Goal: Task Accomplishment & Management: Manage account settings

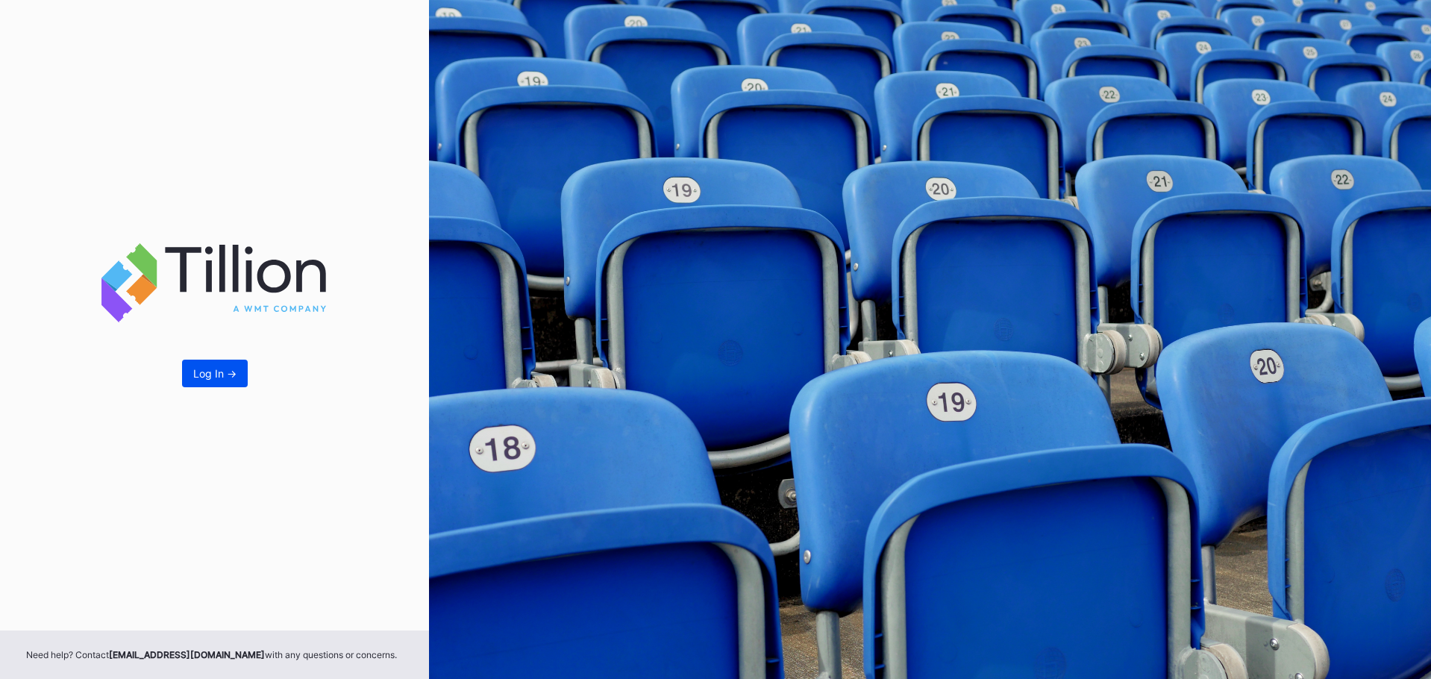
click at [201, 372] on div "Log In ->" at bounding box center [214, 373] width 43 height 13
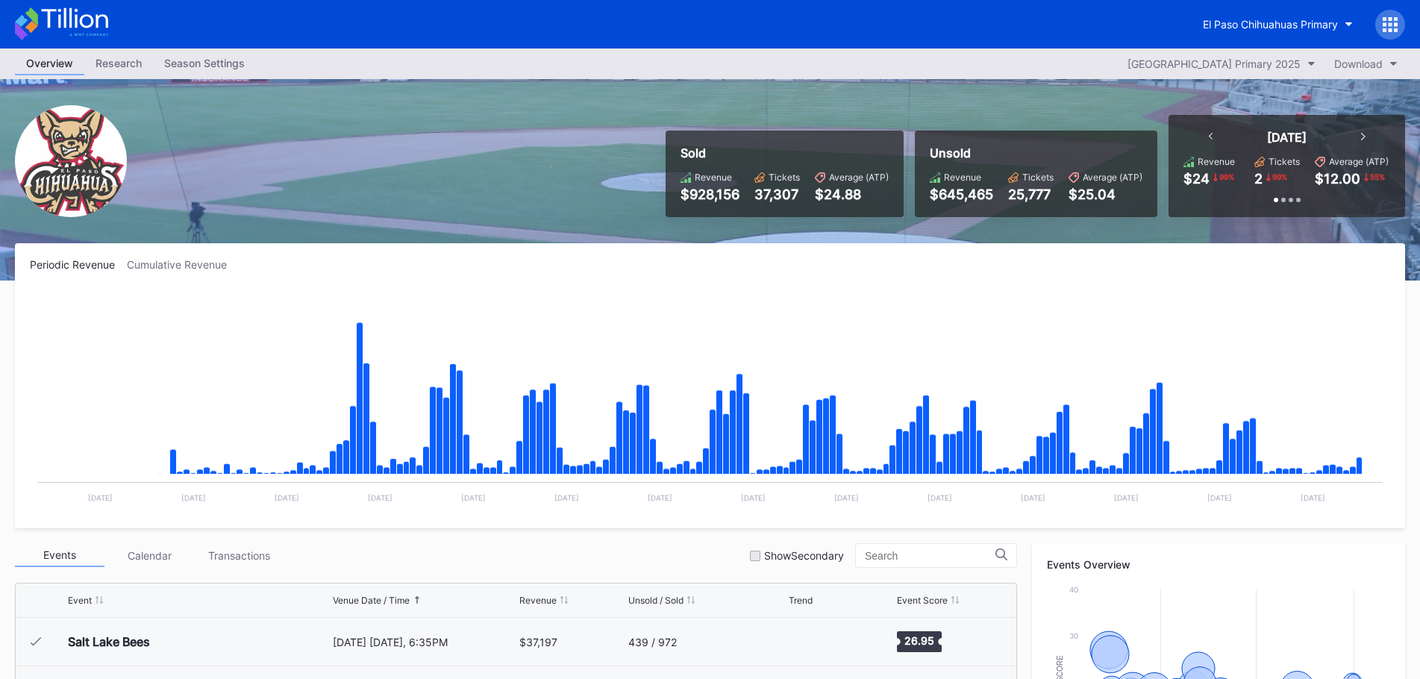
scroll to position [3056, 0]
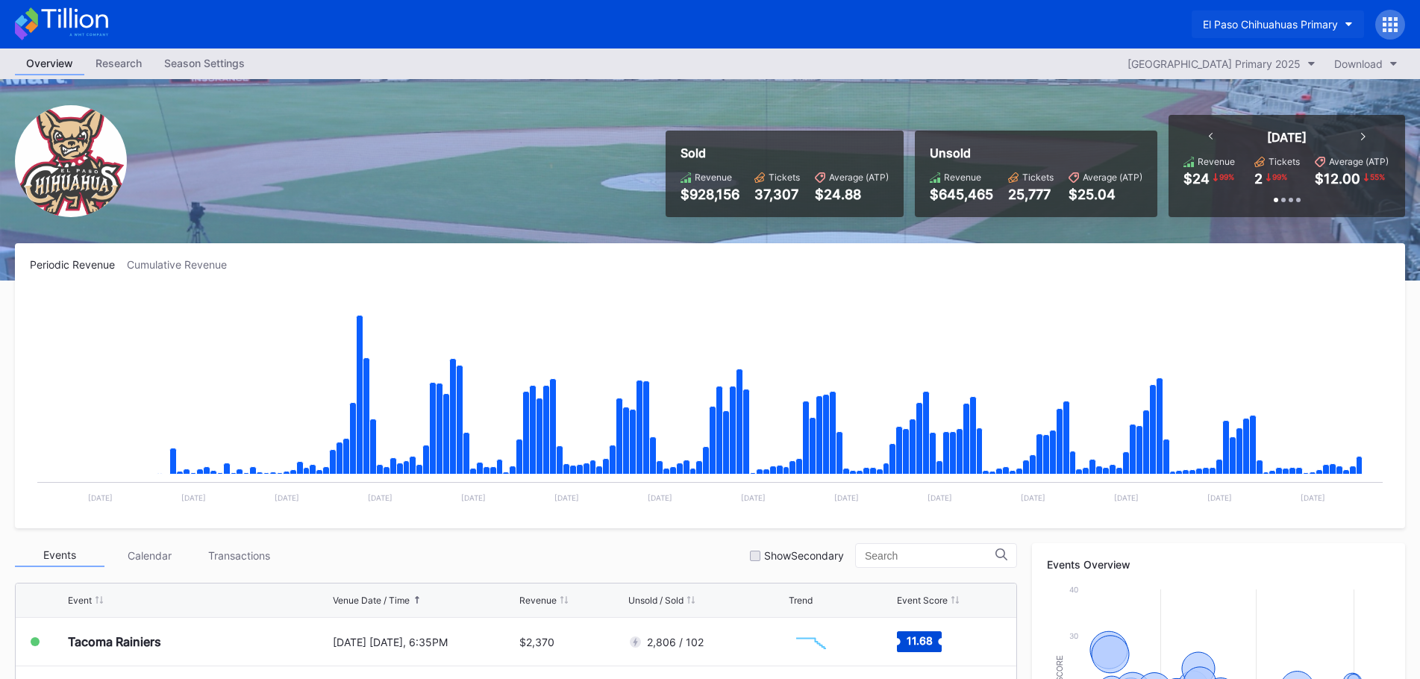
click at [1254, 23] on div "El Paso Chihuahuas Primary" at bounding box center [1270, 24] width 135 height 13
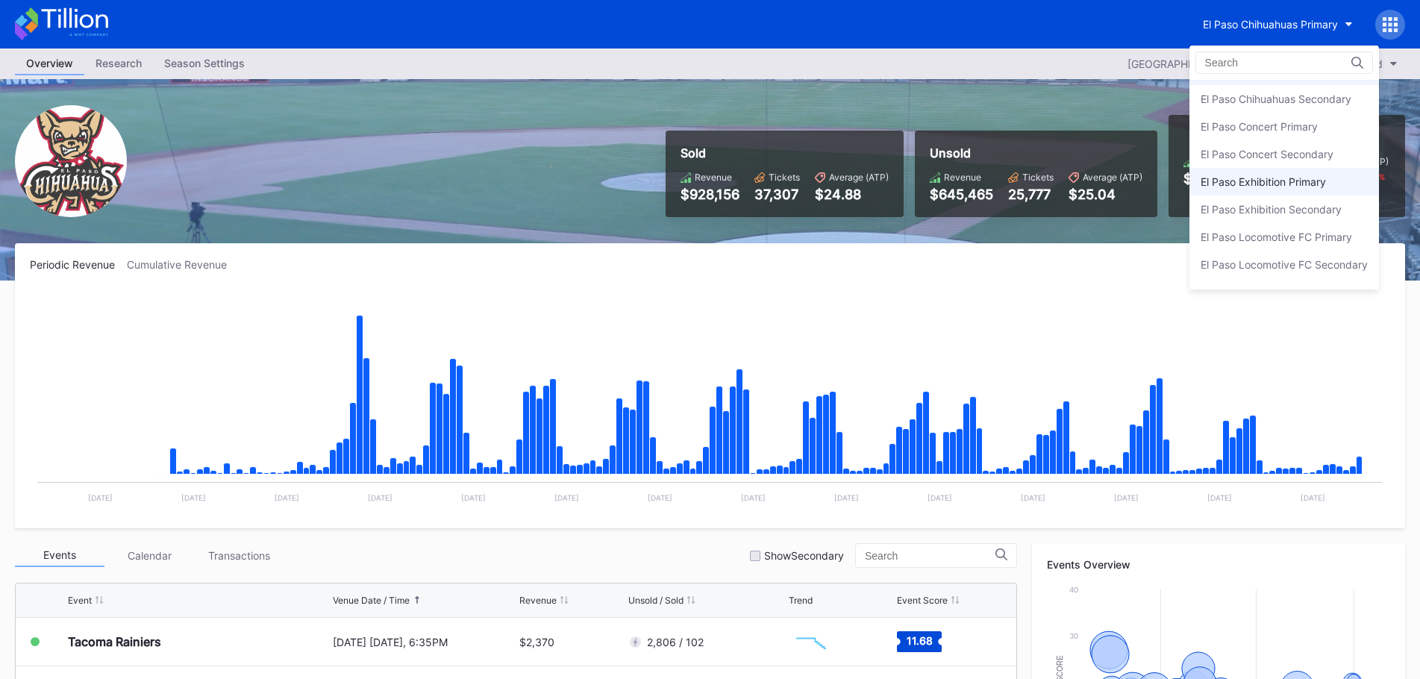
scroll to position [0, 0]
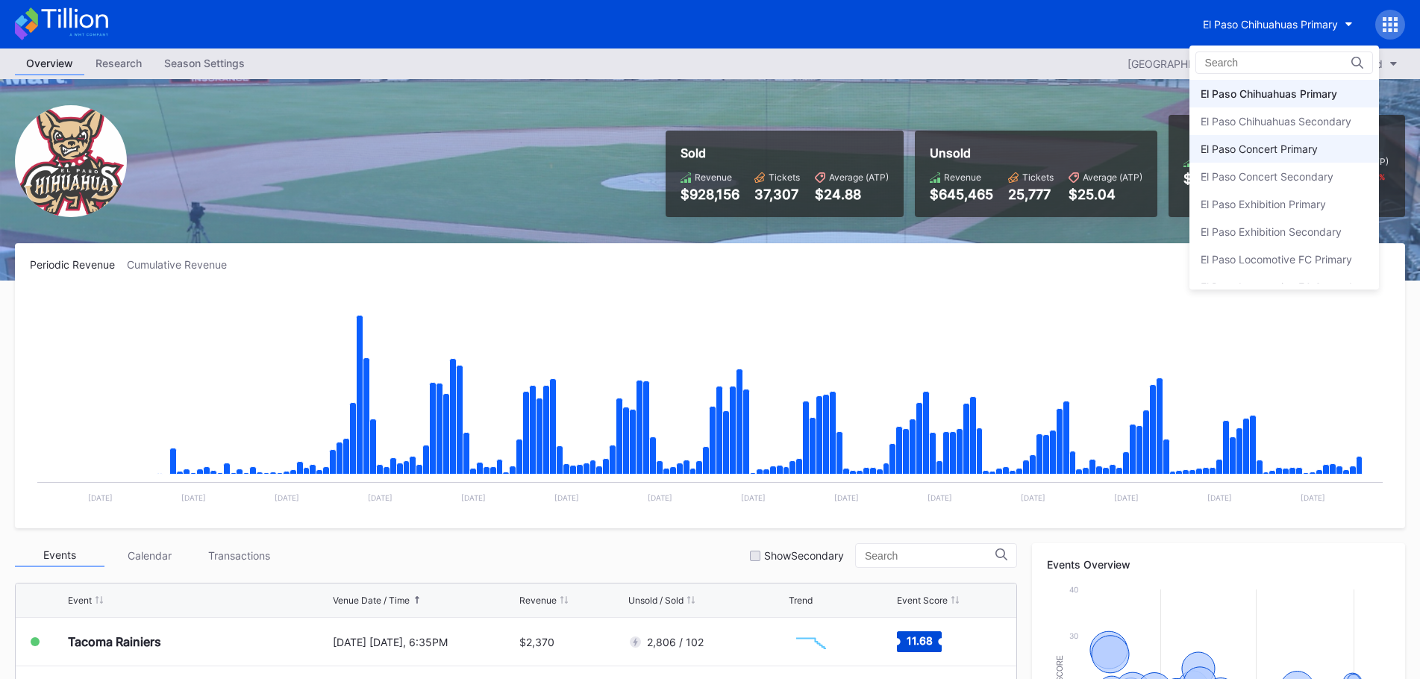
click at [1248, 154] on div "El Paso Concert Primary" at bounding box center [1259, 149] width 117 height 13
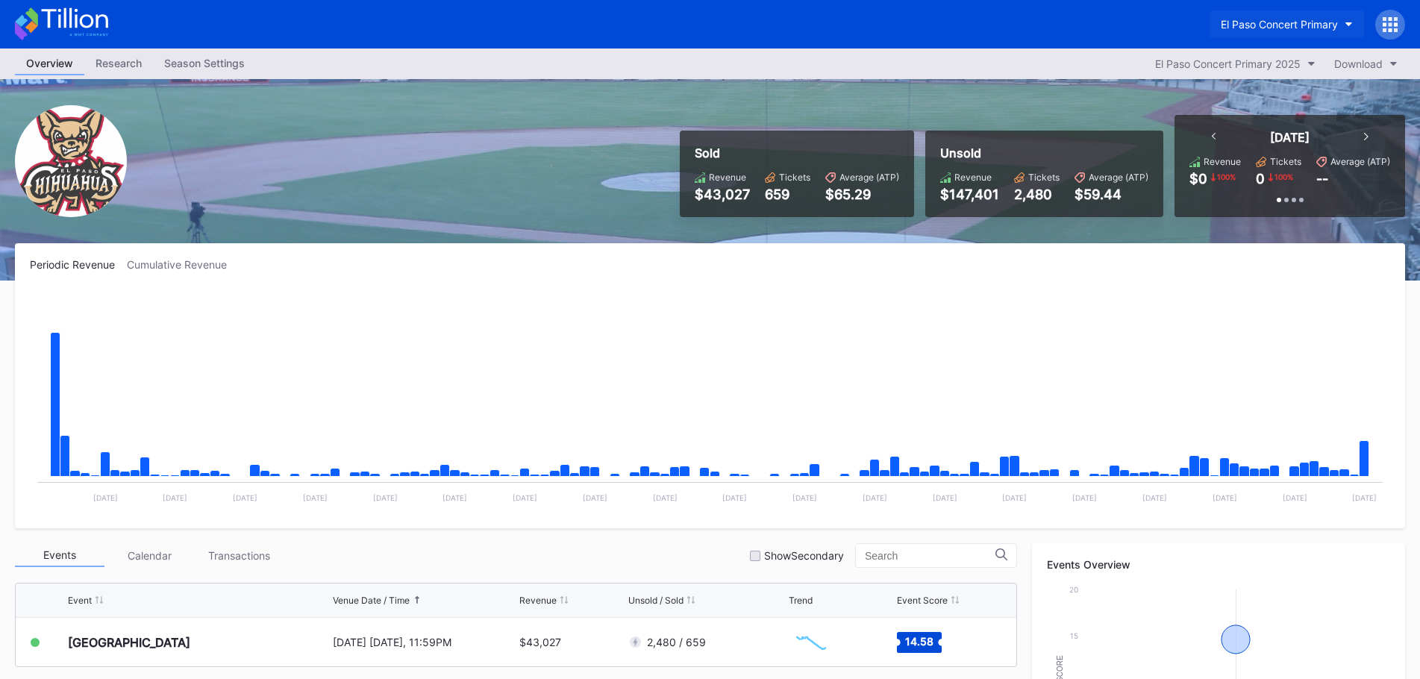
click at [1314, 16] on button "El Paso Concert Primary" at bounding box center [1287, 24] width 154 height 28
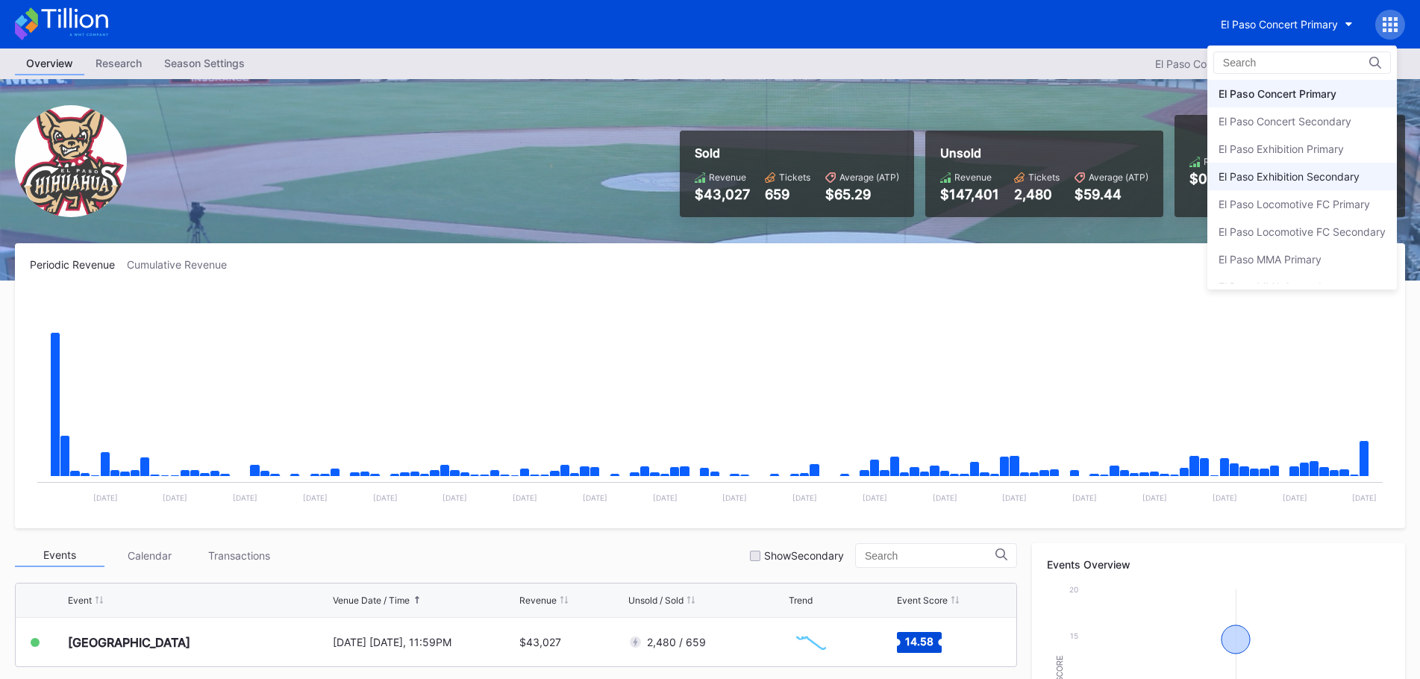
scroll to position [72, 0]
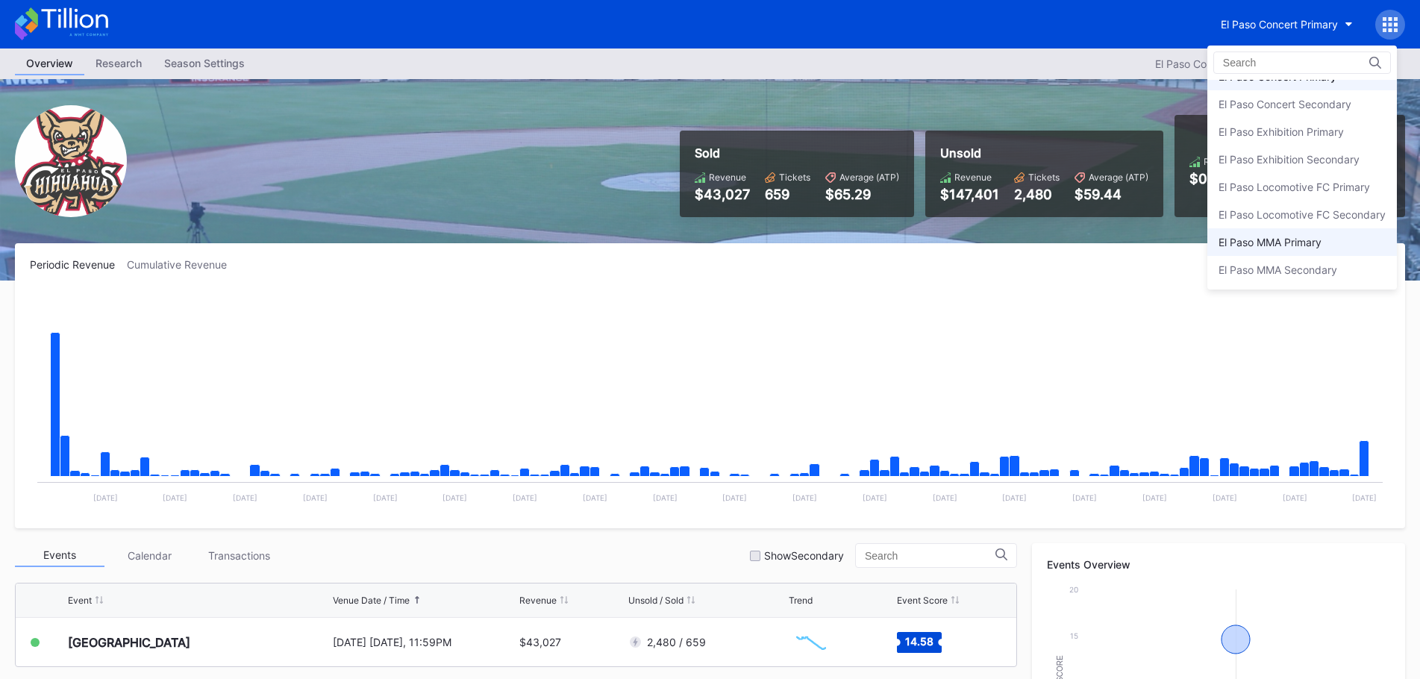
click at [1272, 231] on div "El Paso MMA Primary" at bounding box center [1302, 242] width 190 height 28
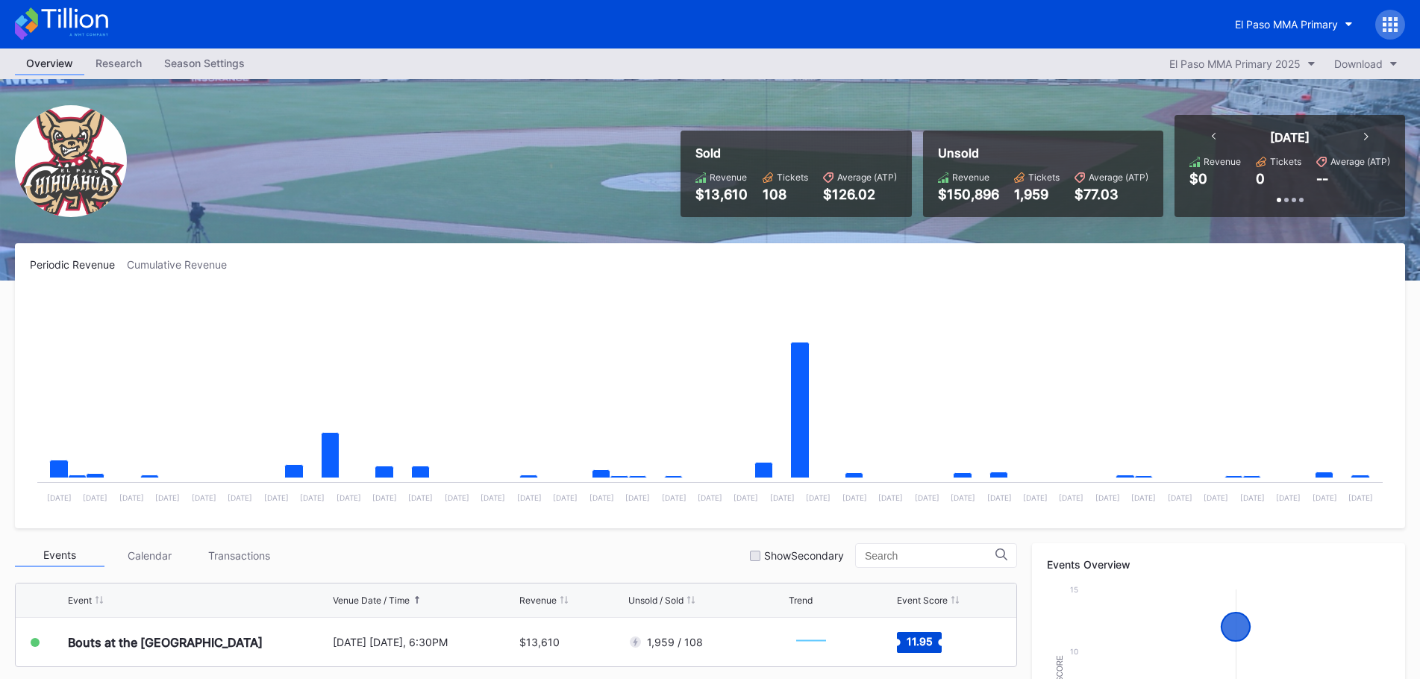
click at [231, 51] on div "Overview Research Season Settings El Paso MMA Primary 2025 Download" at bounding box center [710, 64] width 1420 height 31
click at [229, 63] on div "Season Settings" at bounding box center [204, 63] width 103 height 22
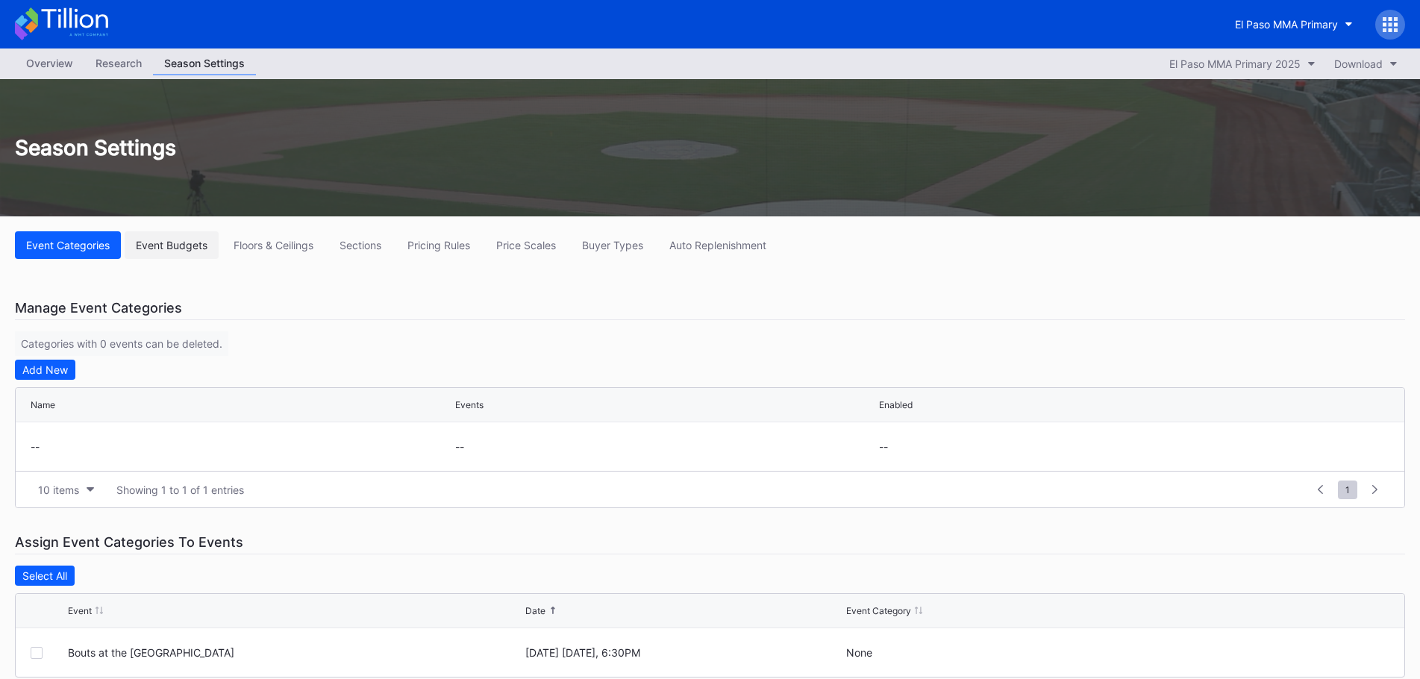
scroll to position [28, 0]
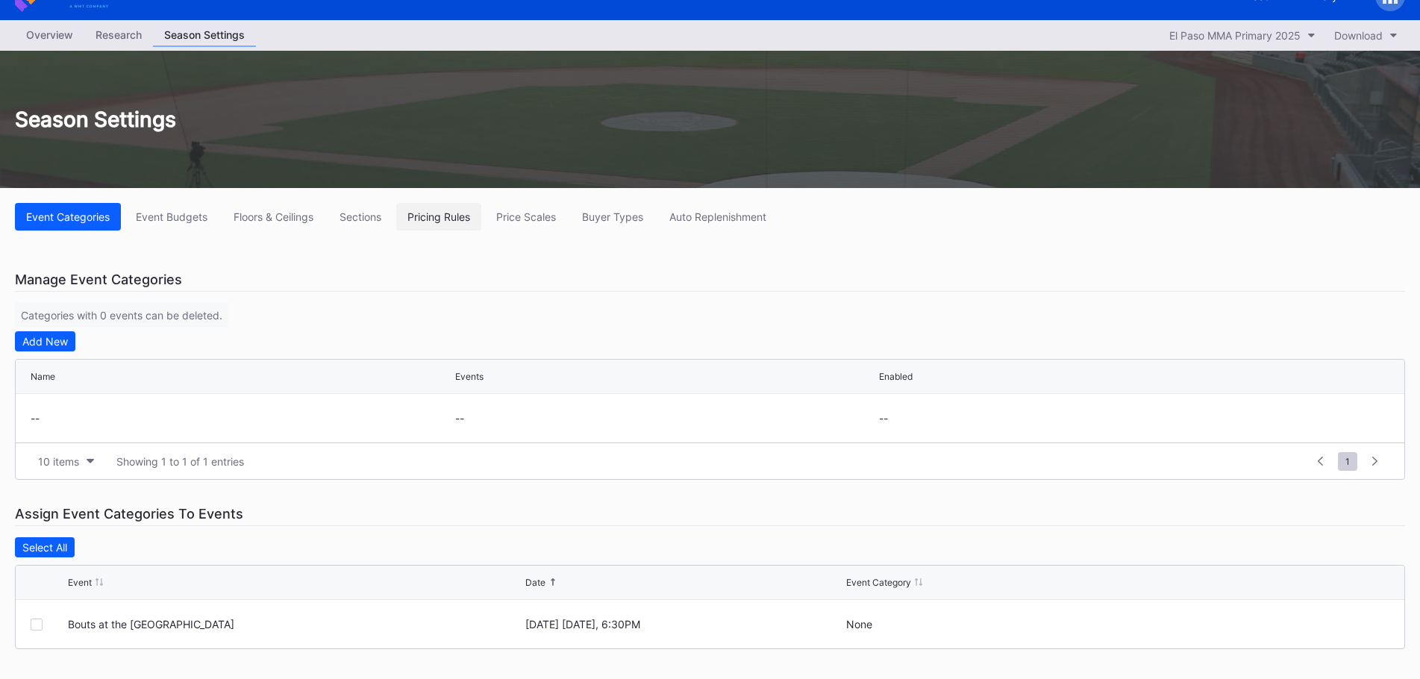
click at [418, 220] on div "Pricing Rules" at bounding box center [438, 216] width 63 height 13
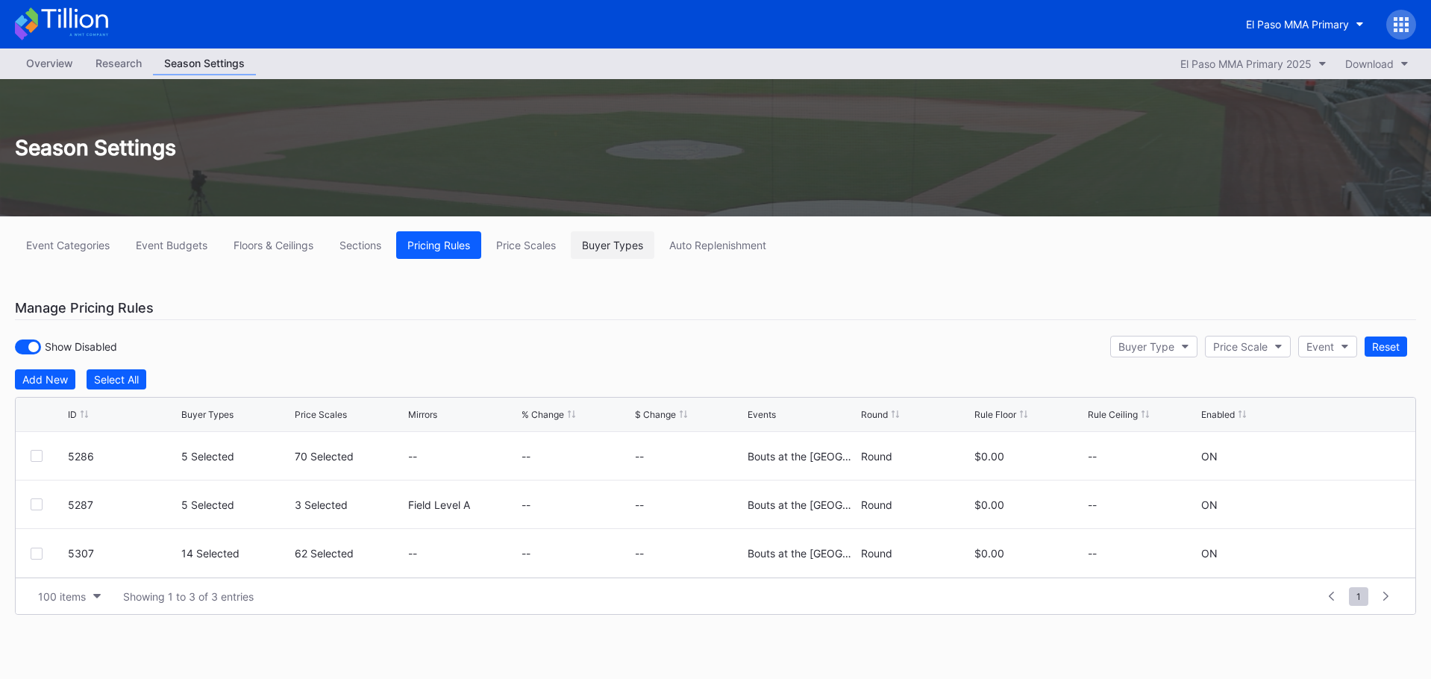
click at [642, 249] on div "Buyer Types" at bounding box center [612, 245] width 61 height 13
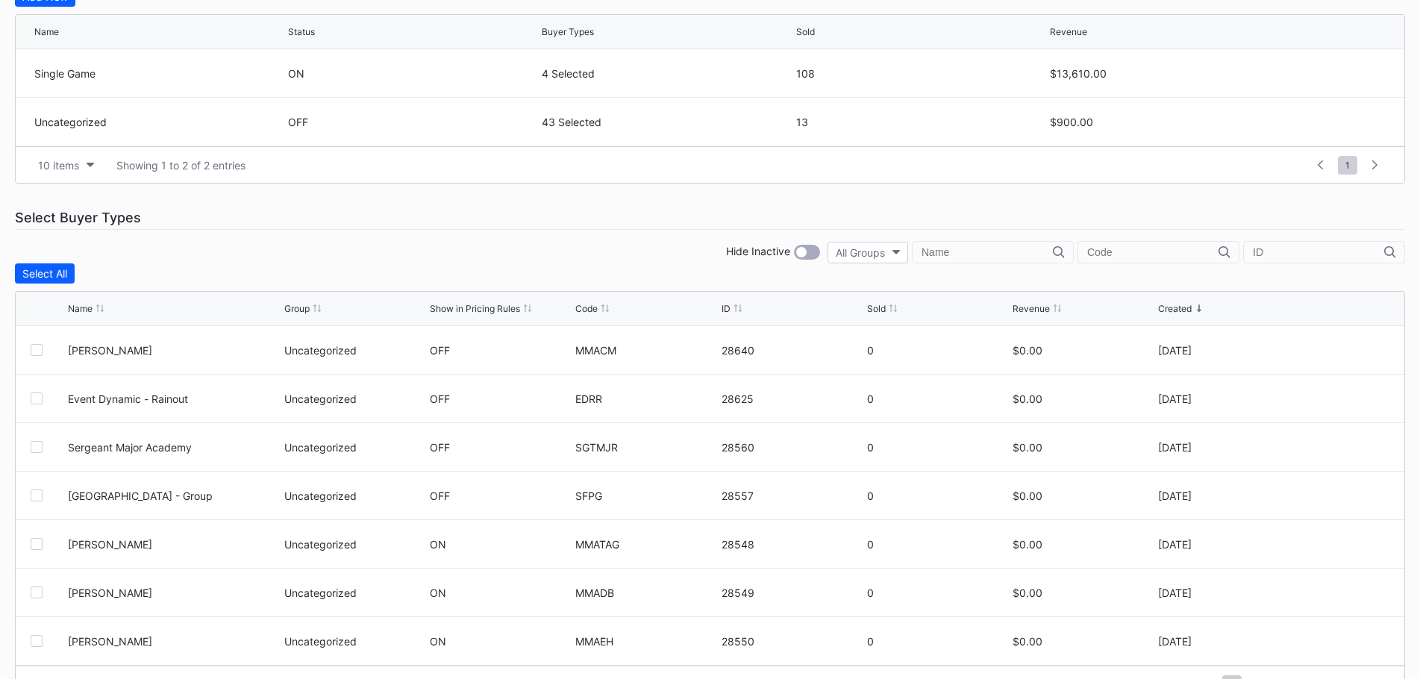
scroll to position [437, 0]
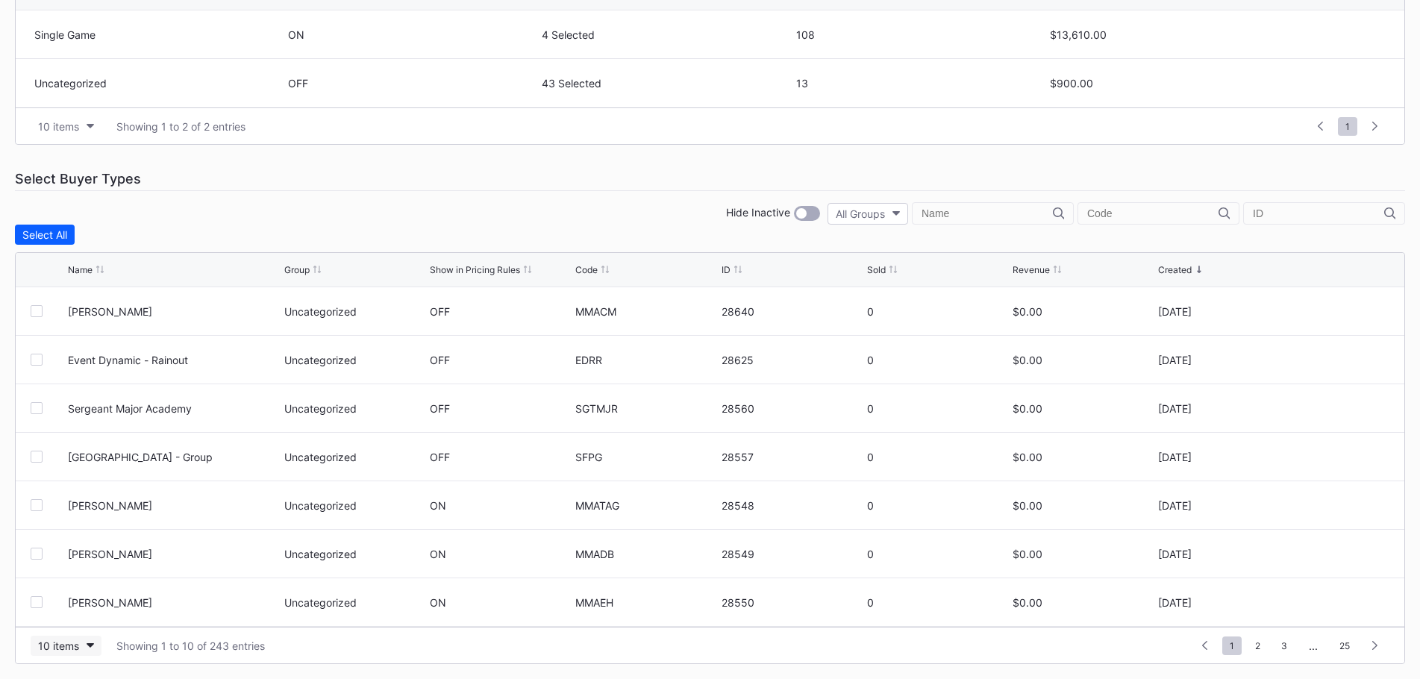
click at [75, 645] on div "10 items" at bounding box center [58, 645] width 41 height 13
click at [79, 612] on div "200 items" at bounding box center [66, 608] width 49 height 13
click at [1120, 212] on input "text" at bounding box center [1152, 213] width 131 height 12
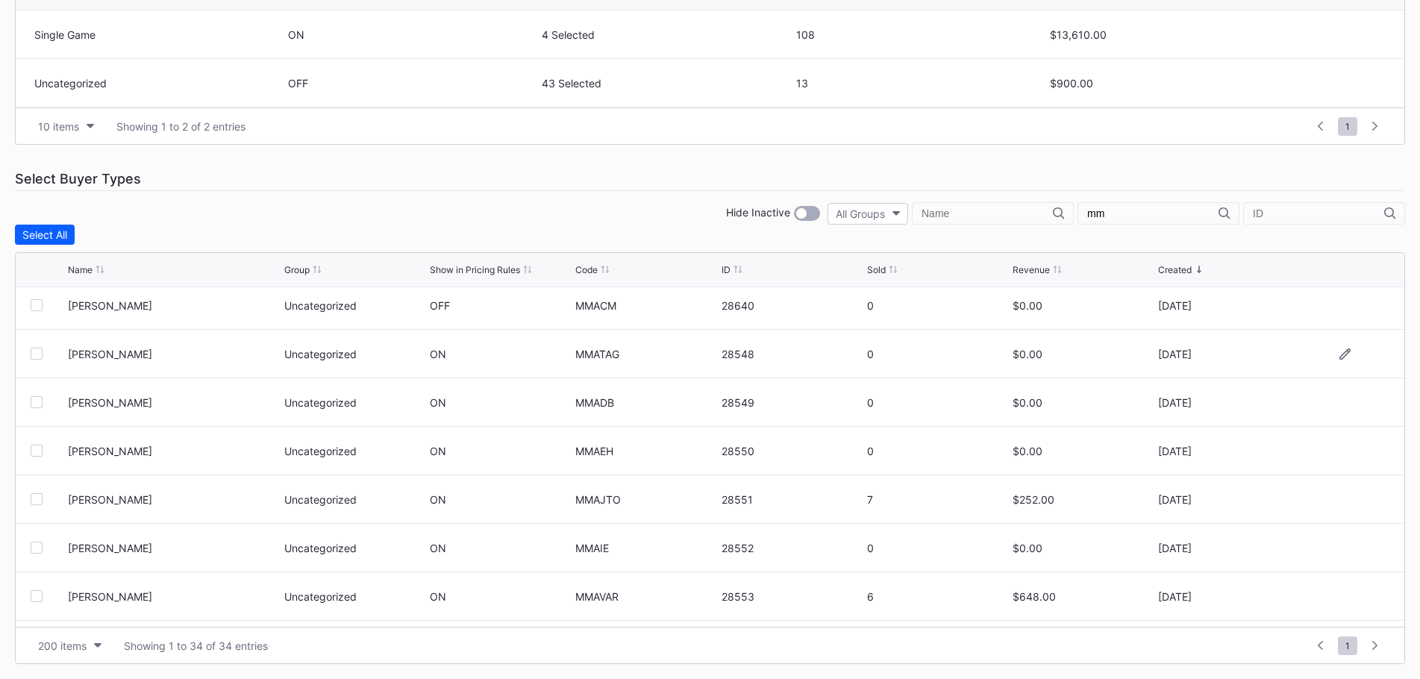
scroll to position [0, 0]
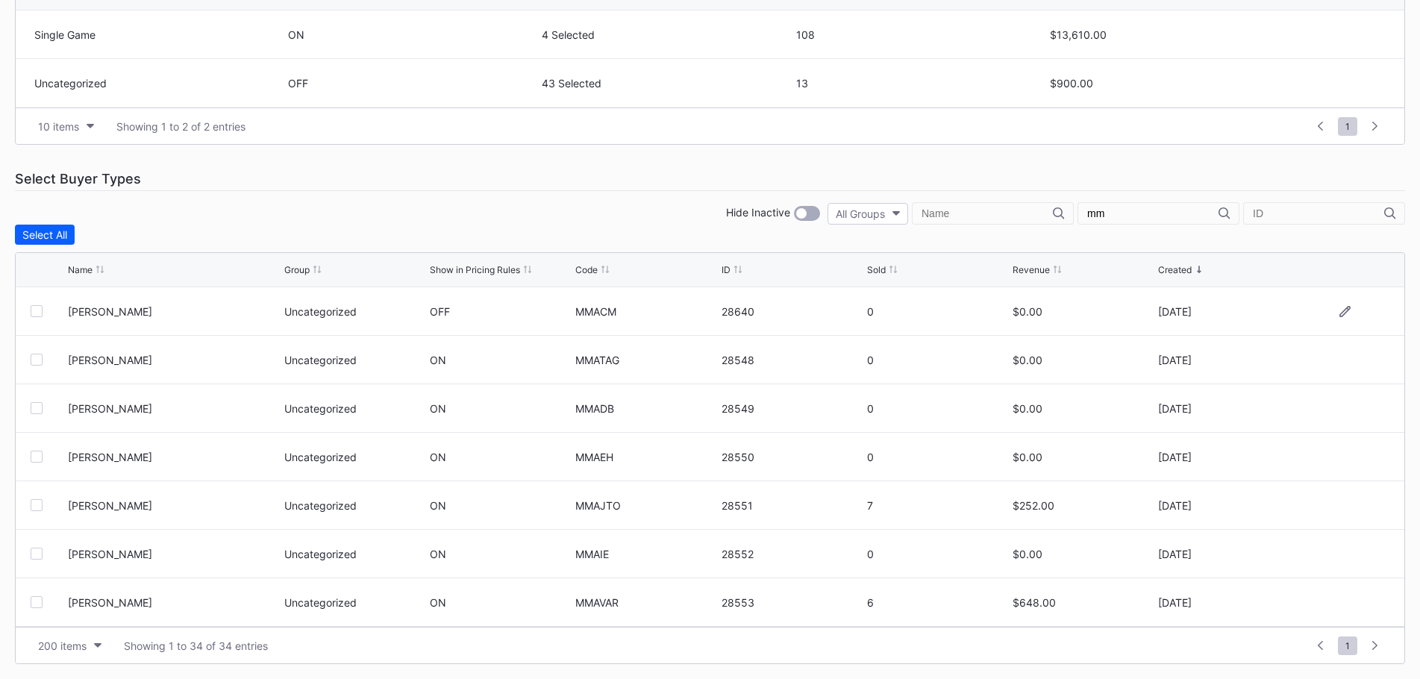
type input "mm"
click at [33, 308] on div at bounding box center [37, 311] width 12 height 12
click at [1339, 308] on icon at bounding box center [1344, 311] width 11 height 11
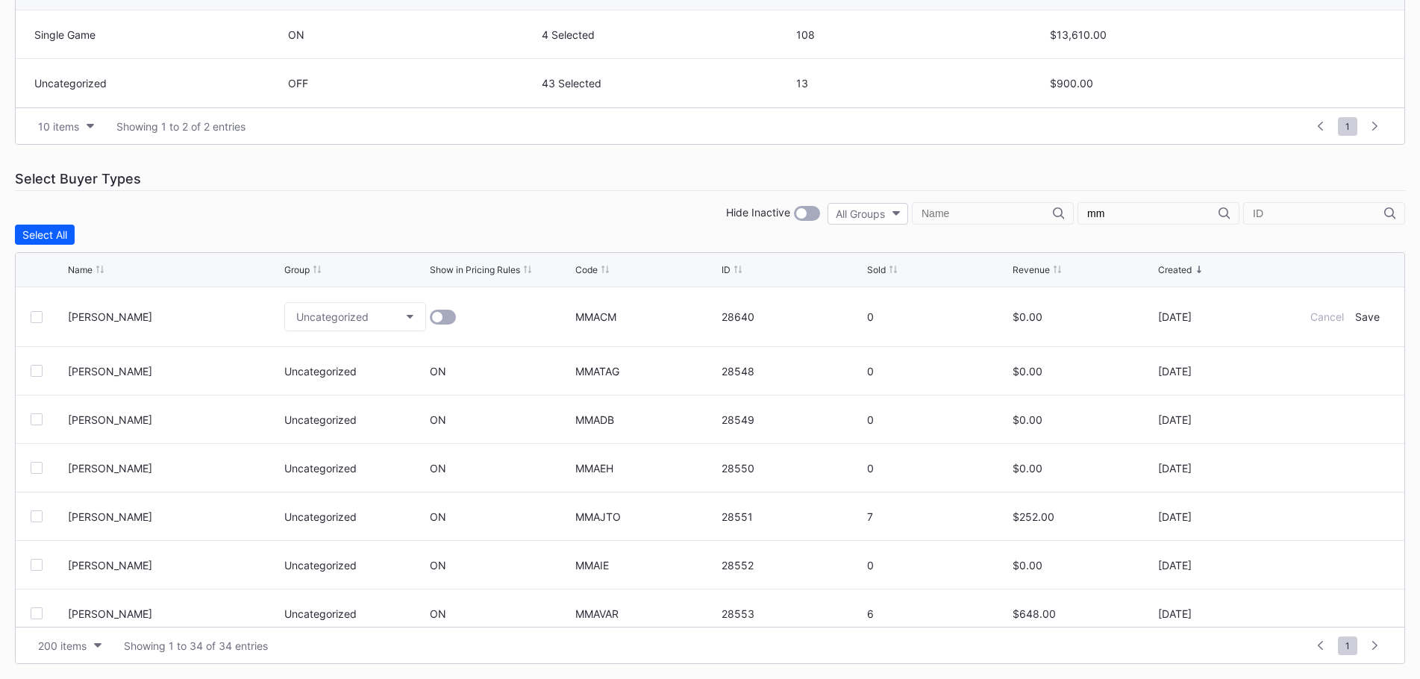
click at [436, 322] on div at bounding box center [443, 317] width 26 height 15
click at [1355, 319] on div "Save" at bounding box center [1367, 316] width 25 height 13
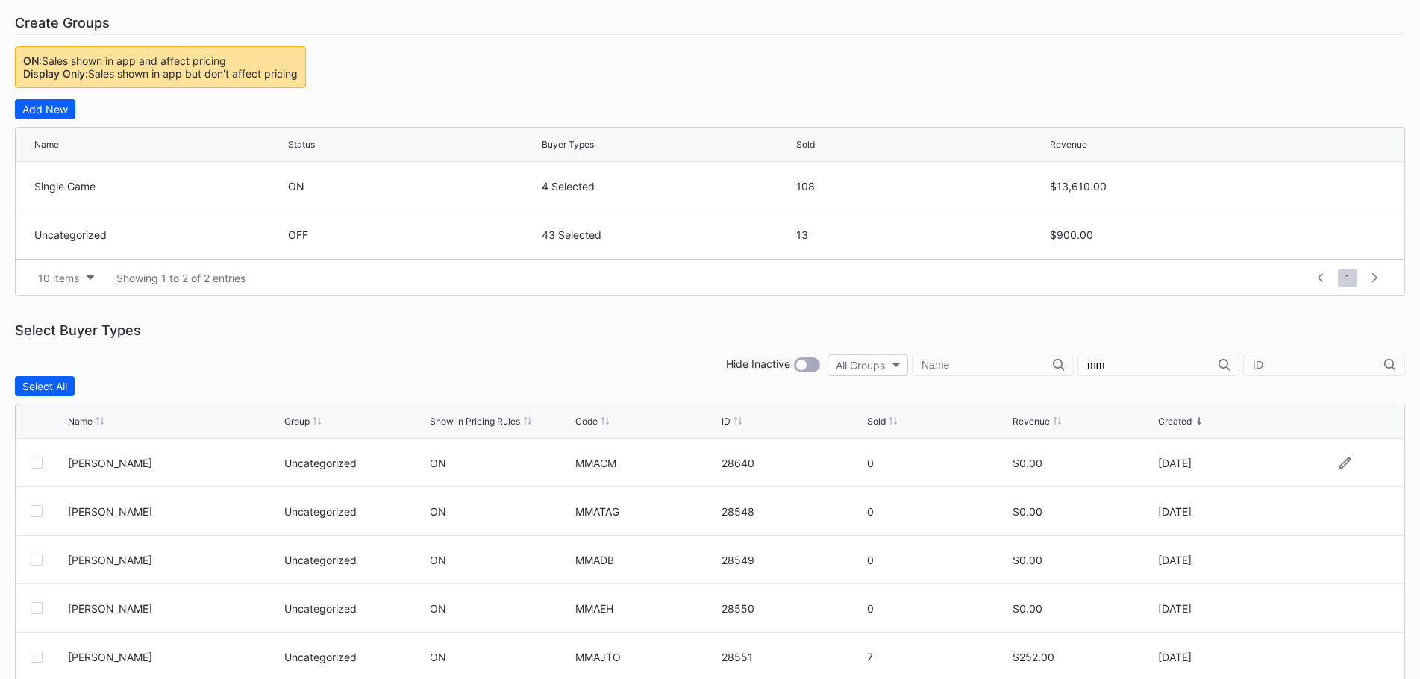
scroll to position [63, 0]
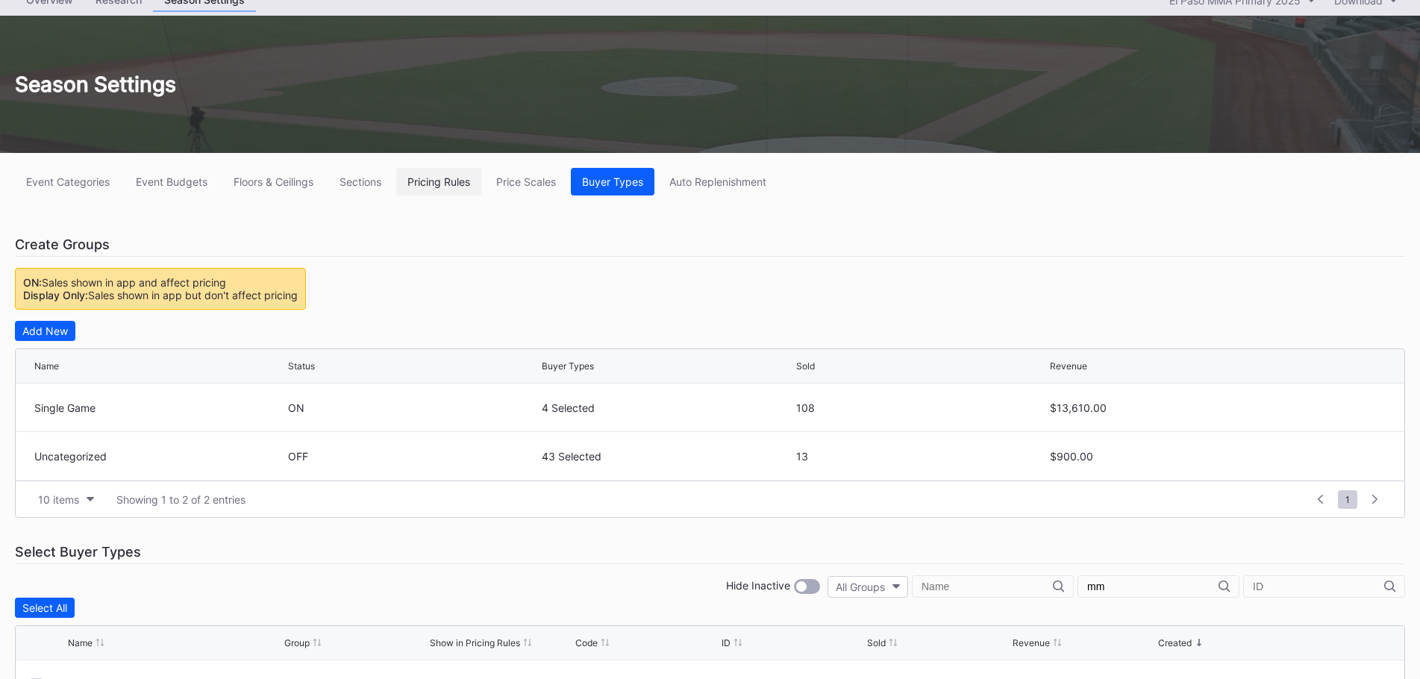
click at [451, 185] on div "Pricing Rules" at bounding box center [438, 181] width 63 height 13
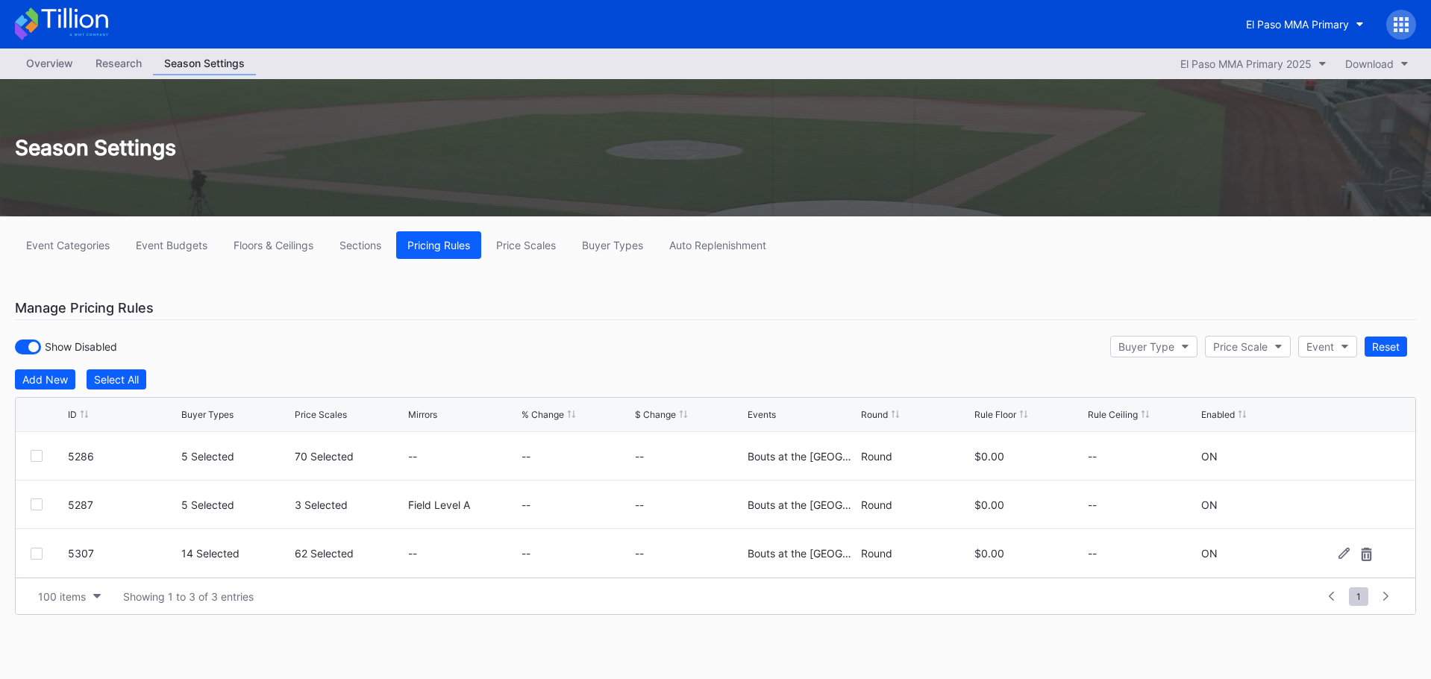
click at [1340, 559] on div at bounding box center [1344, 553] width 11 height 11
click at [348, 558] on div "62 Selected" at bounding box center [336, 559] width 59 height 13
click at [281, 559] on button "14 Selected" at bounding box center [236, 559] width 110 height 29
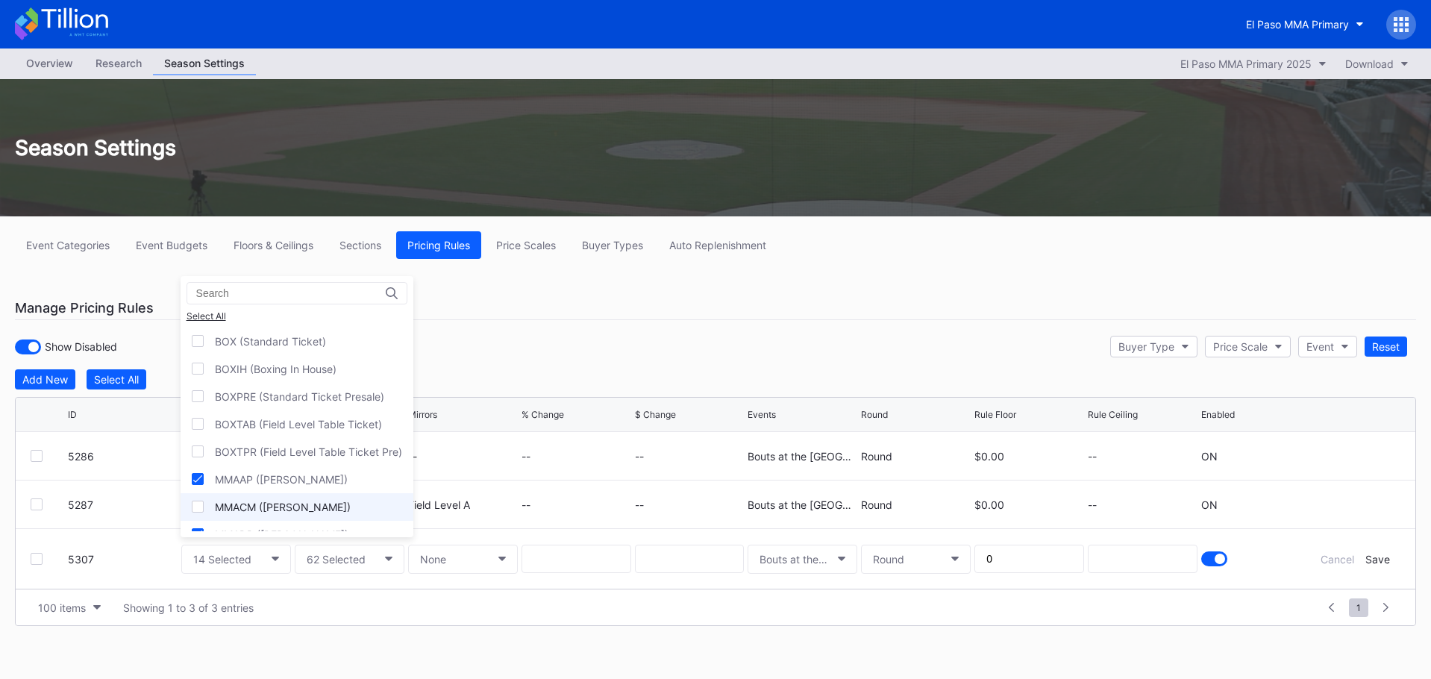
click at [198, 510] on div at bounding box center [198, 507] width 12 height 12
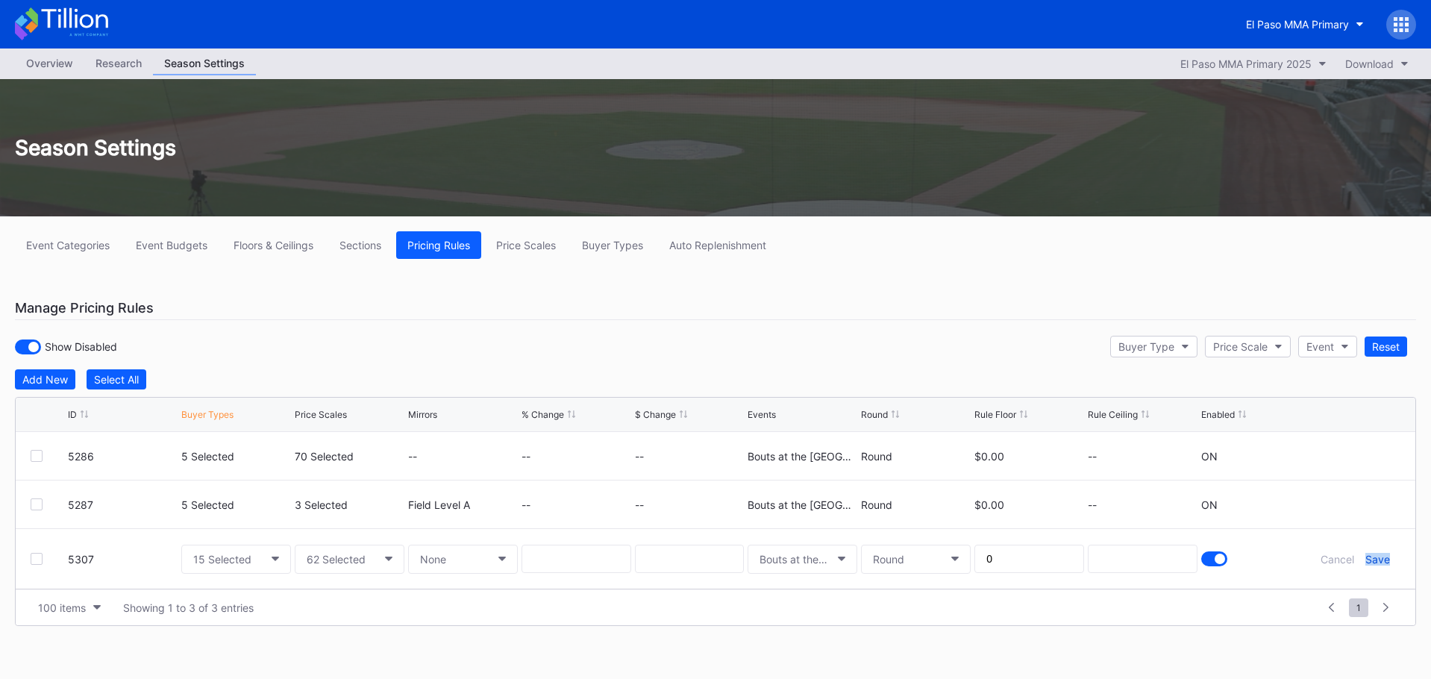
click at [1374, 555] on div "Save" at bounding box center [1378, 559] width 25 height 13
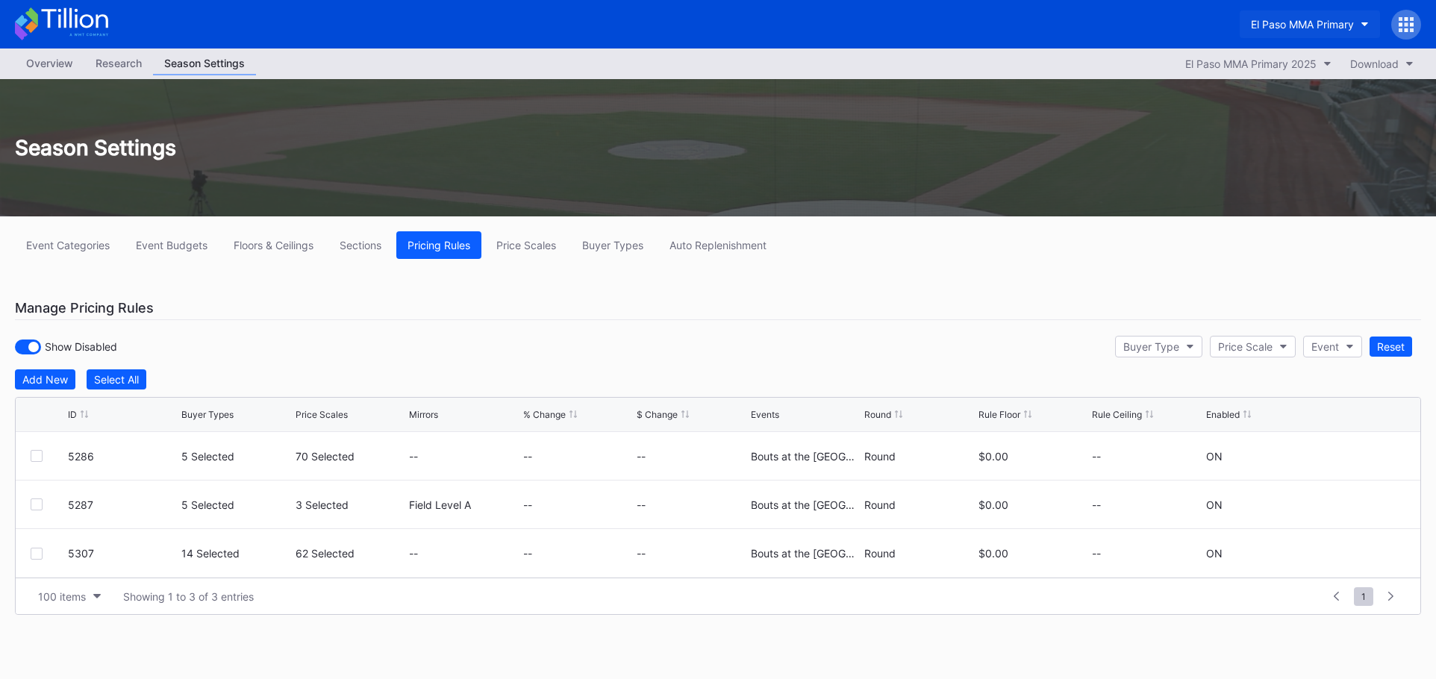
click at [1345, 19] on div "El Paso MMA Primary" at bounding box center [1302, 24] width 103 height 13
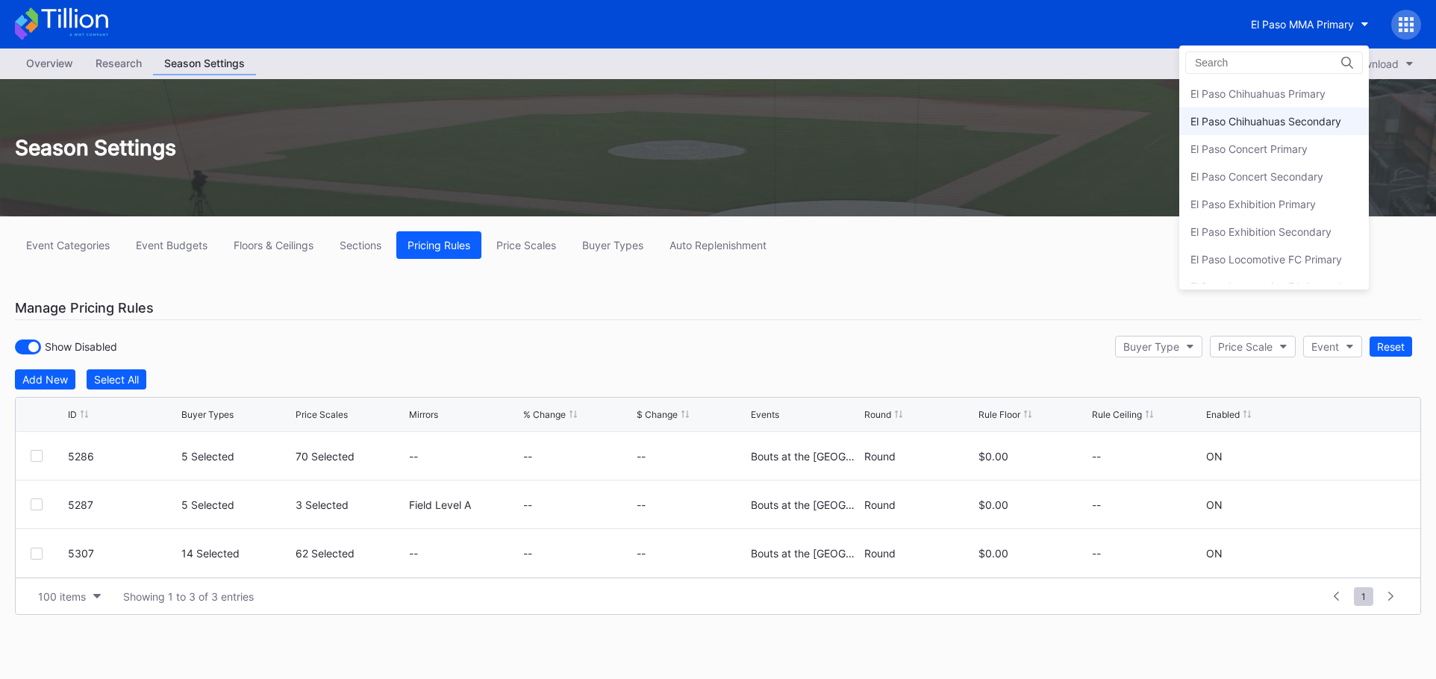
click at [1289, 123] on div "El Paso Chihuahuas Secondary" at bounding box center [1265, 121] width 151 height 13
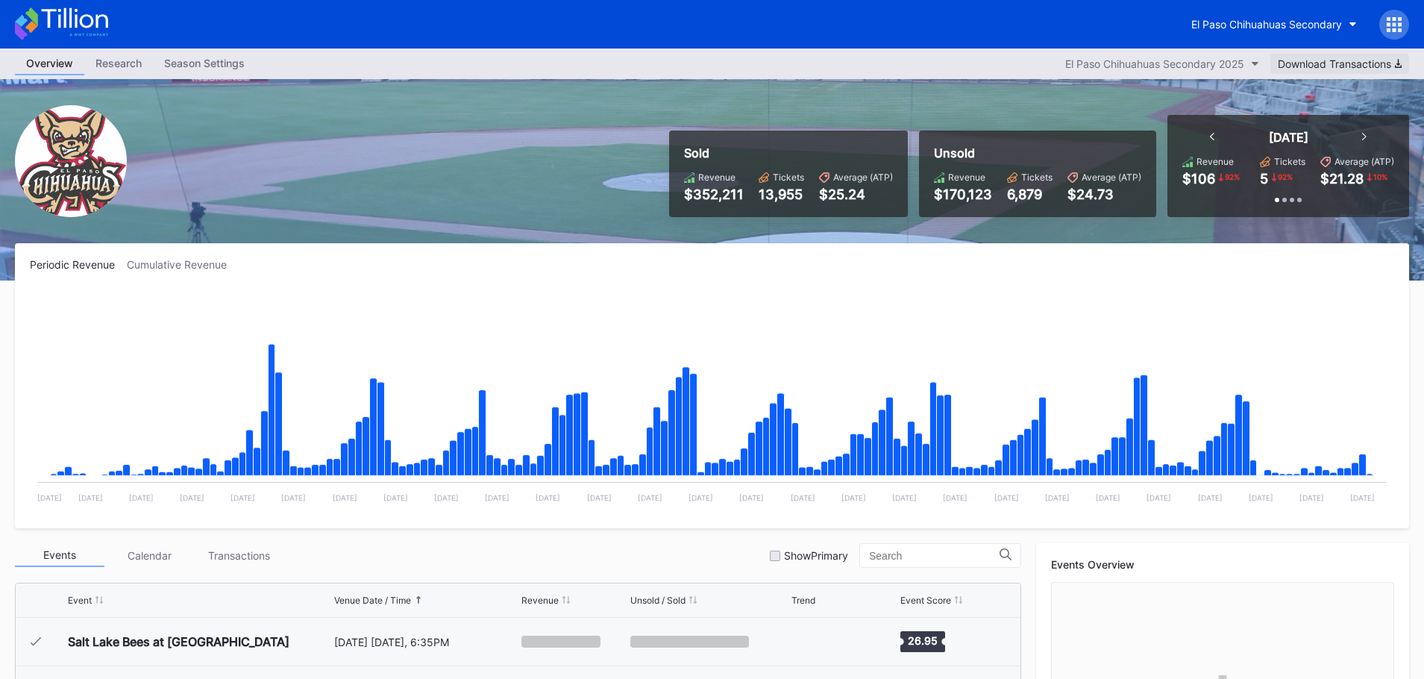
click at [1346, 66] on div "Download Transactions" at bounding box center [1340, 63] width 124 height 13
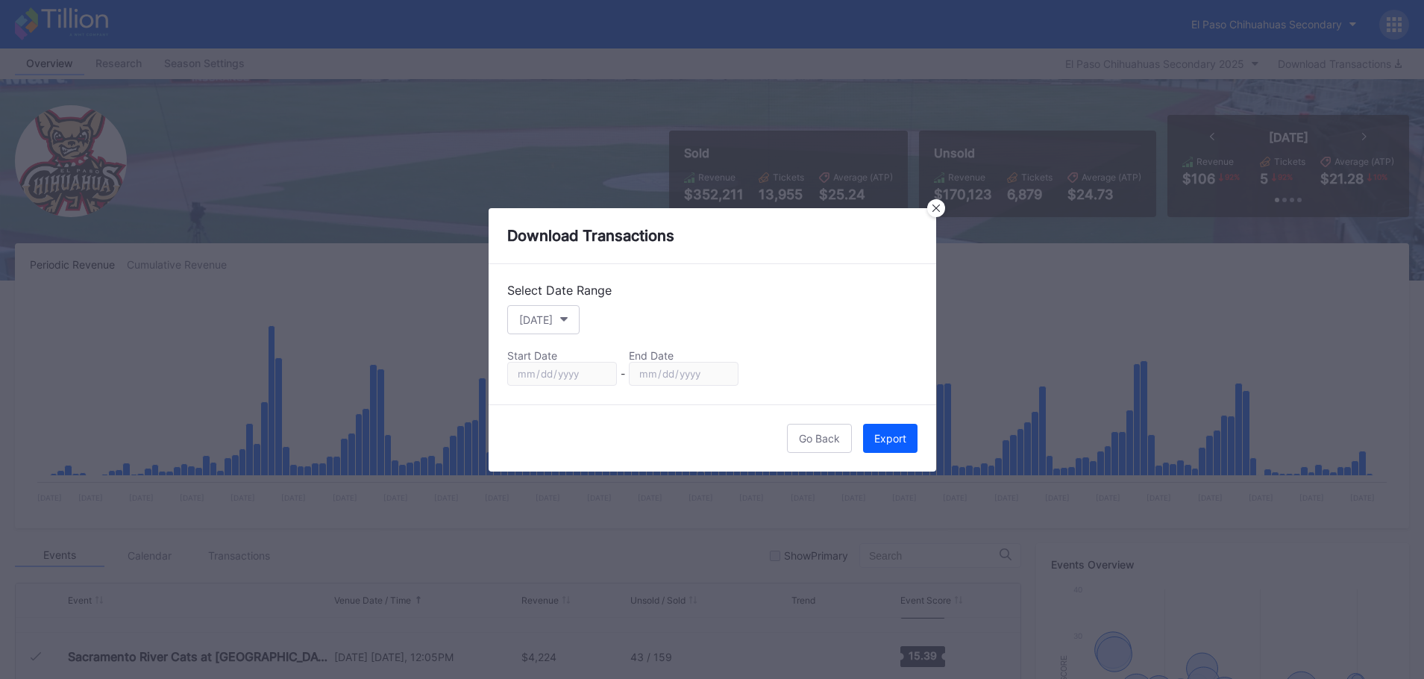
scroll to position [3056, 0]
click at [559, 314] on button "[DATE]" at bounding box center [543, 319] width 72 height 29
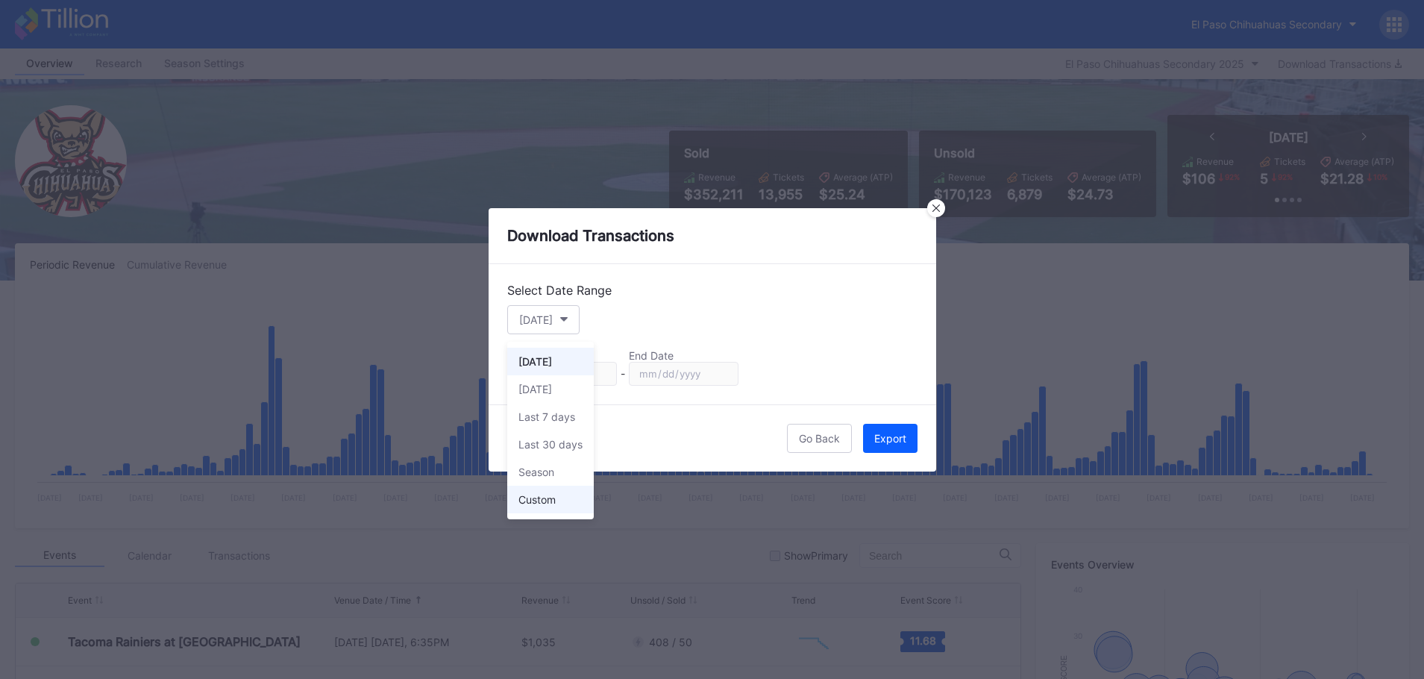
click at [575, 490] on div "Custom" at bounding box center [550, 500] width 87 height 28
click at [604, 368] on input "[DATE]" at bounding box center [562, 374] width 110 height 24
type input "[DATE]"
click at [721, 369] on input "[DATE]" at bounding box center [684, 374] width 110 height 24
type input "[DATE]"
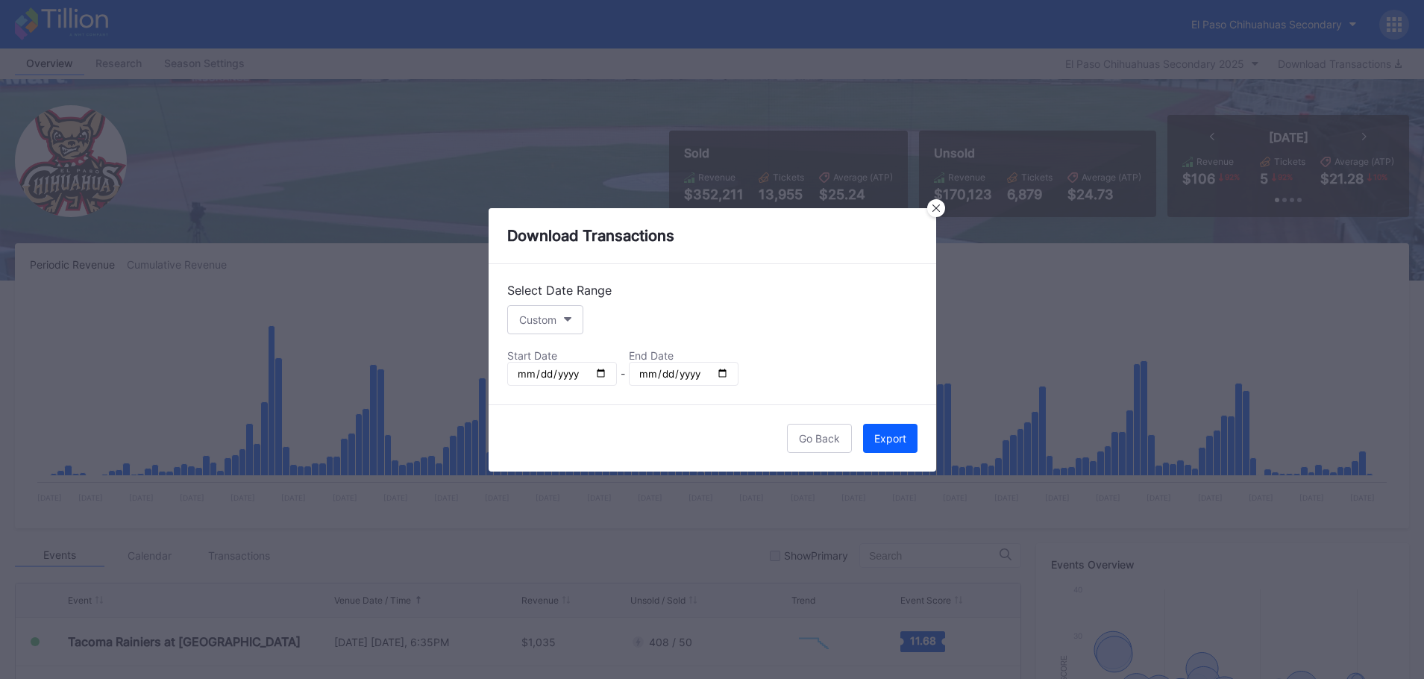
click at [919, 446] on div "Go Back Export" at bounding box center [713, 437] width 448 height 67
click at [913, 446] on button "Export" at bounding box center [890, 438] width 54 height 29
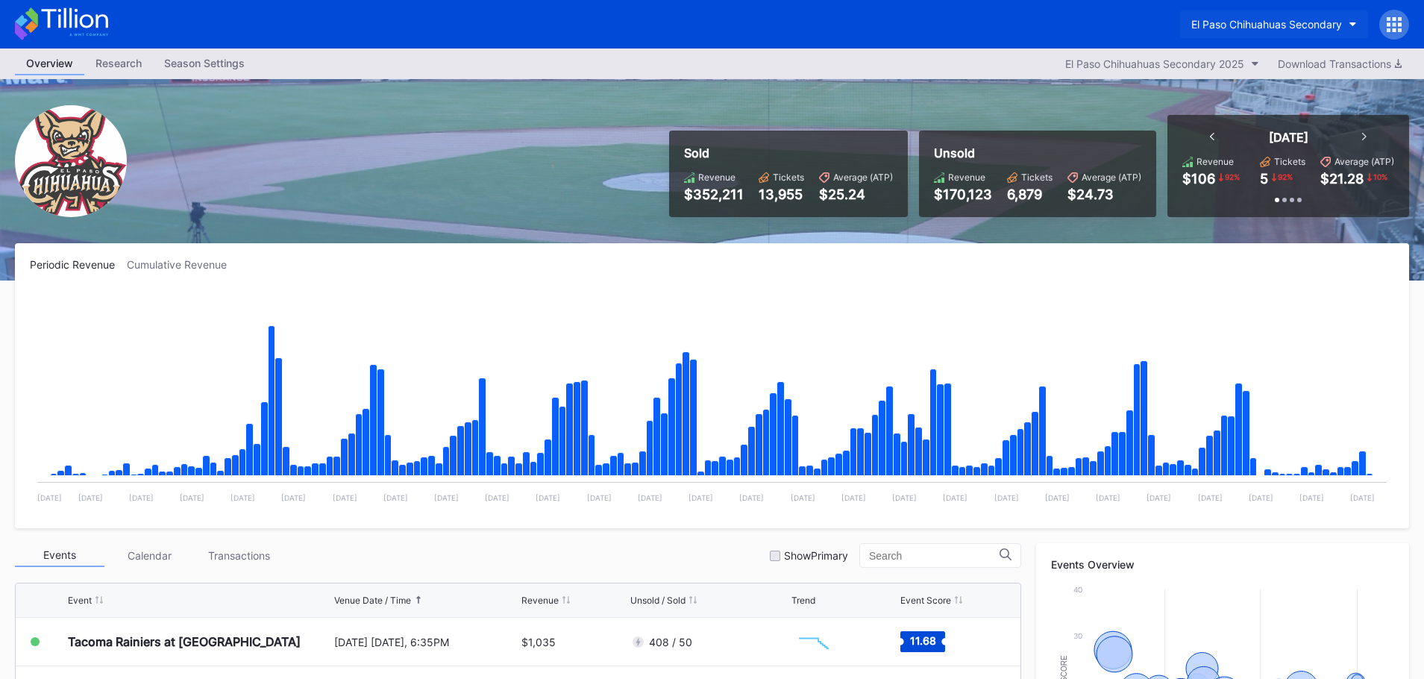
click at [1330, 31] on button "El Paso Chihuahuas Secondary" at bounding box center [1274, 24] width 188 height 28
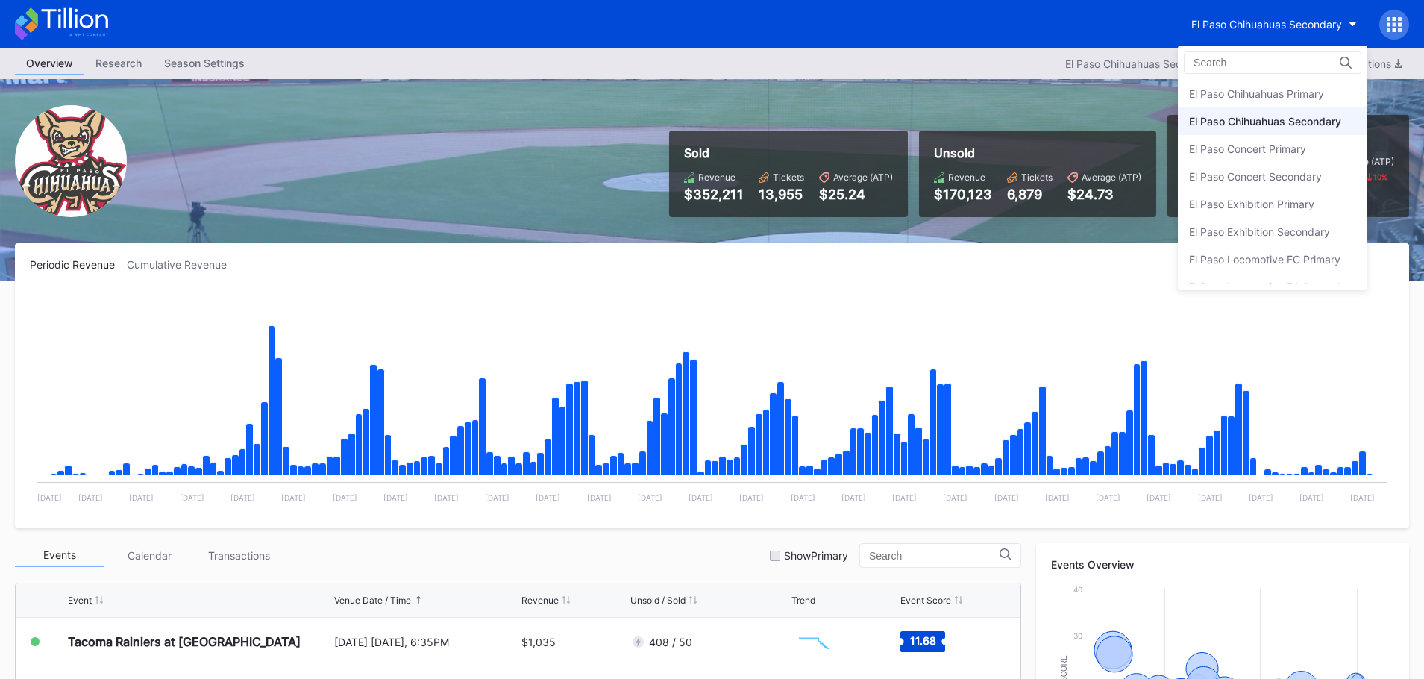
scroll to position [28, 0]
click at [1291, 258] on div "El Paso Locomotive FC Secondary" at bounding box center [1272, 259] width 167 height 13
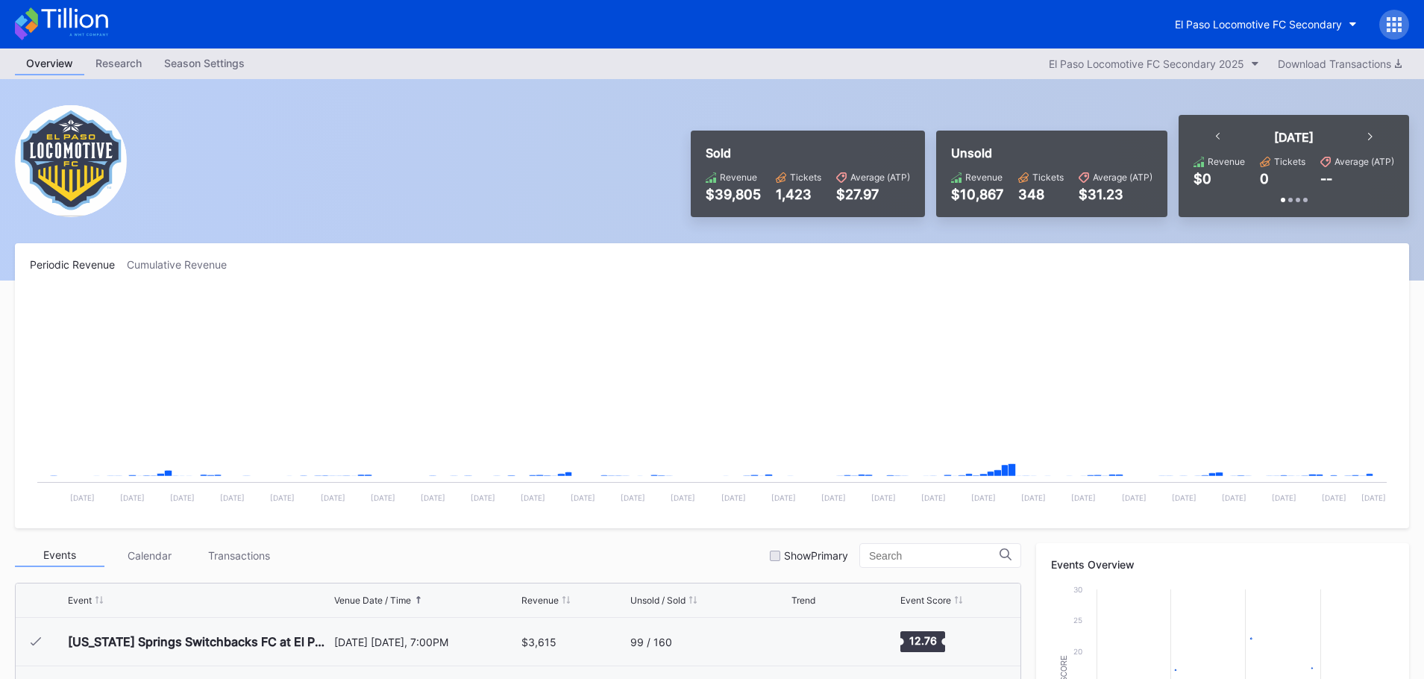
scroll to position [336, 0]
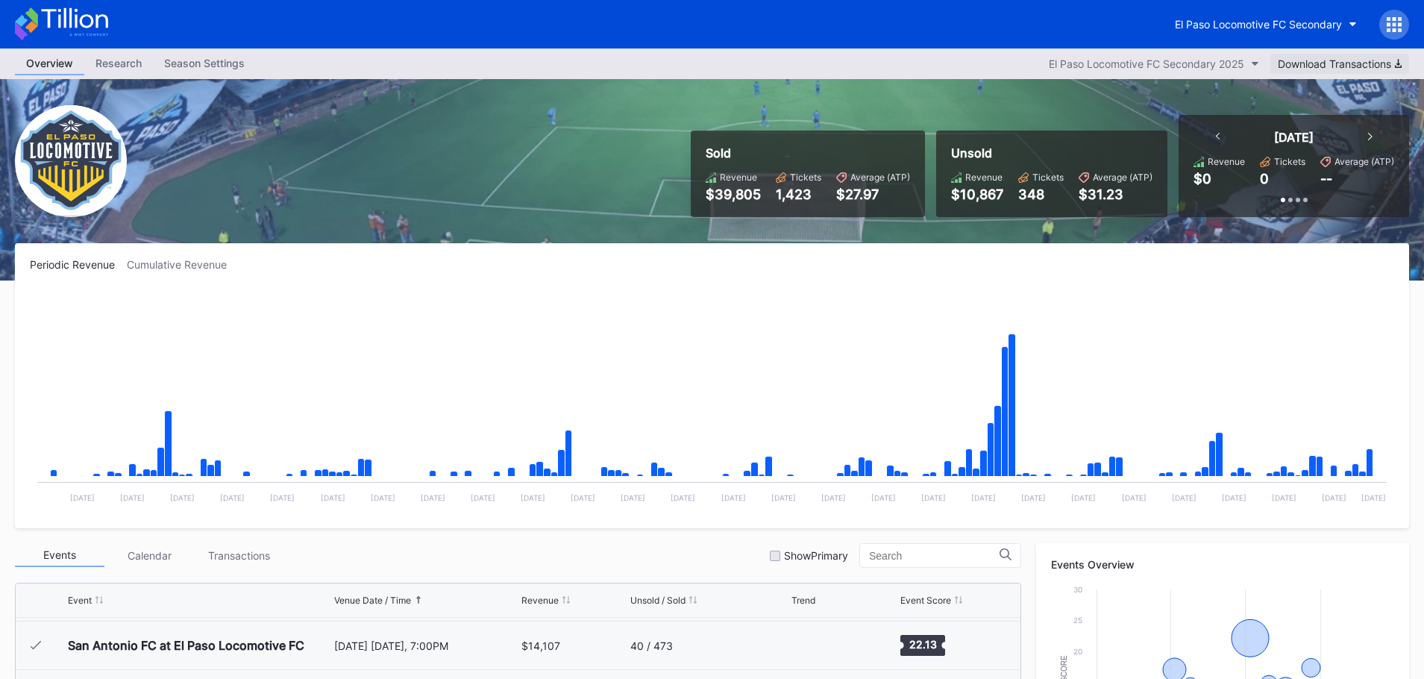
click at [1357, 52] on div "Overview Research Season Settings El Paso Locomotive FC Secondary 2025 Download…" at bounding box center [712, 64] width 1424 height 31
click at [1357, 57] on button "Download Transactions" at bounding box center [1340, 64] width 139 height 20
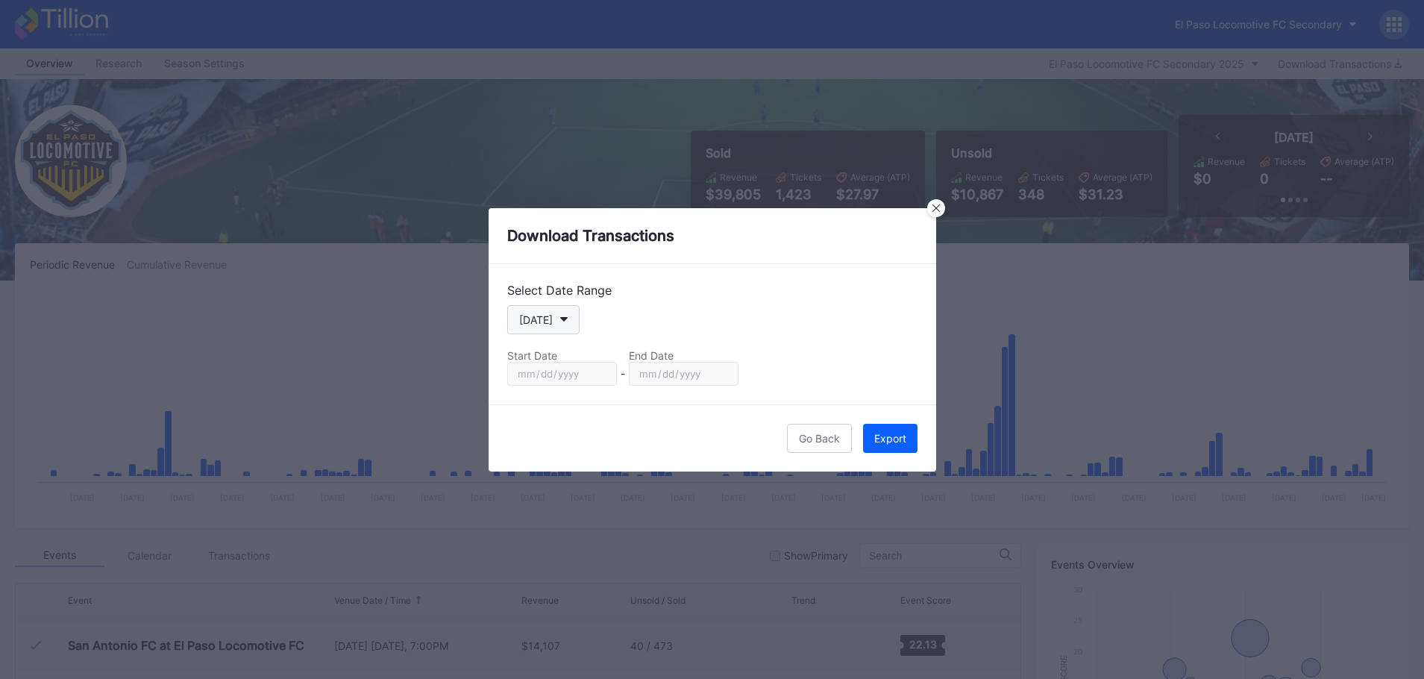
click at [561, 316] on button "[DATE]" at bounding box center [543, 319] width 72 height 29
click at [554, 504] on div "Custom" at bounding box center [537, 499] width 37 height 13
click at [598, 375] on input "[DATE]" at bounding box center [562, 374] width 110 height 24
type input "[DATE]"
click at [728, 376] on input "[DATE]" at bounding box center [684, 374] width 110 height 24
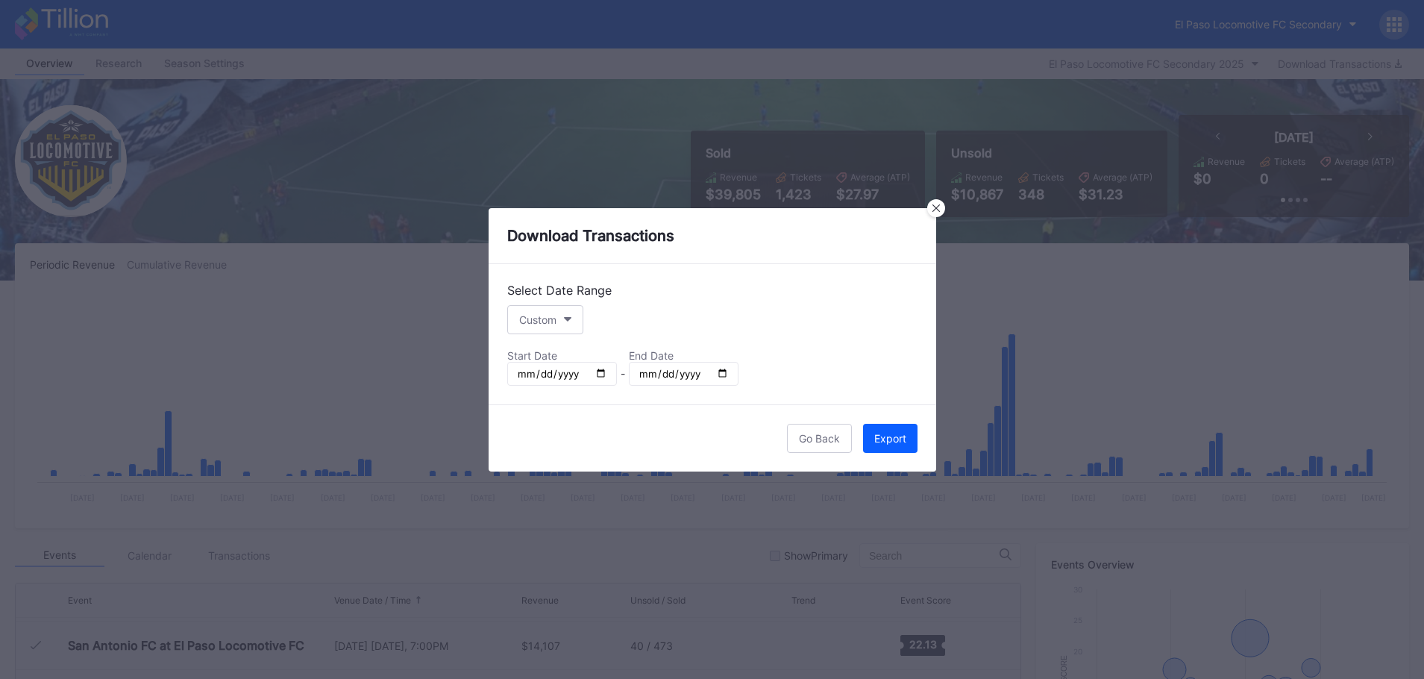
click at [722, 375] on input "[DATE]" at bounding box center [684, 374] width 110 height 24
type input "[DATE]"
click at [891, 439] on div "Export" at bounding box center [891, 438] width 32 height 13
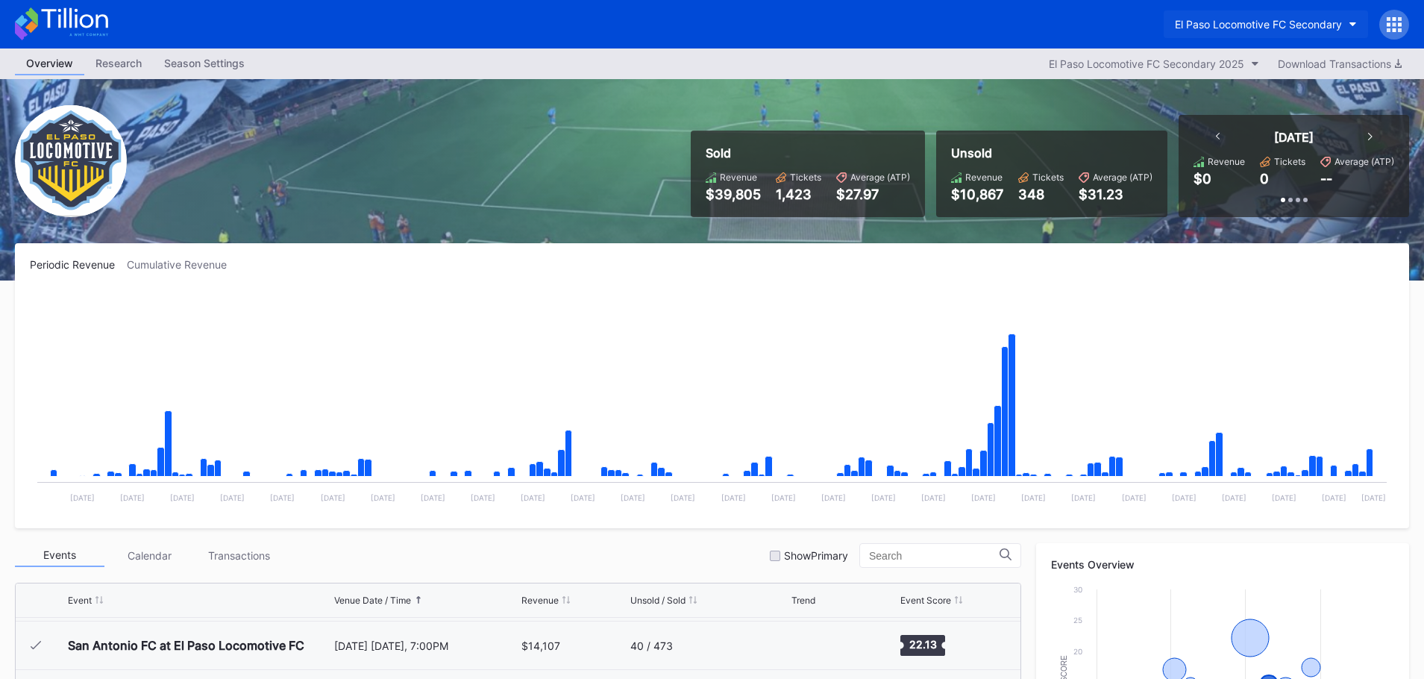
click at [1231, 20] on div "El Paso Locomotive FC Secondary" at bounding box center [1258, 24] width 167 height 13
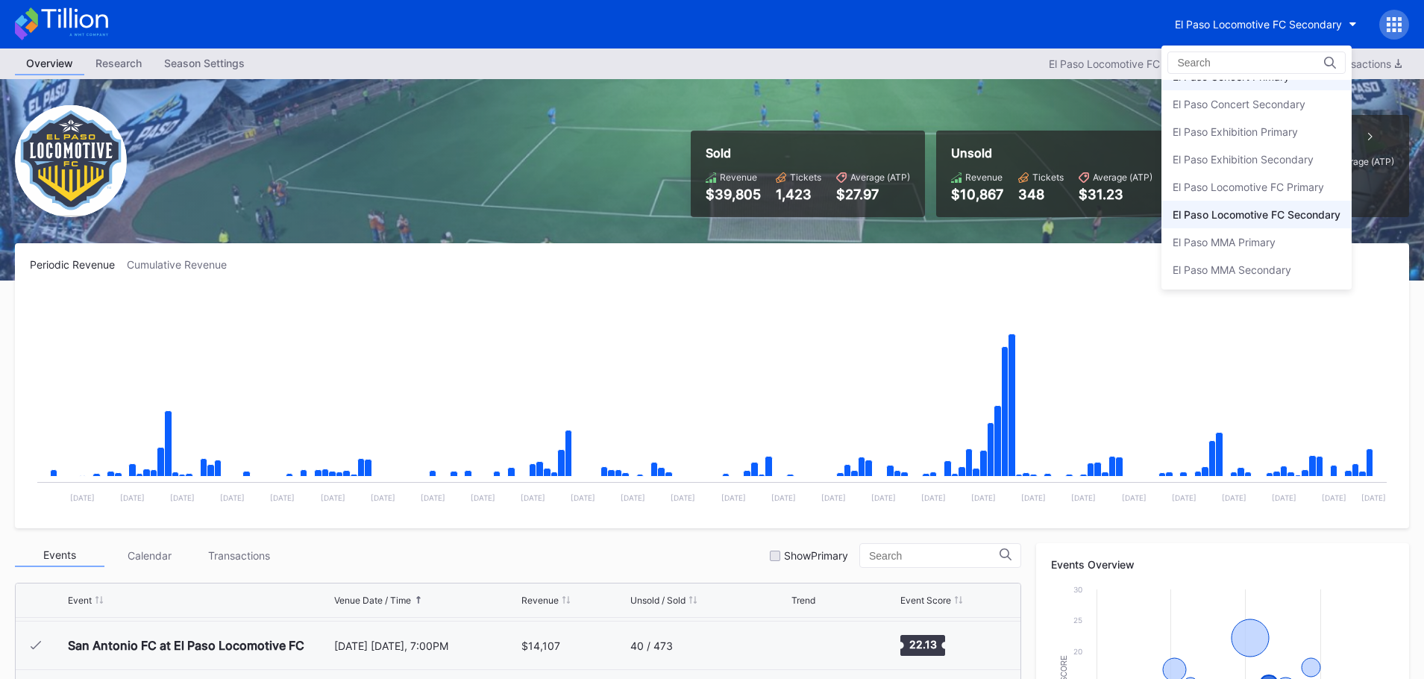
scroll to position [0, 0]
click at [1234, 101] on div "El Paso Chihuahuas Primary" at bounding box center [1257, 94] width 190 height 28
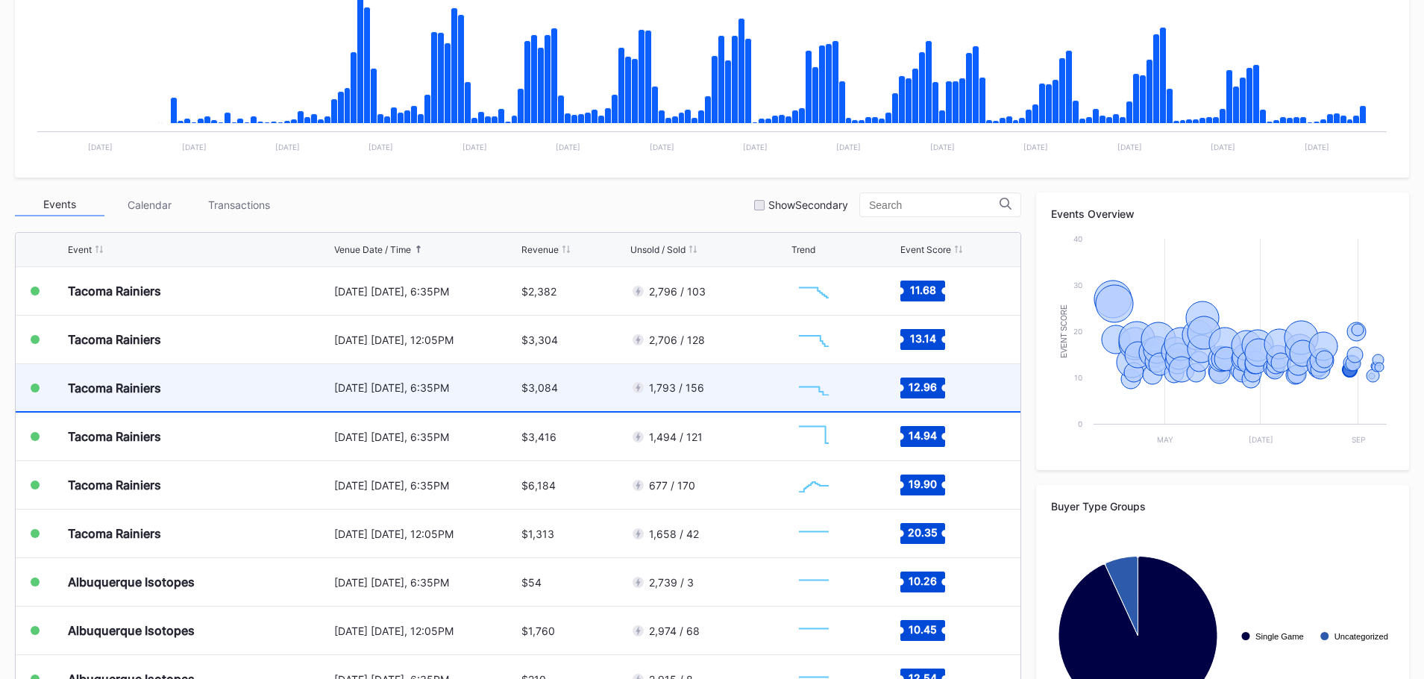
scroll to position [373, 0]
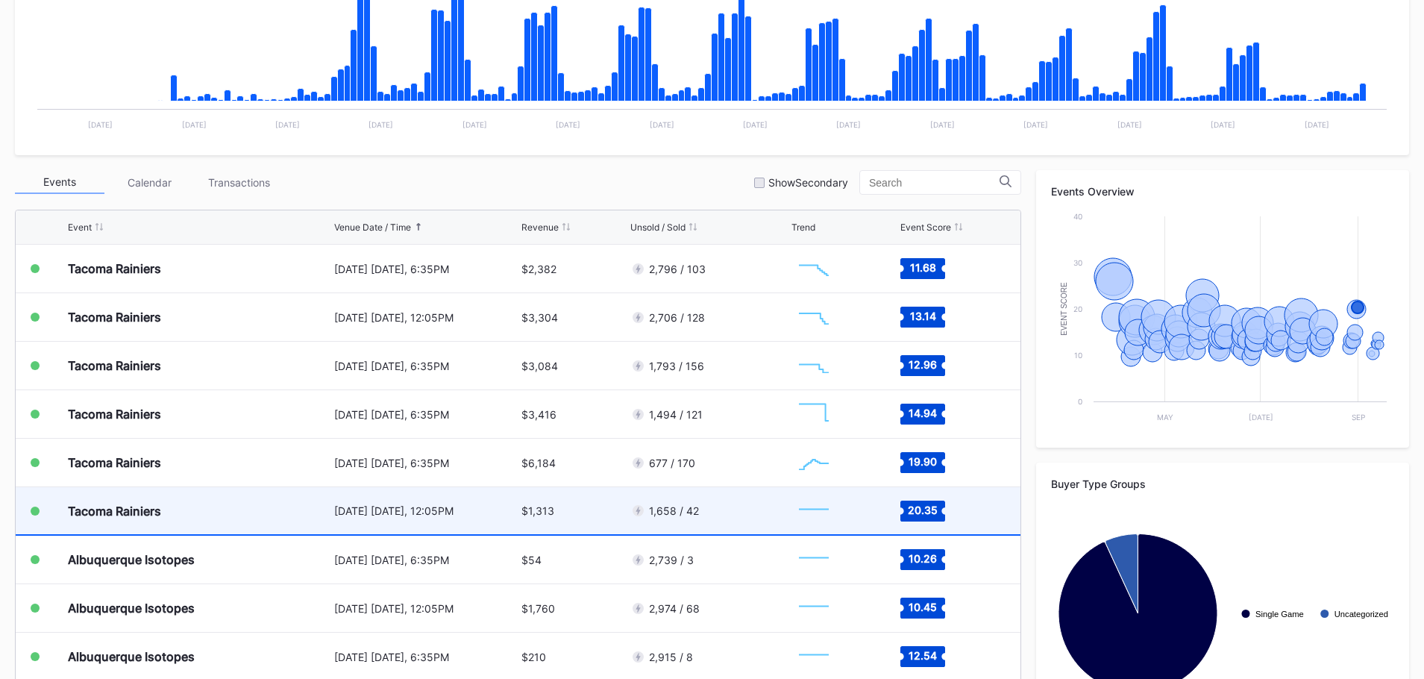
click at [596, 501] on div "$1,313" at bounding box center [574, 510] width 105 height 47
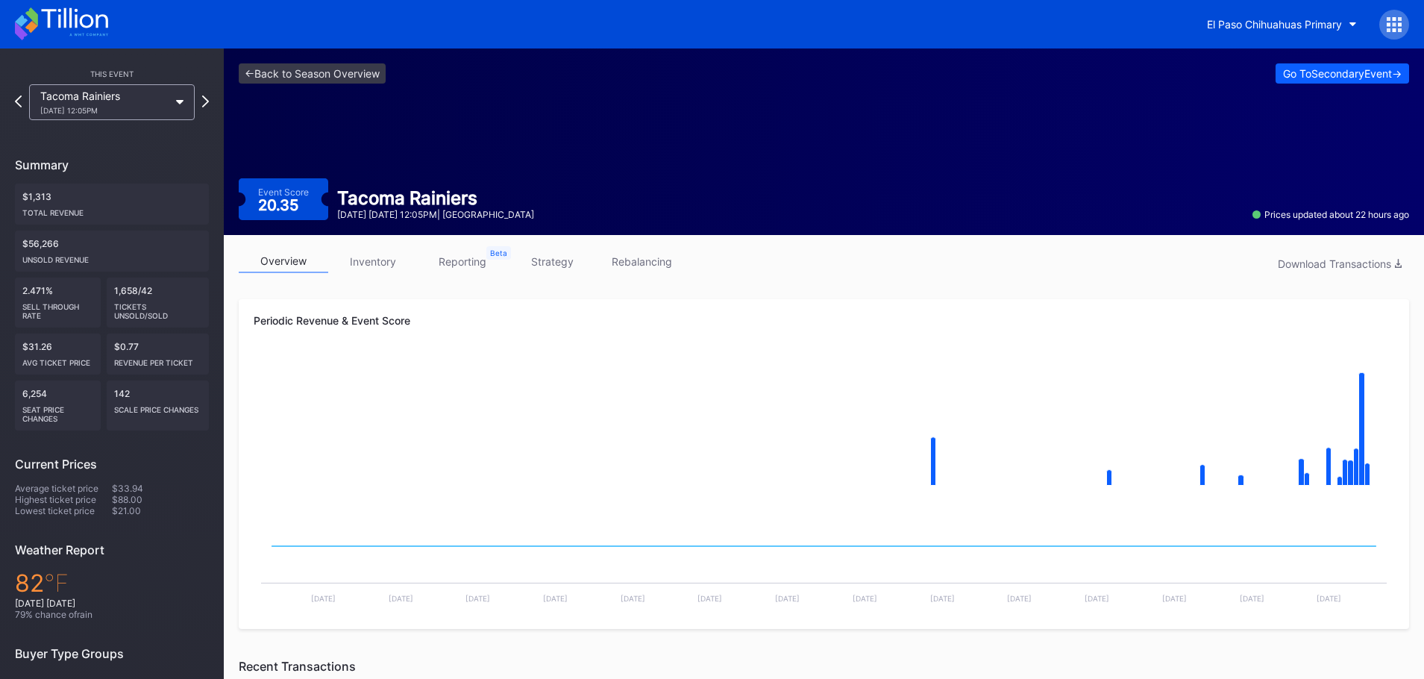
click at [557, 263] on link "strategy" at bounding box center [552, 261] width 90 height 23
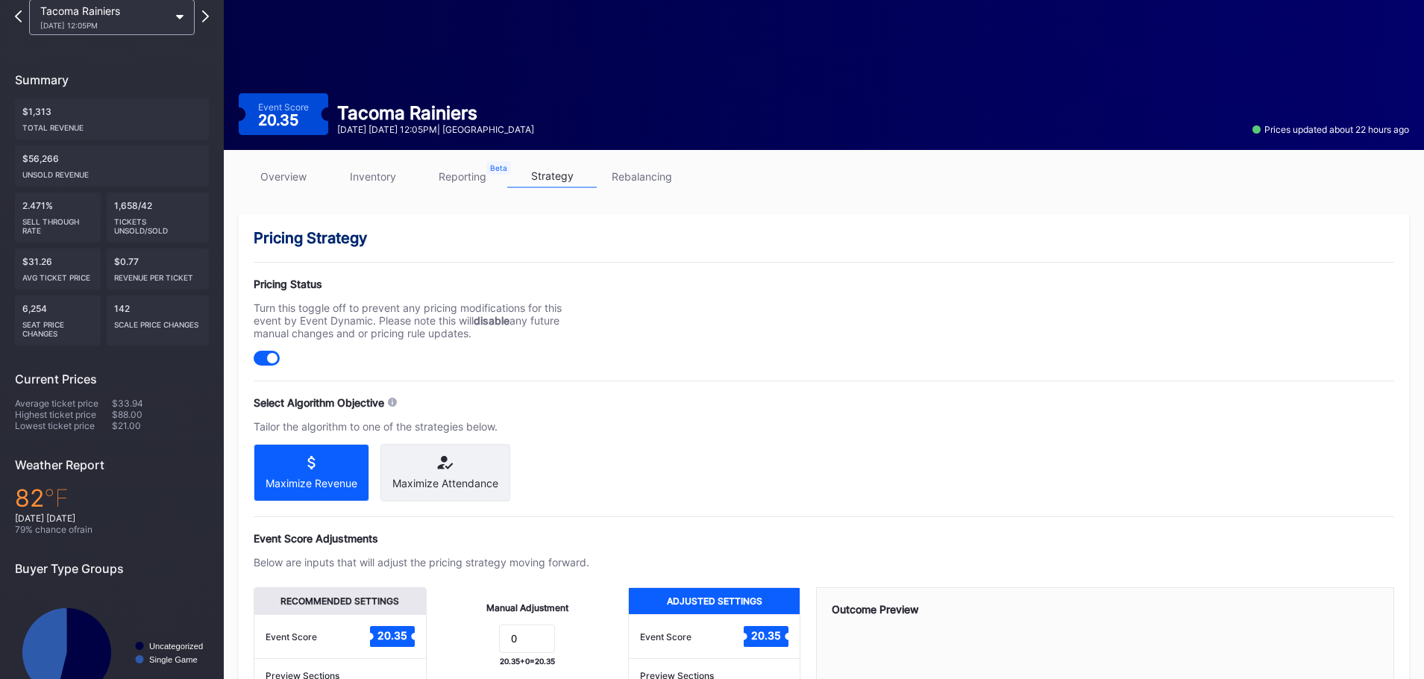
scroll to position [298, 0]
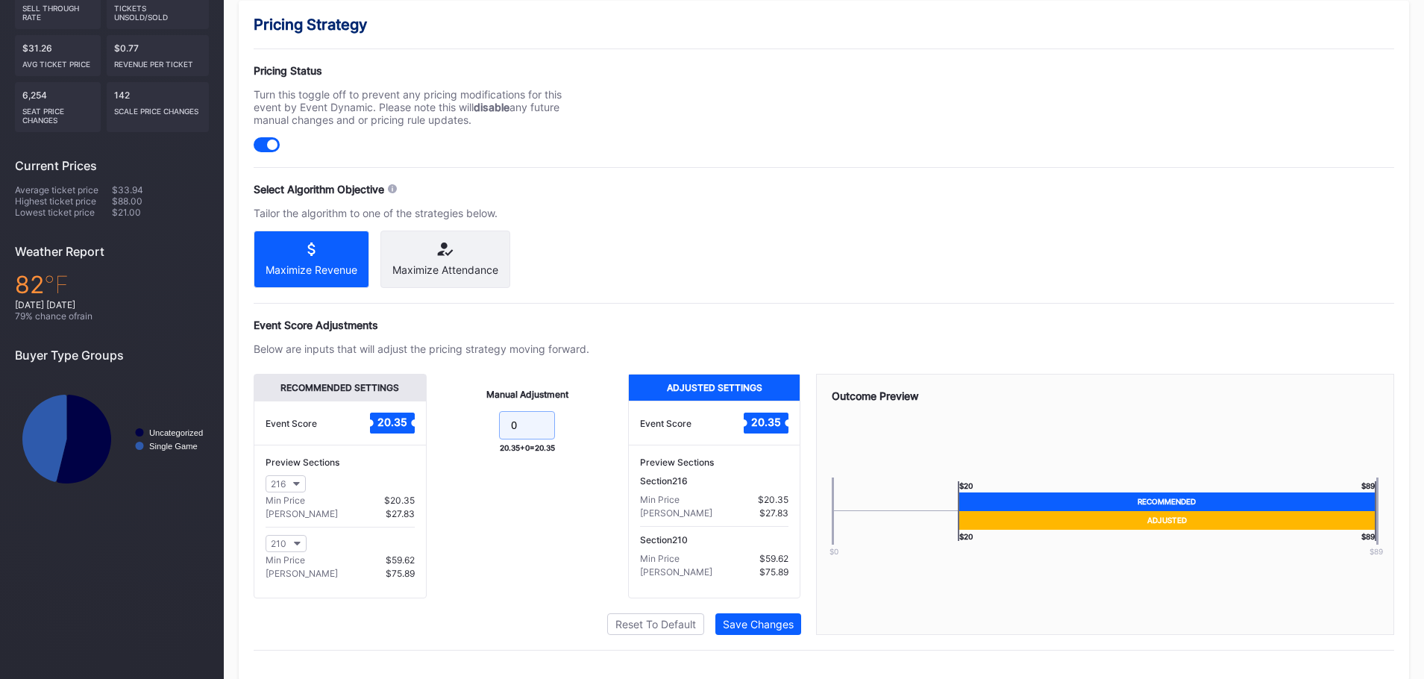
click at [521, 431] on input "0" at bounding box center [527, 425] width 56 height 28
type input "-1"
click at [752, 648] on div "Pricing Strategy Pricing Status Turn this toggle off to prevent any pricing mod…" at bounding box center [824, 341] width 1171 height 680
click at [751, 631] on div "Save Changes" at bounding box center [758, 624] width 71 height 13
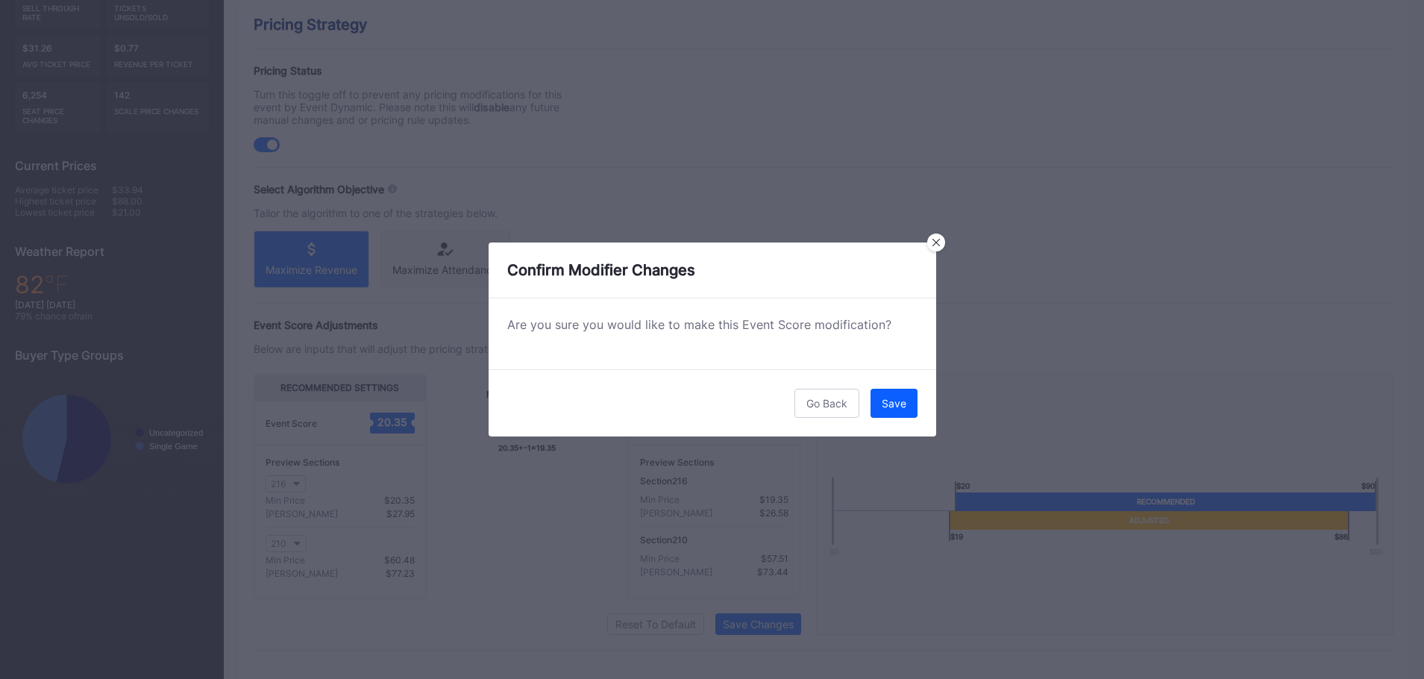
click at [904, 388] on div "Go Back Save" at bounding box center [713, 402] width 448 height 67
click at [903, 395] on button "Save" at bounding box center [894, 403] width 47 height 29
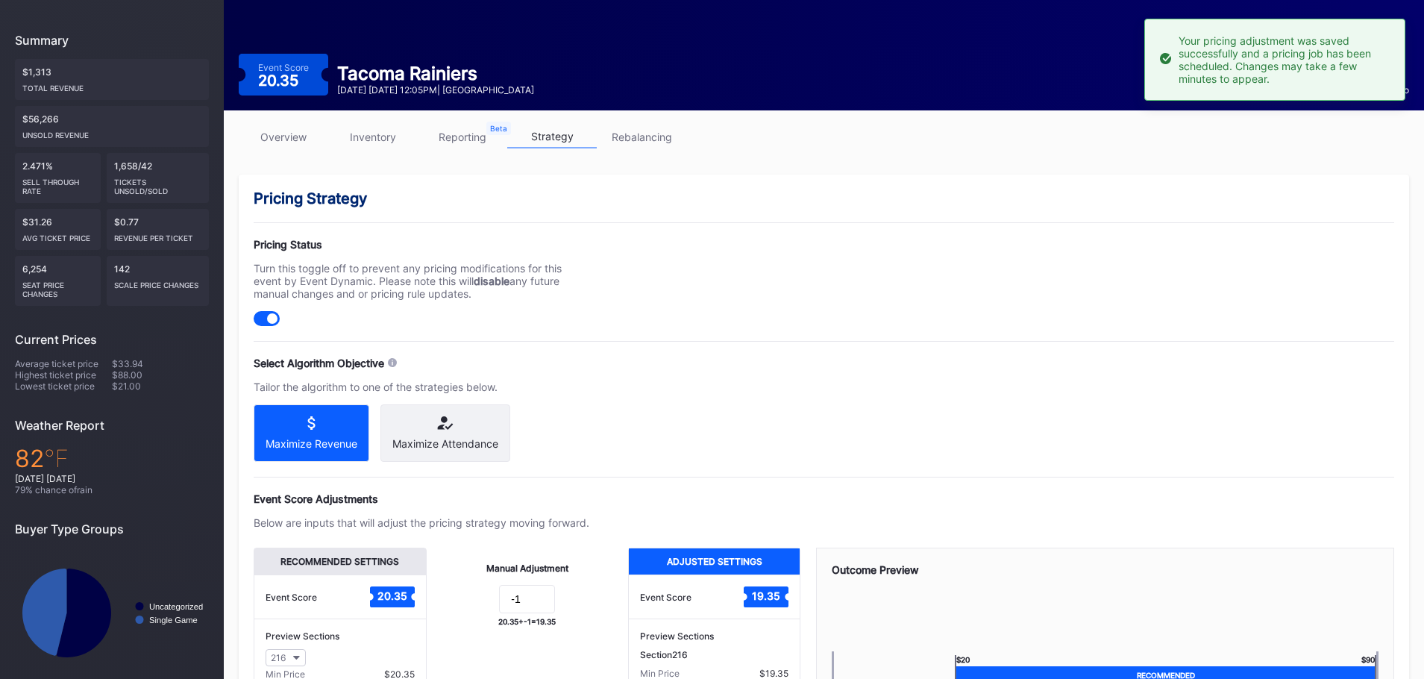
scroll to position [0, 0]
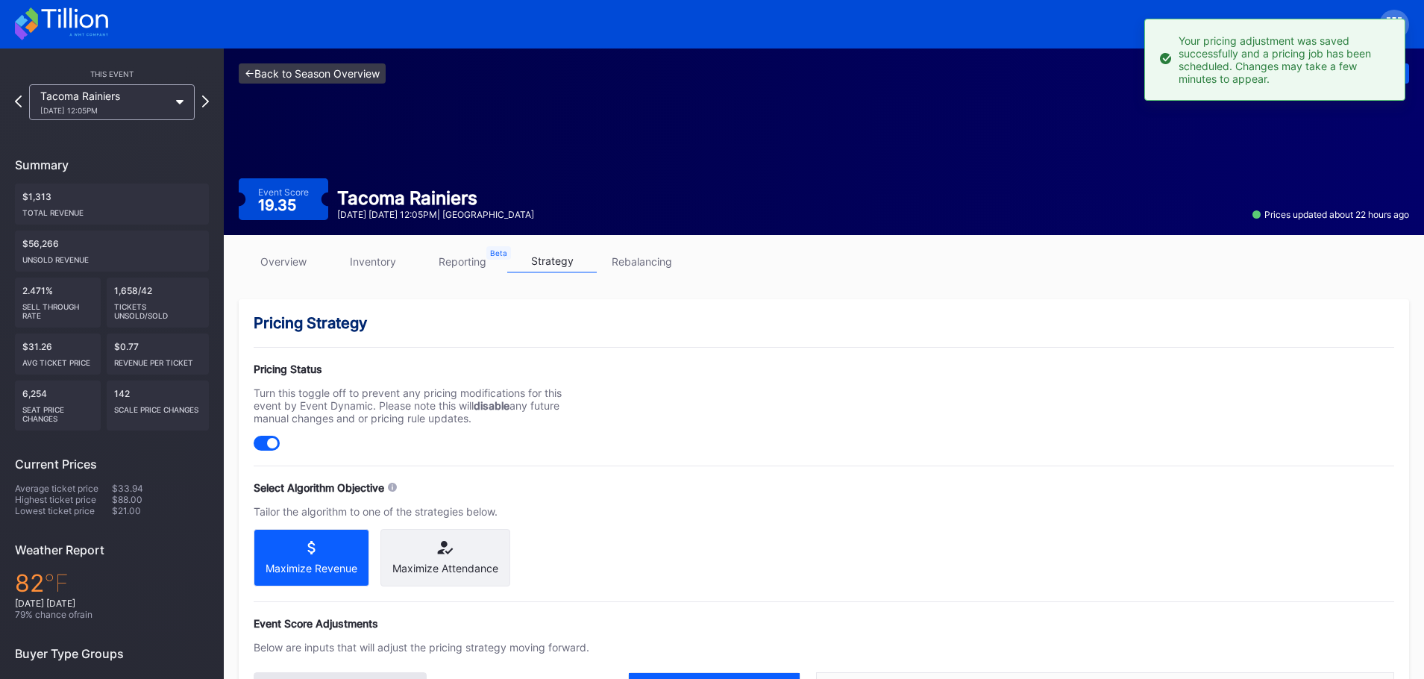
click at [314, 70] on link "<- Back to Season Overview" at bounding box center [312, 73] width 147 height 20
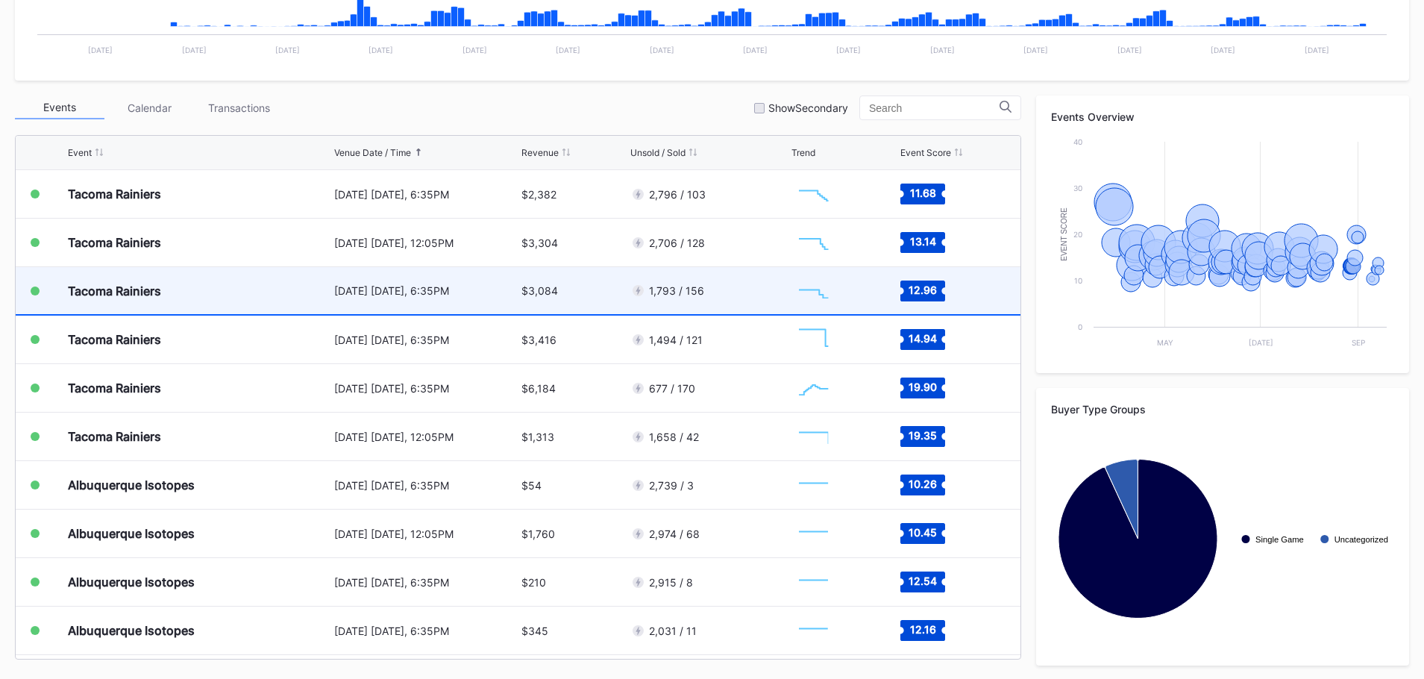
scroll to position [449, 0]
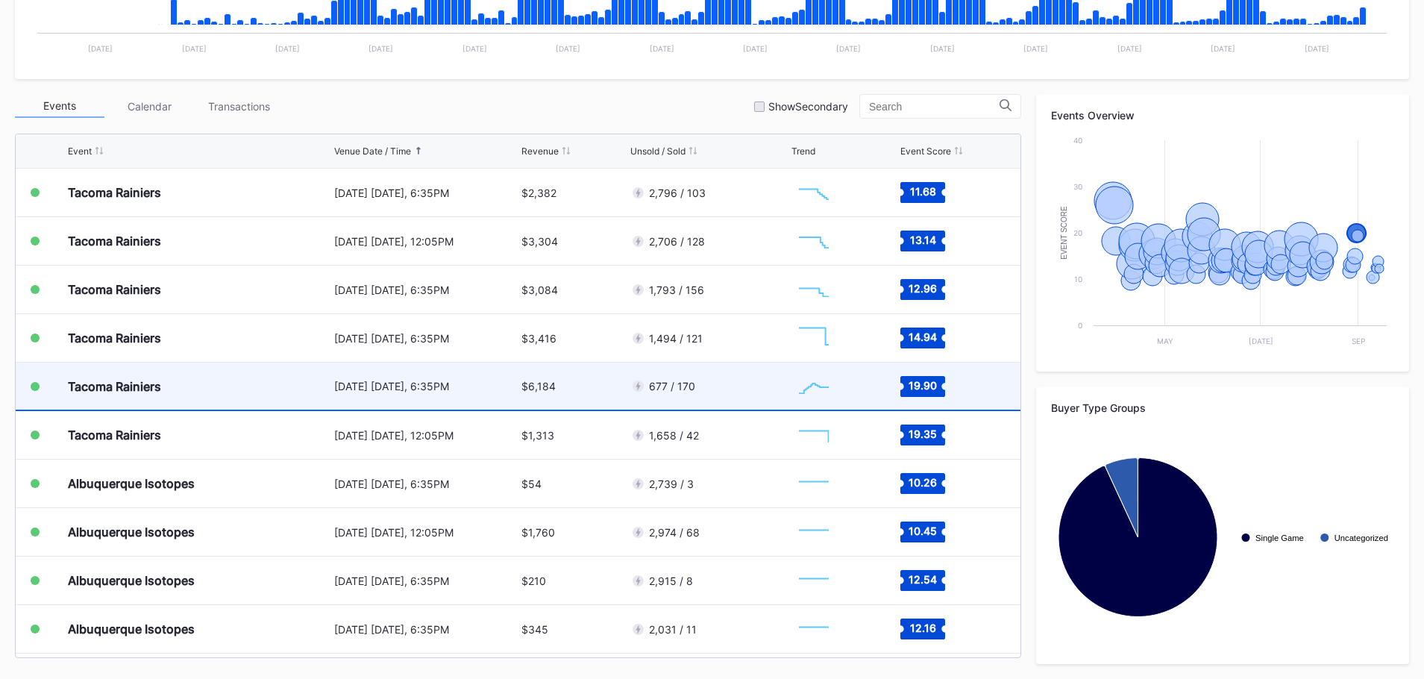
click at [502, 379] on div "[DATE] [DATE], 6:35PM" at bounding box center [426, 386] width 184 height 47
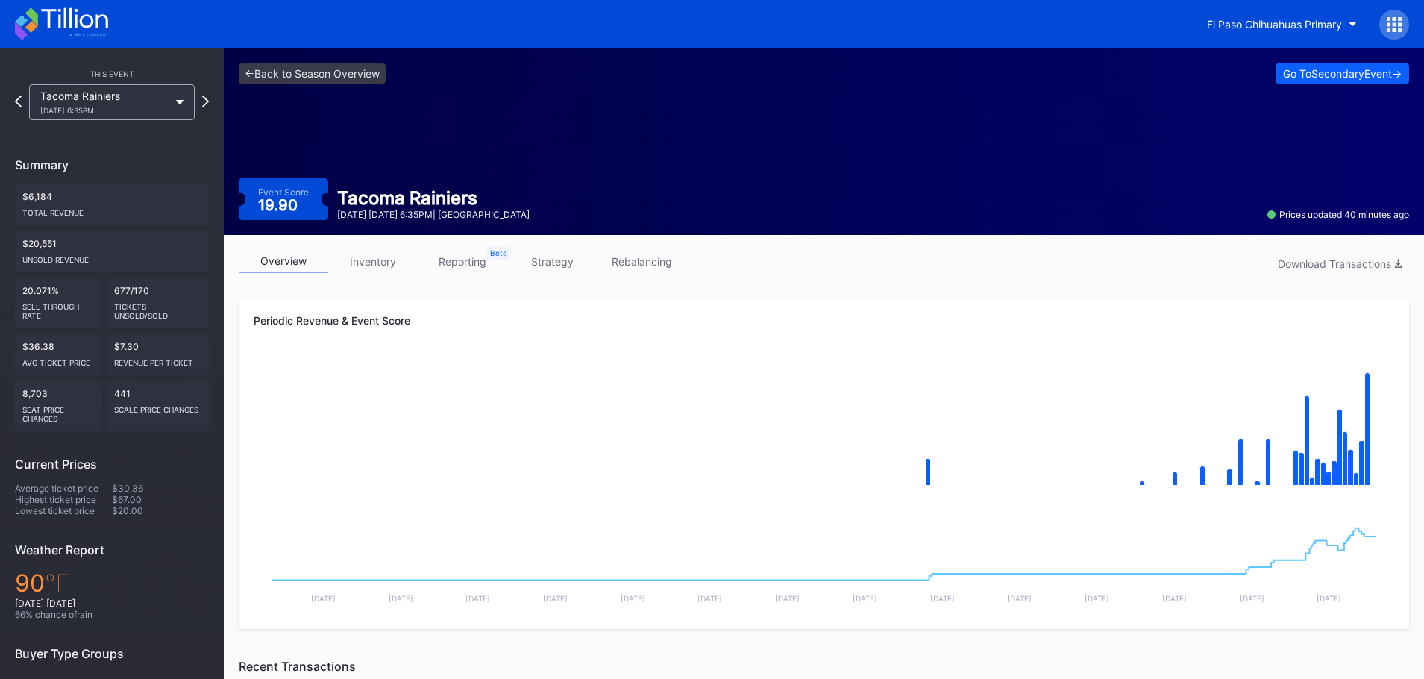
click at [555, 271] on link "strategy" at bounding box center [552, 261] width 90 height 23
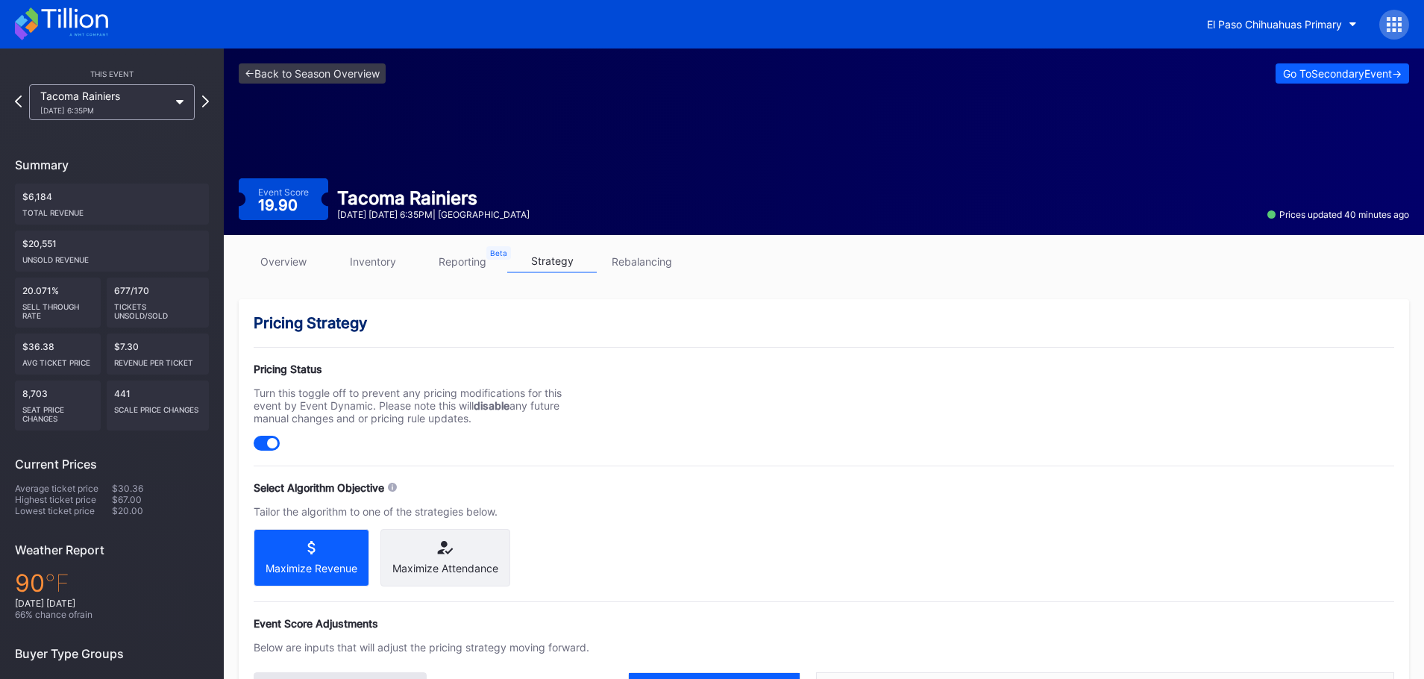
click at [298, 266] on link "overview" at bounding box center [284, 261] width 90 height 23
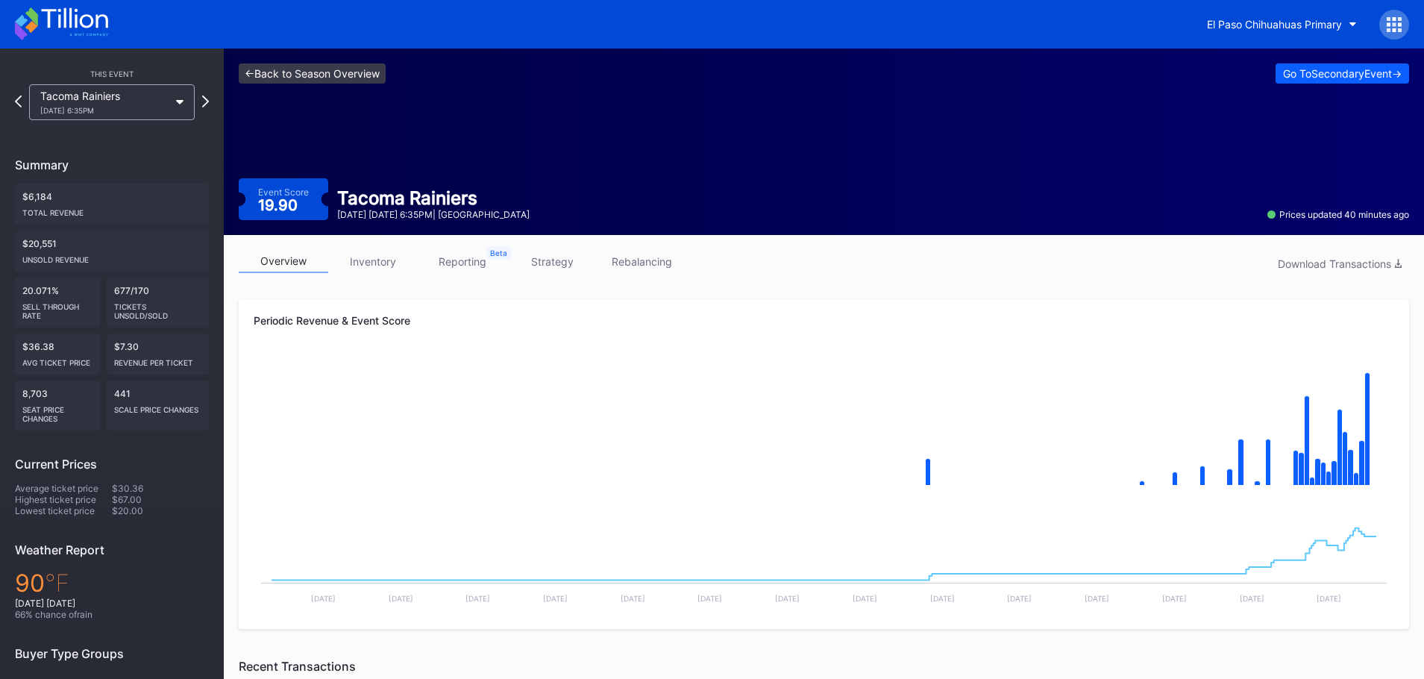
click at [302, 80] on link "<- Back to Season Overview" at bounding box center [312, 73] width 147 height 20
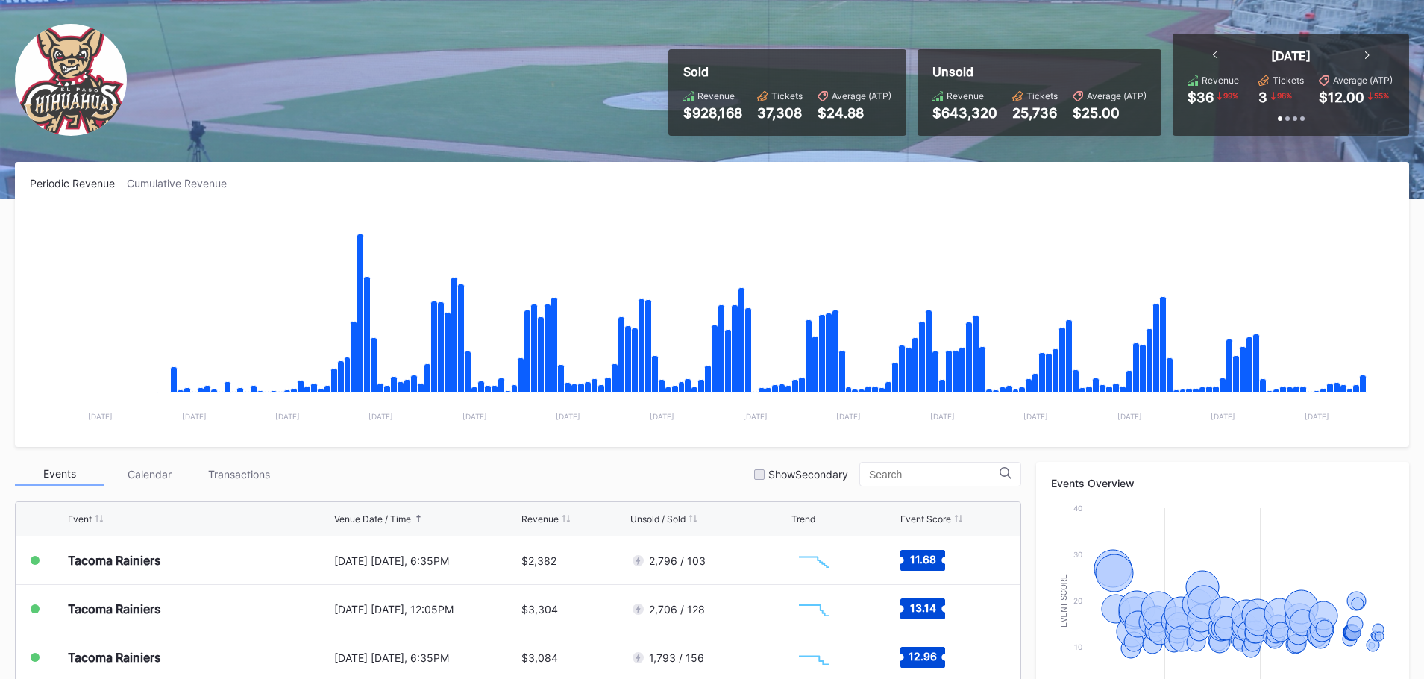
scroll to position [298, 0]
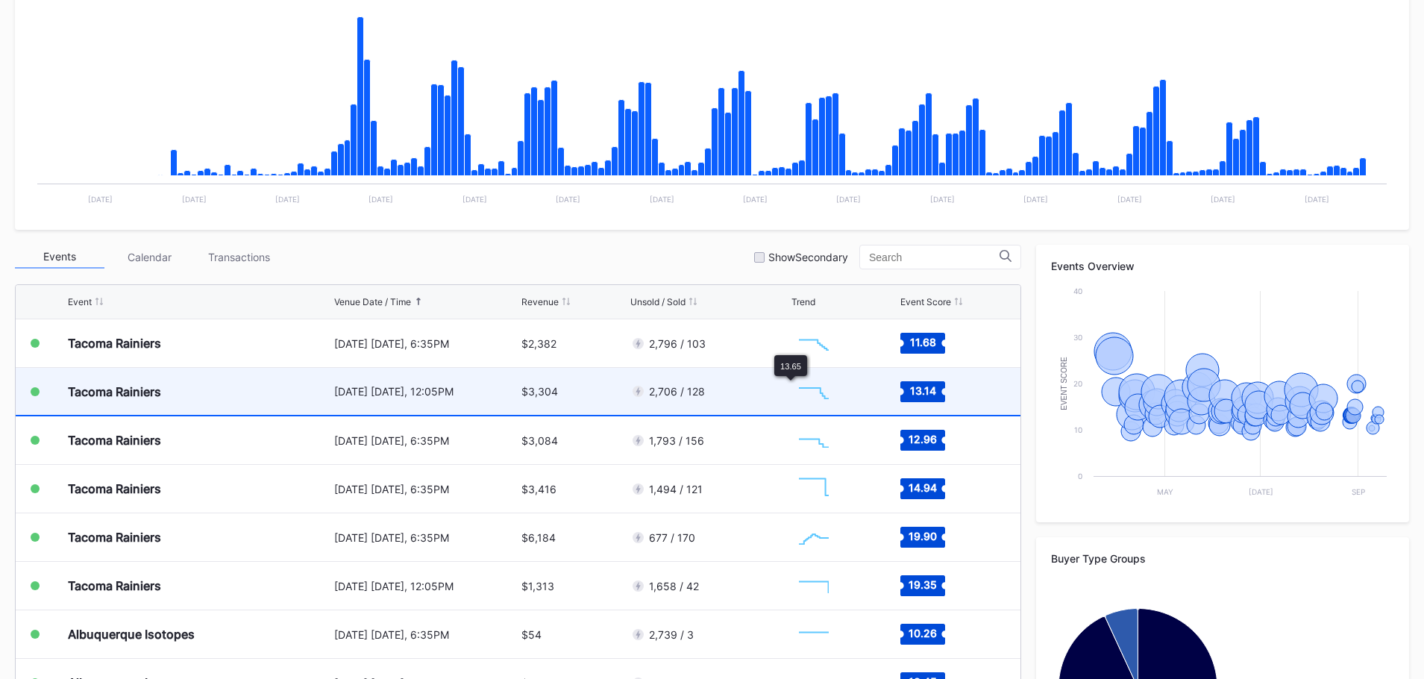
click at [753, 388] on div "2,706 / 128" at bounding box center [709, 391] width 157 height 47
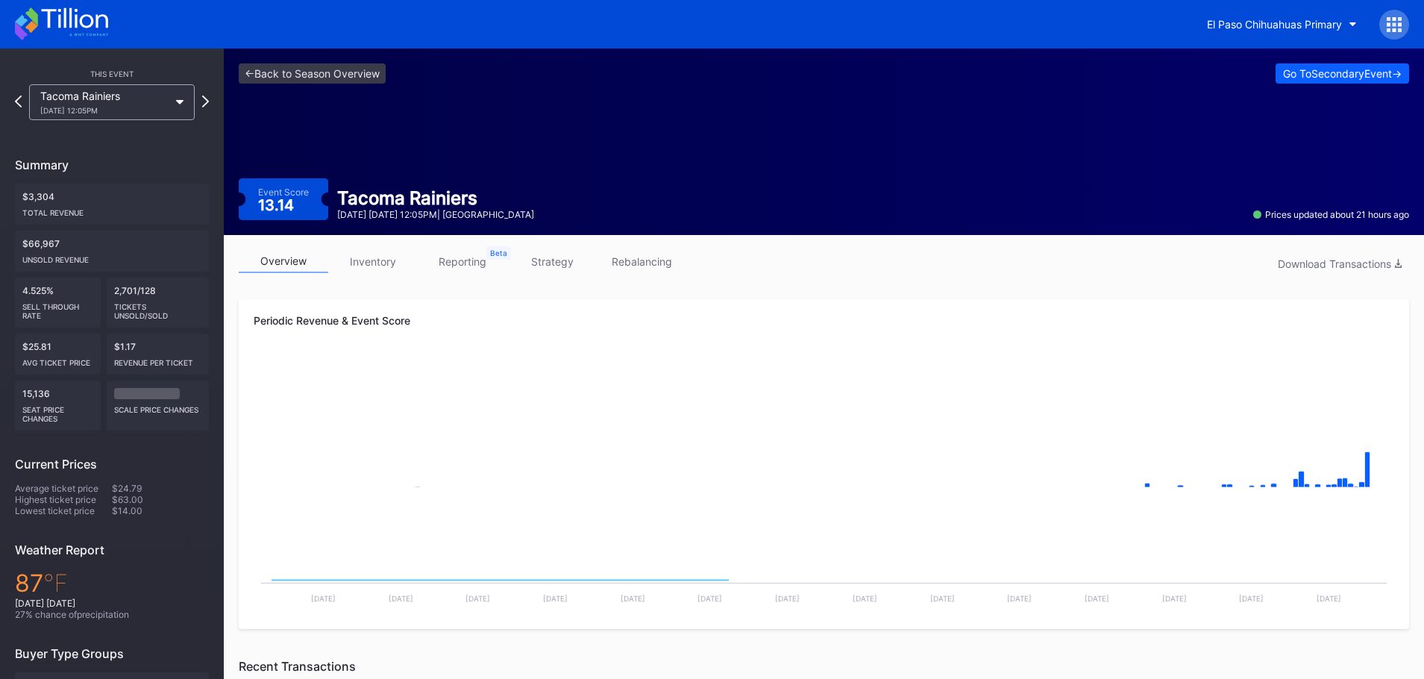
click at [543, 271] on link "strategy" at bounding box center [552, 261] width 90 height 23
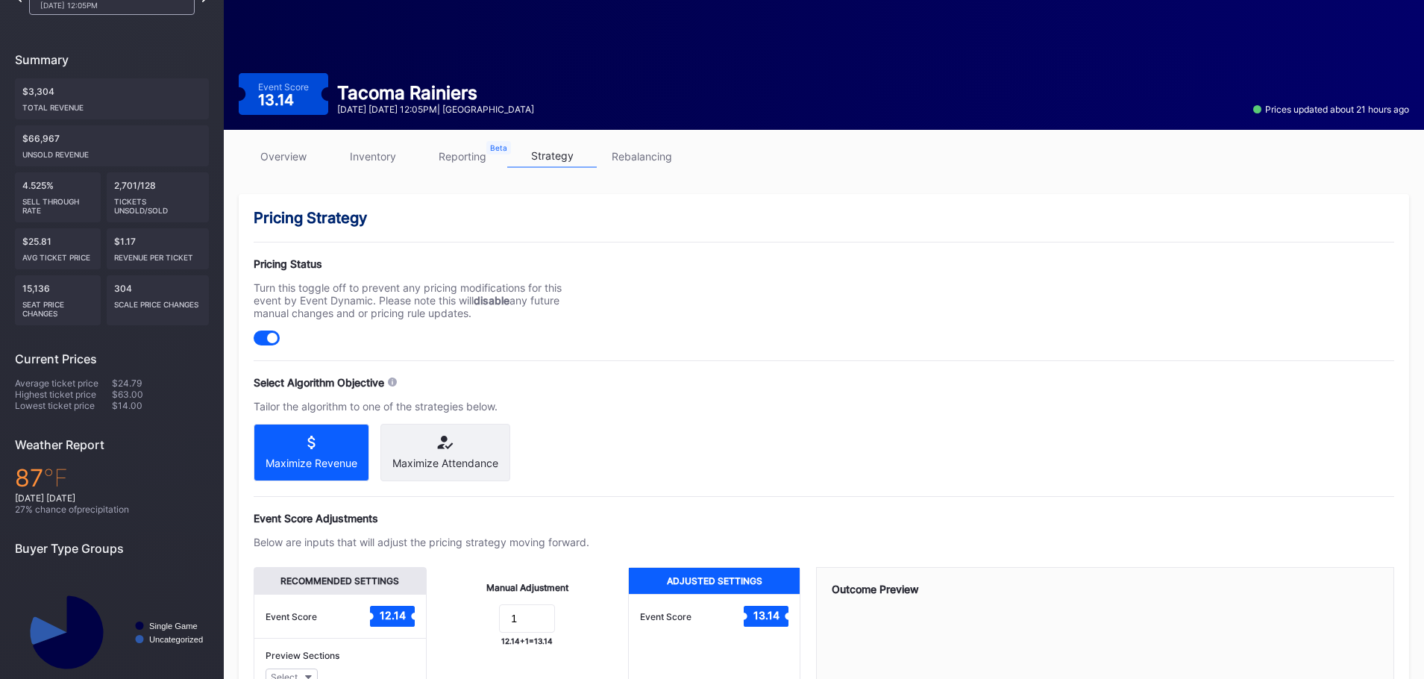
scroll to position [241, 0]
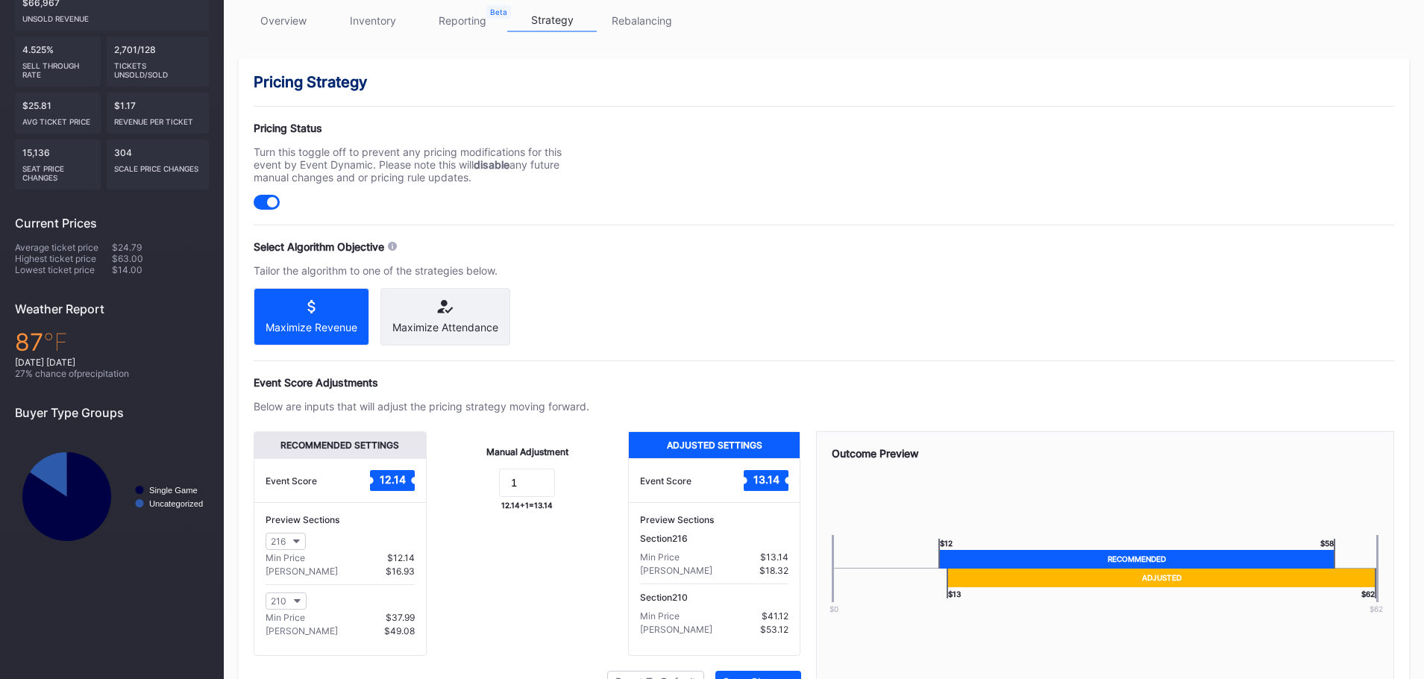
click at [528, 510] on div "12.14 + 1 = 13.14" at bounding box center [526, 505] width 51 height 9
click at [528, 492] on input "1" at bounding box center [527, 483] width 56 height 28
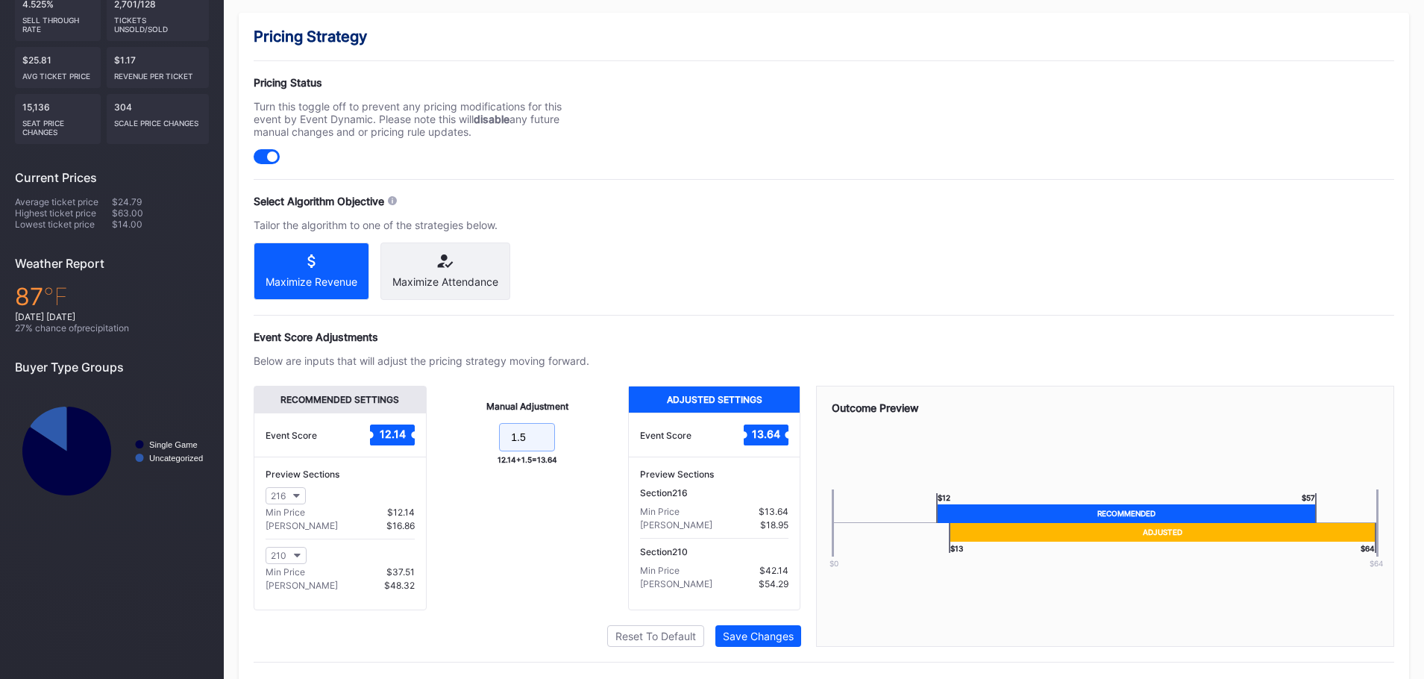
scroll to position [328, 0]
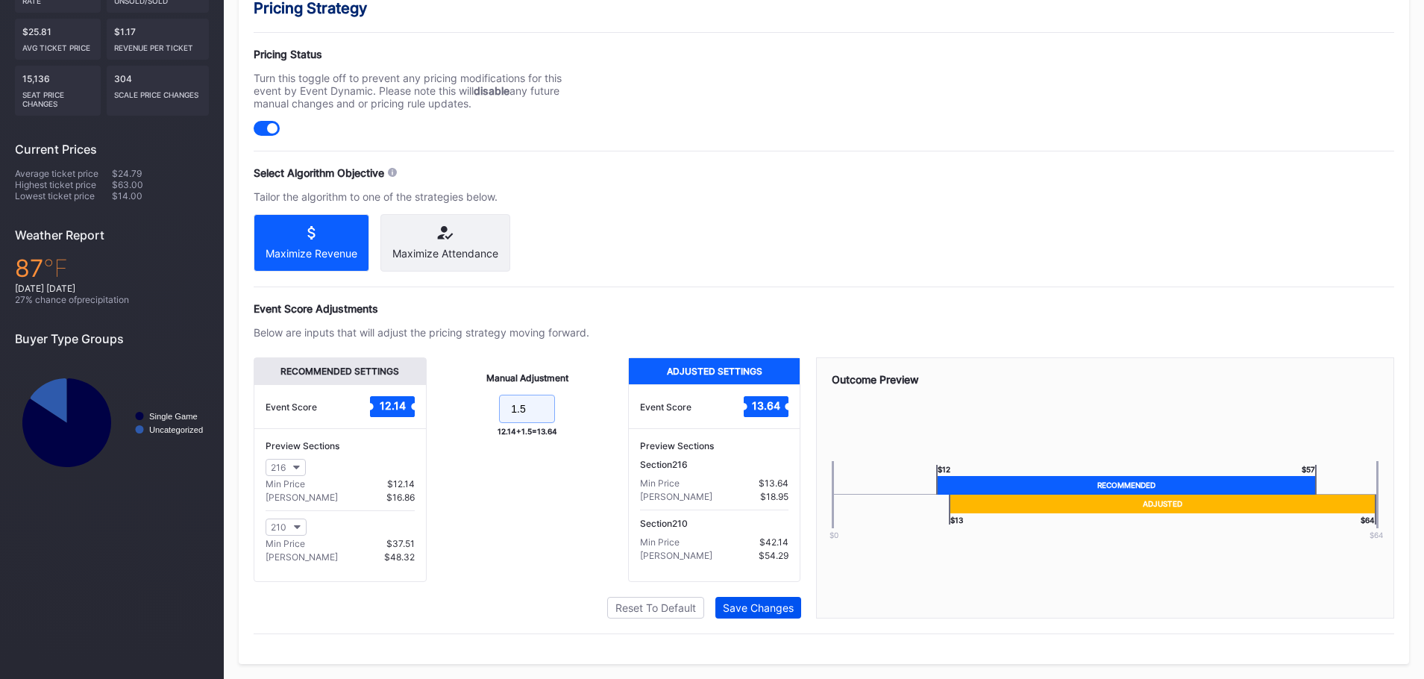
type input "1.5"
click at [779, 618] on button "Save Changes" at bounding box center [759, 608] width 86 height 22
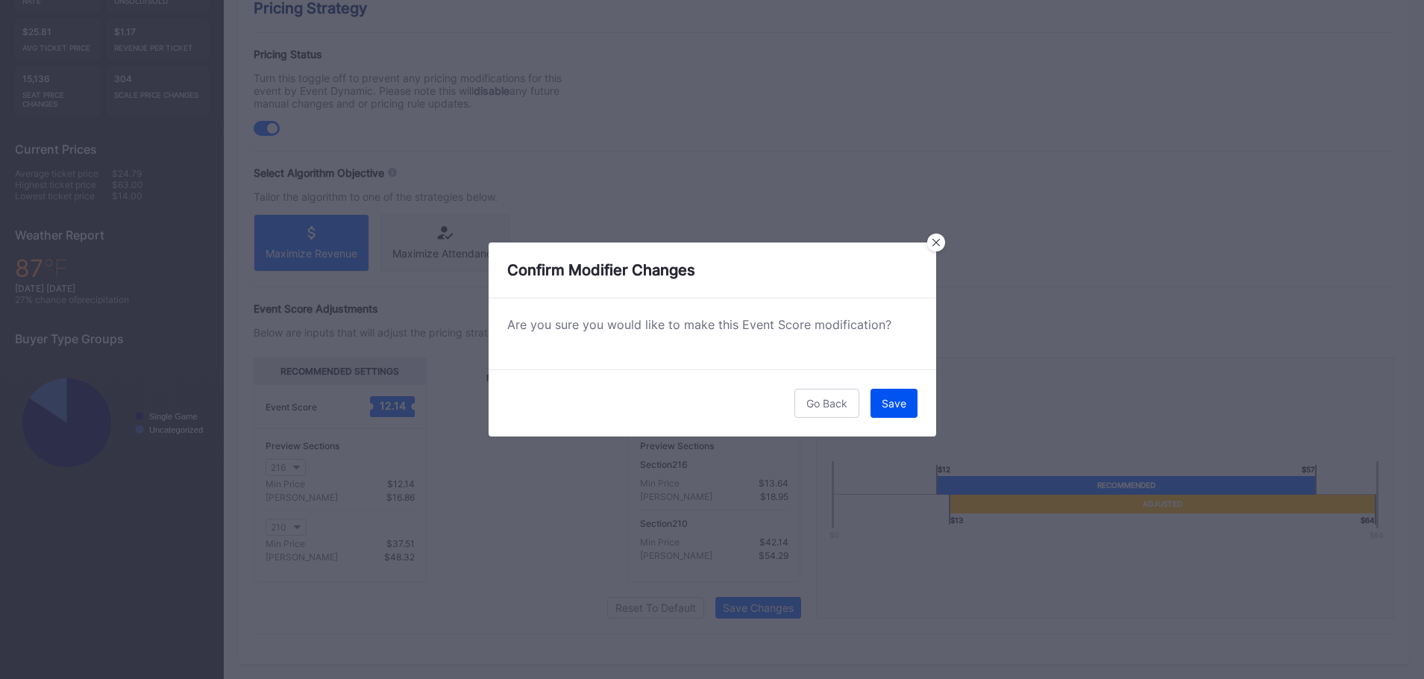
click at [878, 398] on button "Save" at bounding box center [894, 403] width 47 height 29
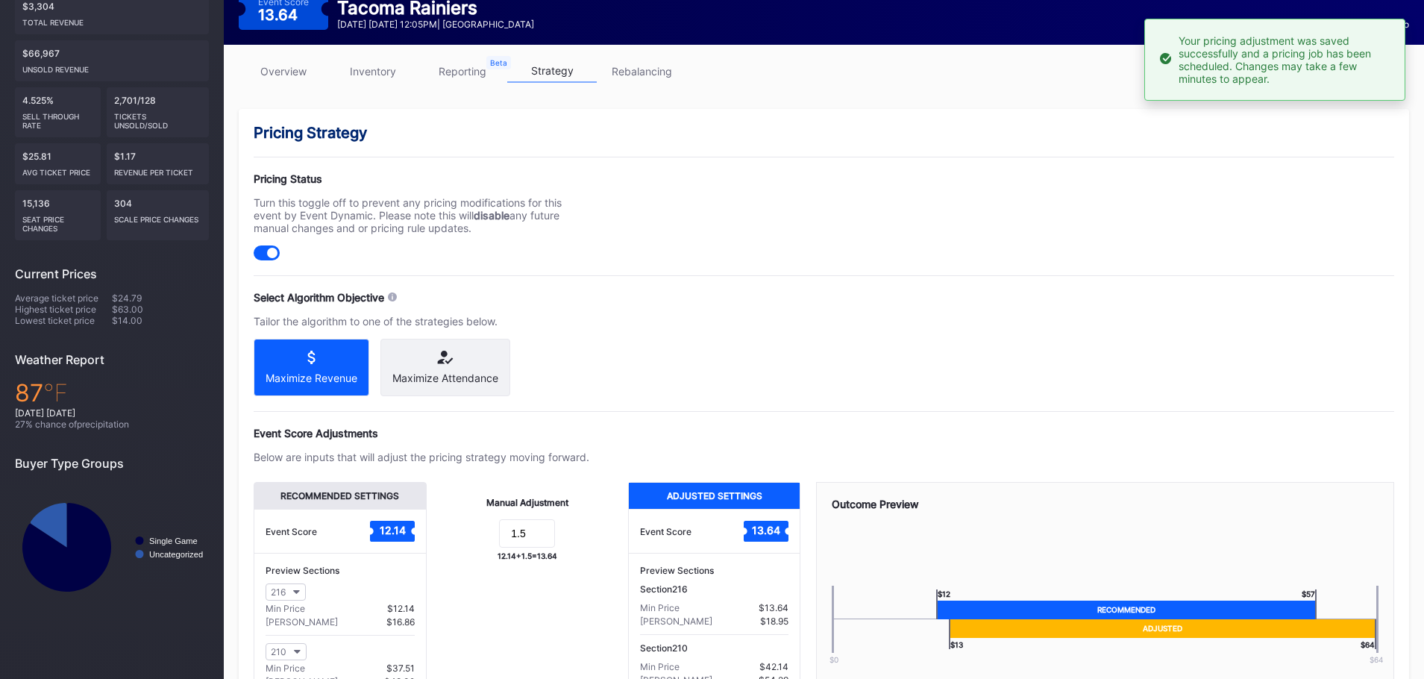
scroll to position [0, 0]
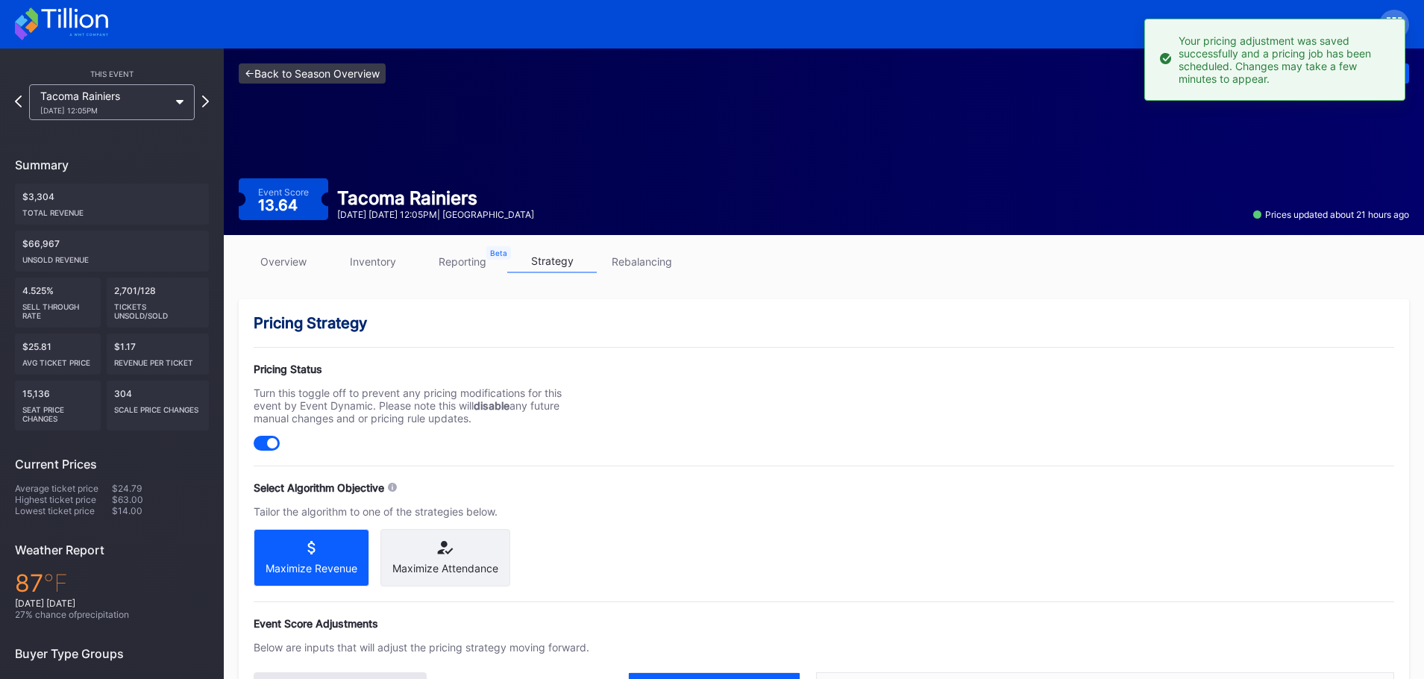
click at [339, 68] on link "<- Back to Season Overview" at bounding box center [312, 73] width 147 height 20
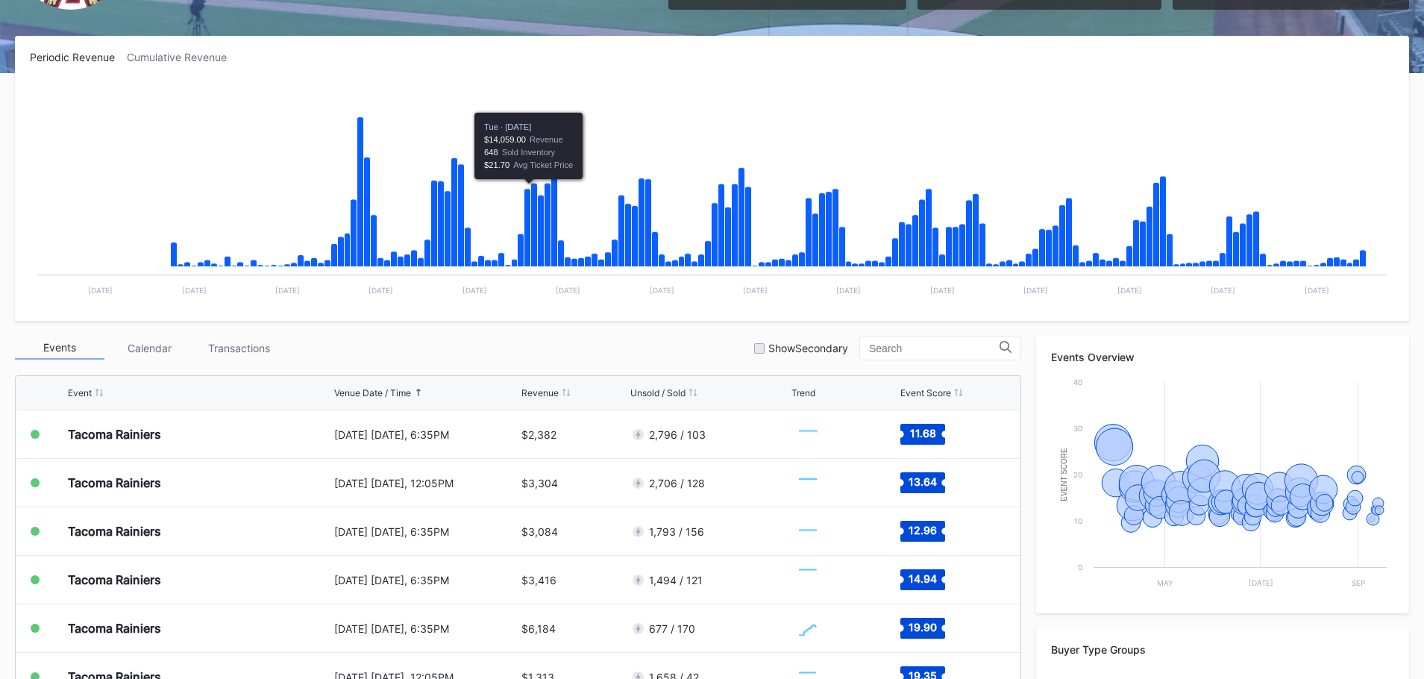
scroll to position [373, 0]
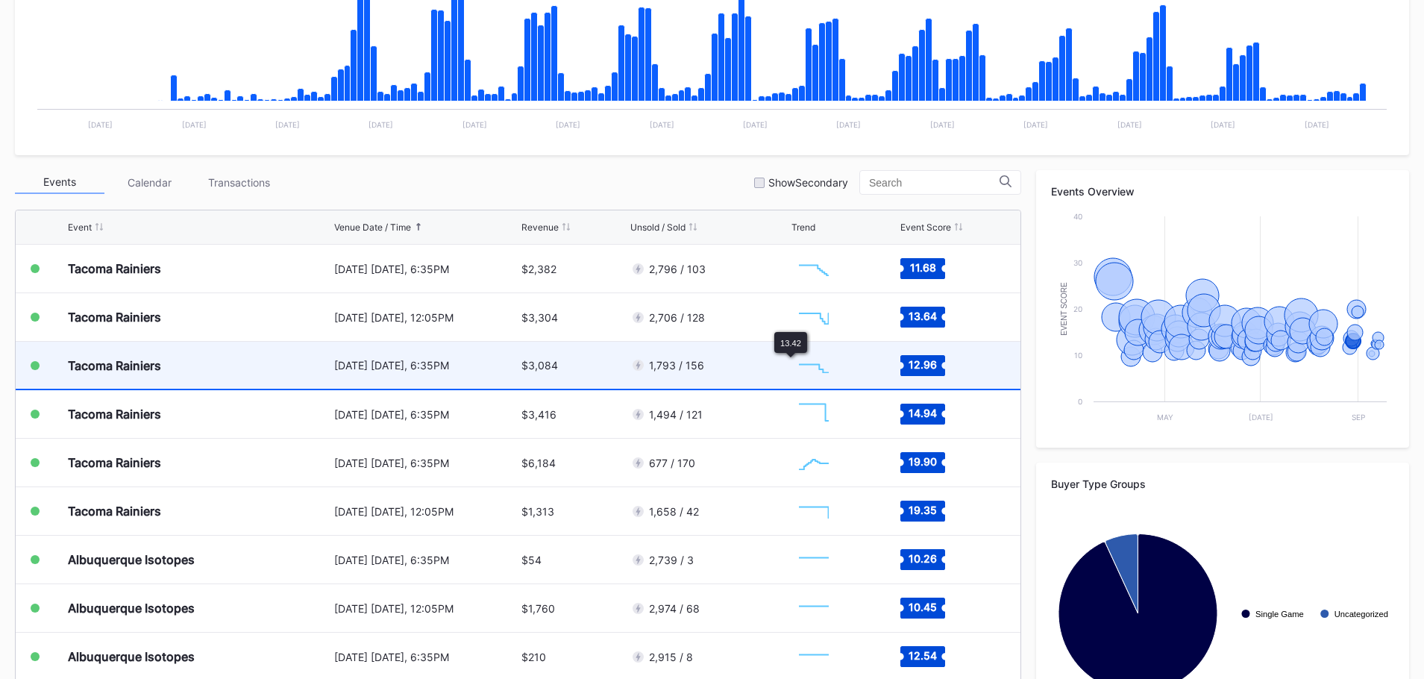
click at [745, 370] on div "1,793 / 156" at bounding box center [709, 365] width 157 height 47
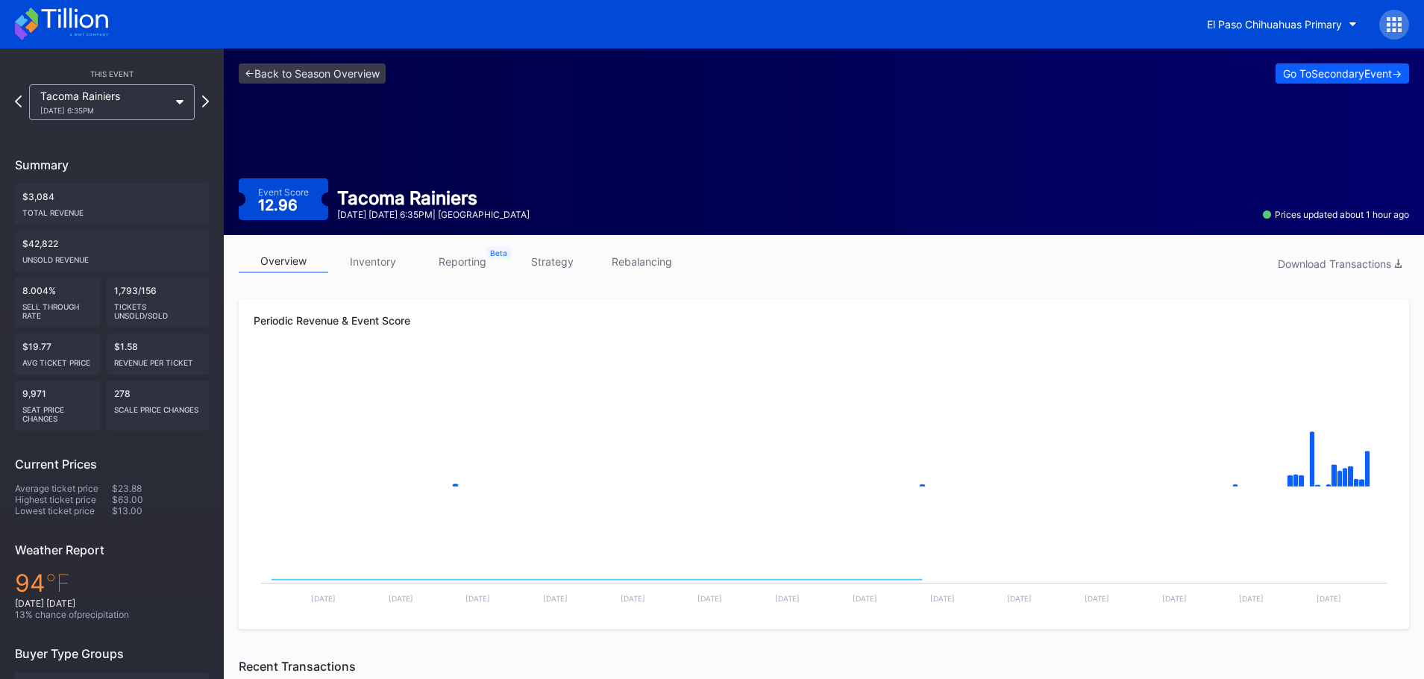
click at [557, 267] on link "strategy" at bounding box center [552, 261] width 90 height 23
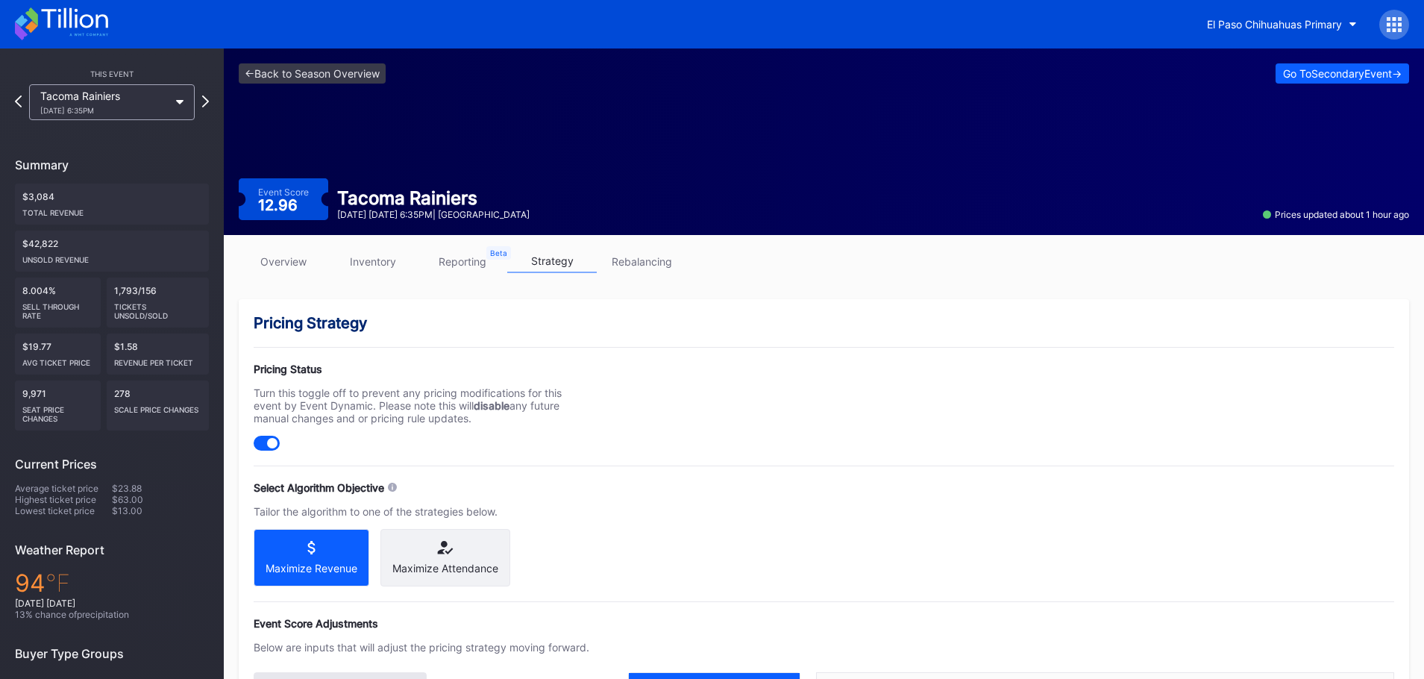
scroll to position [328, 0]
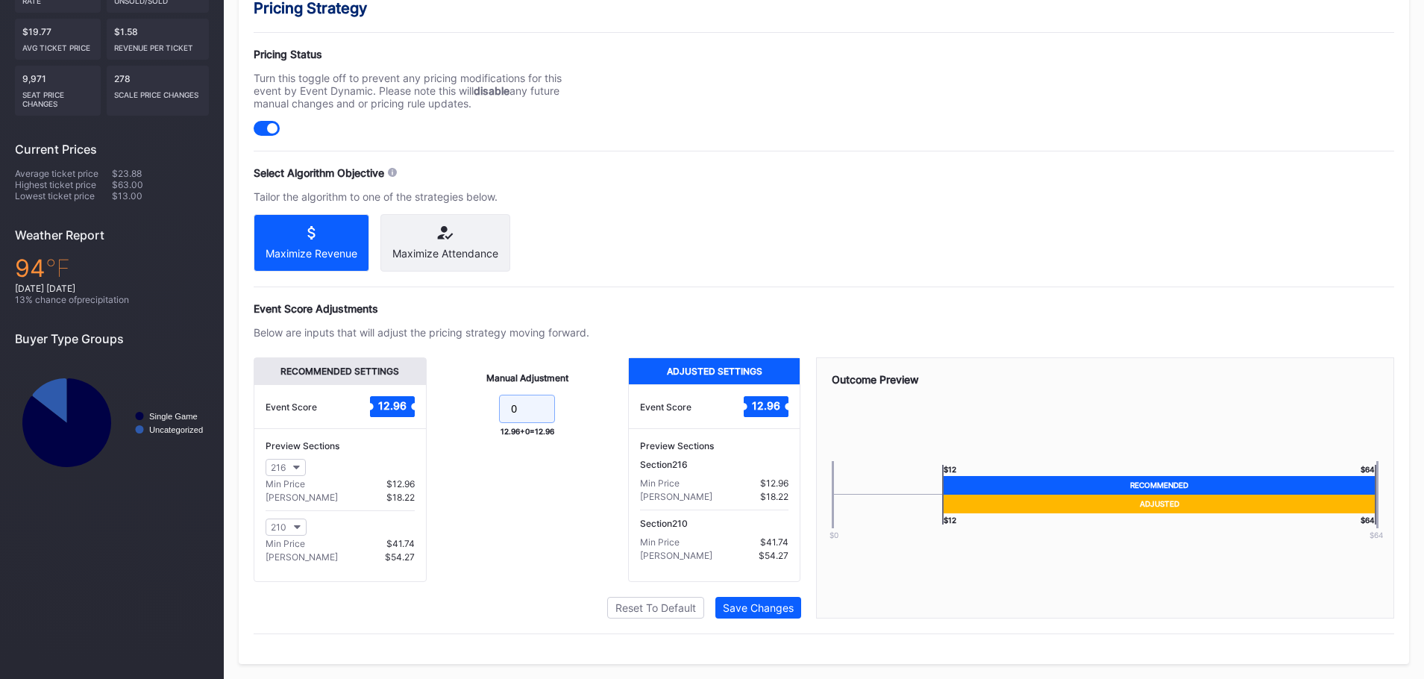
click at [534, 410] on input "0" at bounding box center [527, 409] width 56 height 28
type input "0.5"
click at [754, 614] on button "Save Changes" at bounding box center [759, 608] width 86 height 22
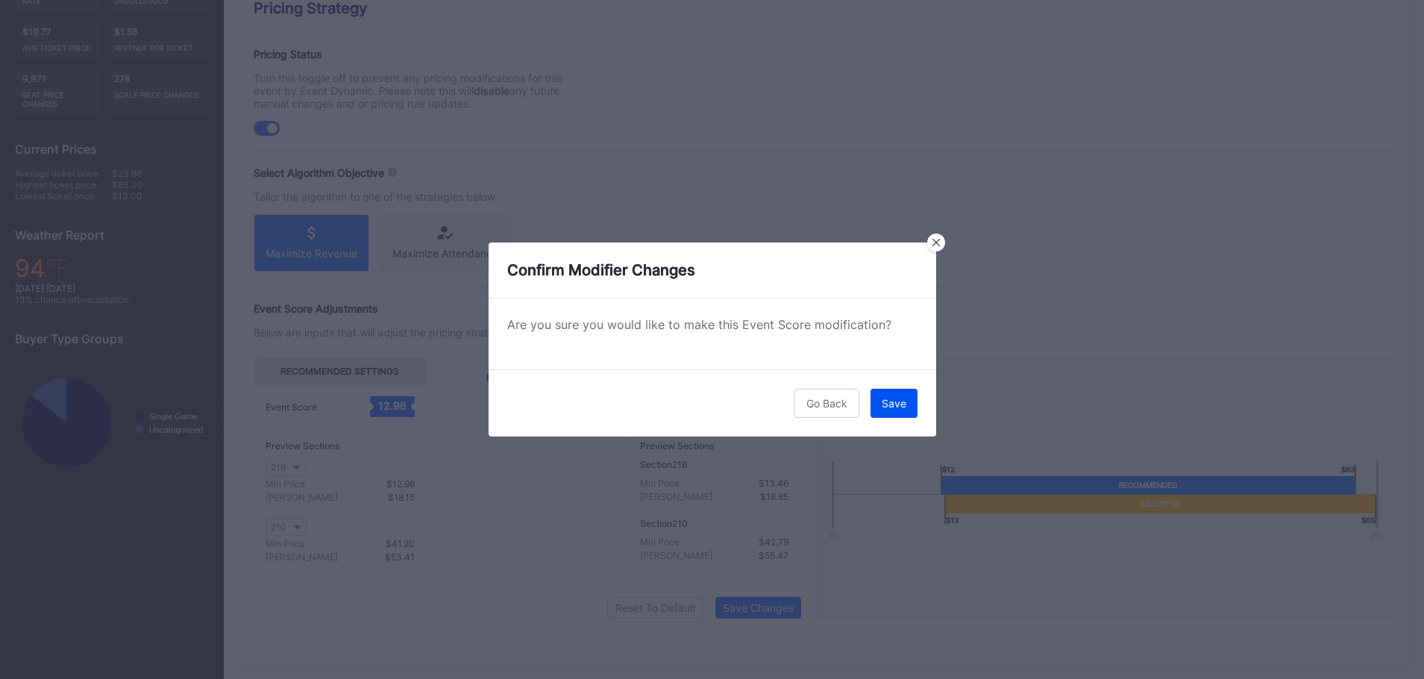
click at [889, 401] on div "Save" at bounding box center [894, 403] width 25 height 13
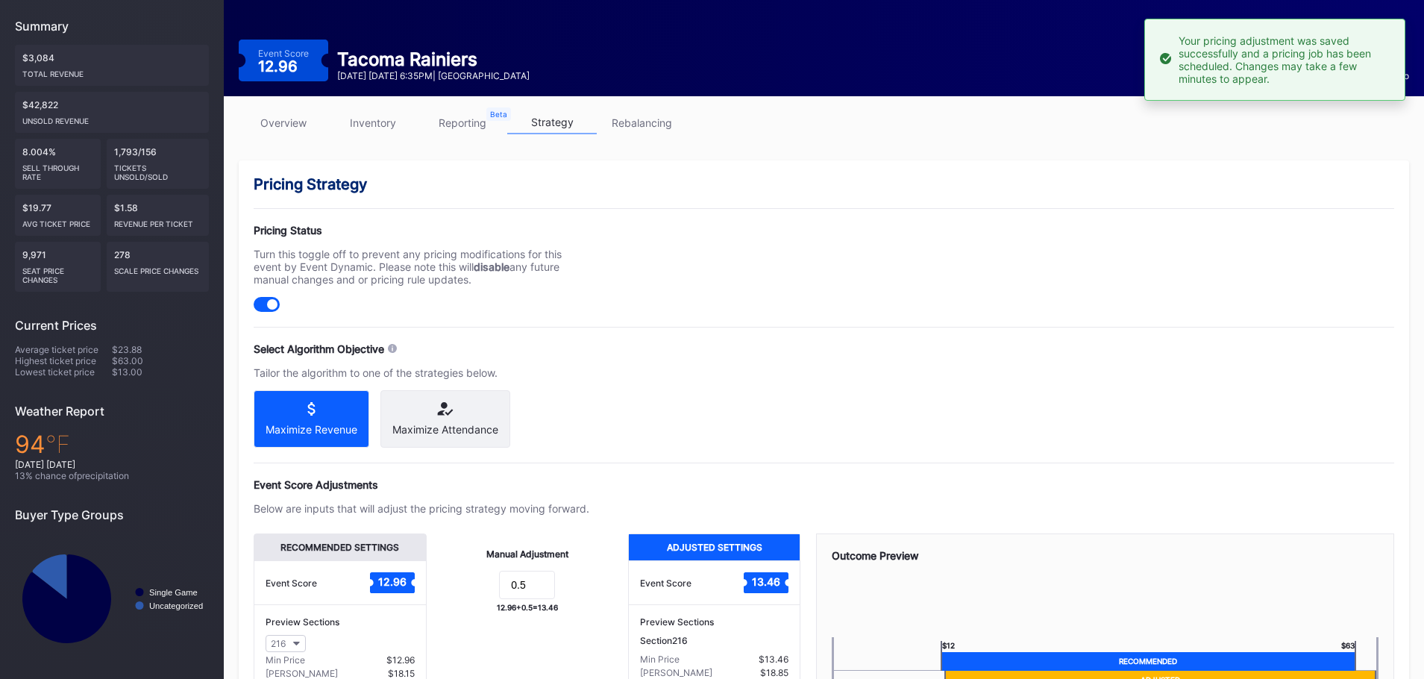
scroll to position [29, 0]
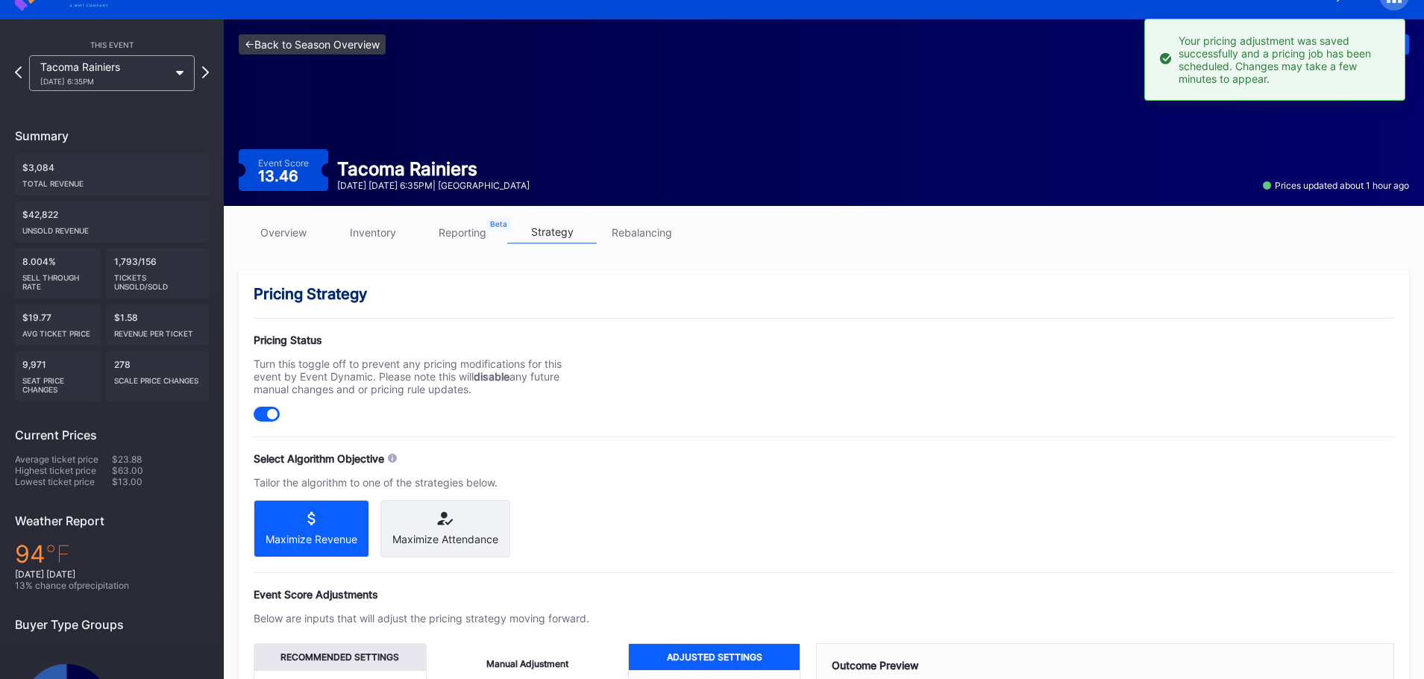
click at [337, 46] on link "<- Back to Season Overview" at bounding box center [312, 44] width 147 height 20
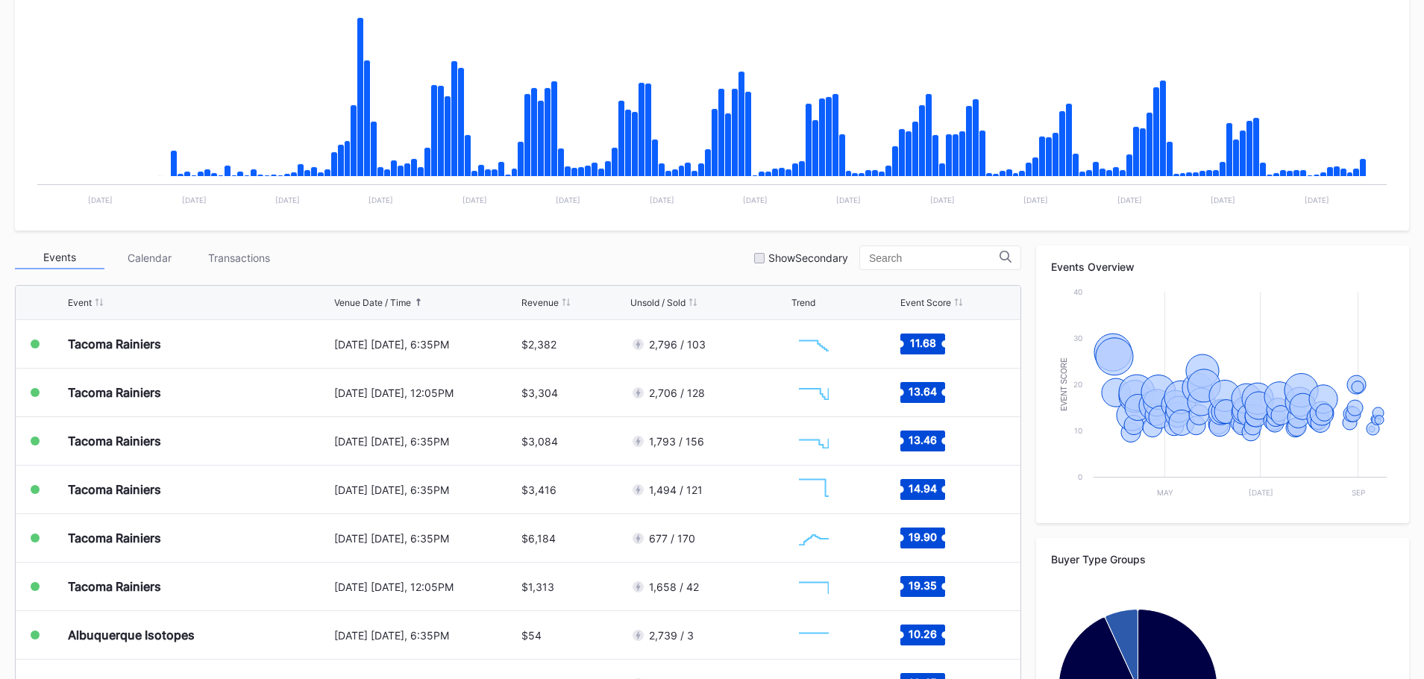
scroll to position [298, 0]
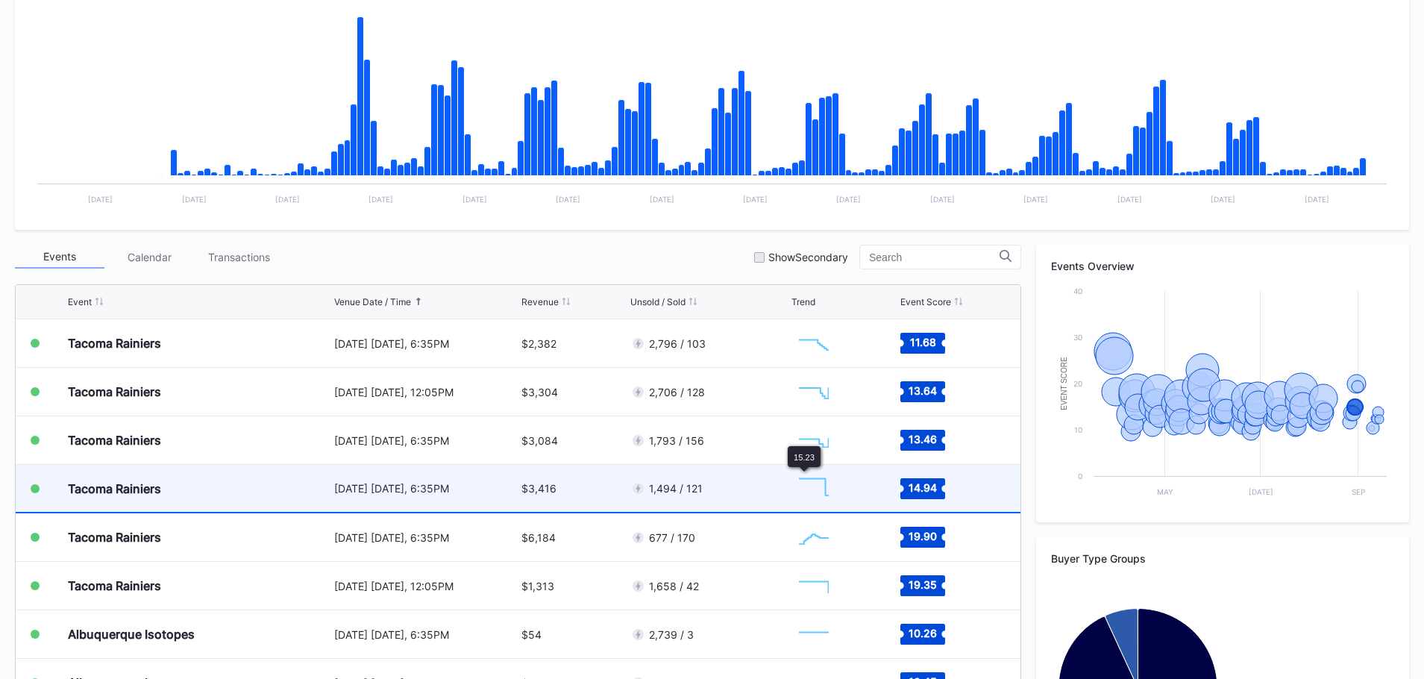
click at [756, 486] on div "1,494 / 121" at bounding box center [709, 488] width 157 height 47
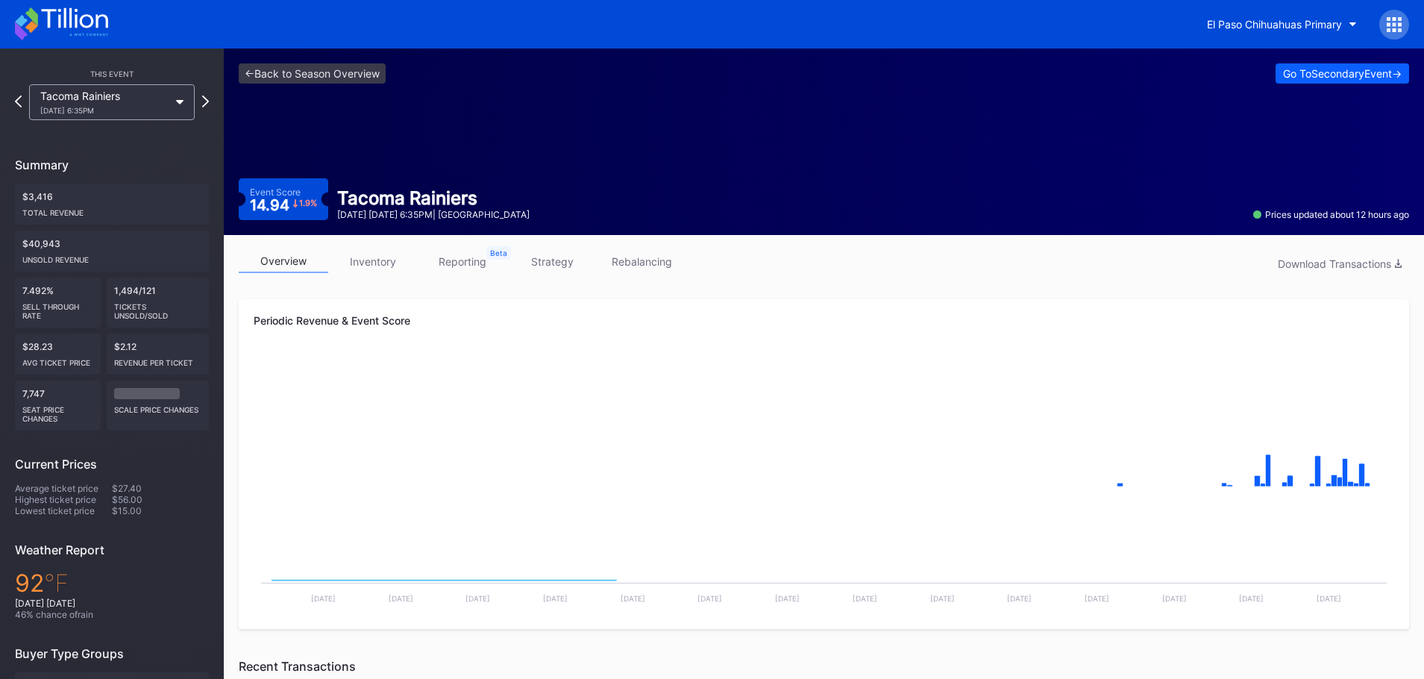
click at [554, 263] on link "strategy" at bounding box center [552, 261] width 90 height 23
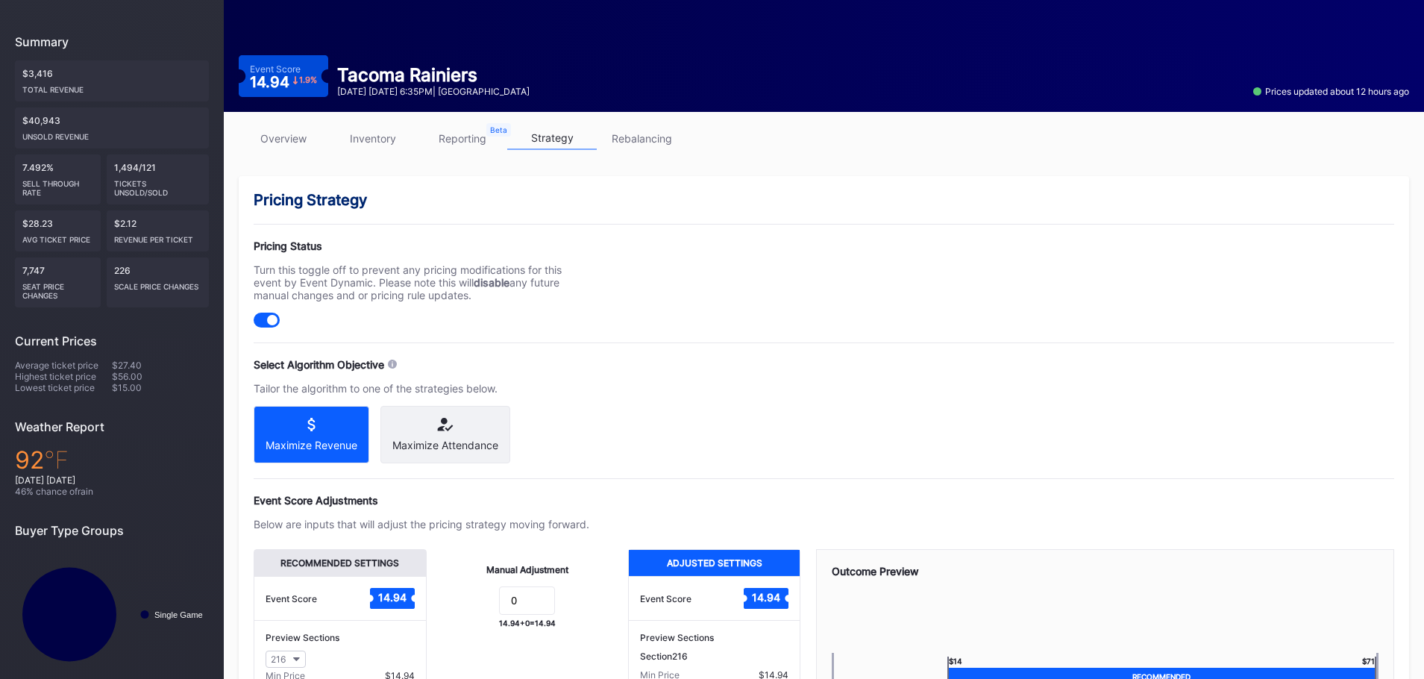
scroll to position [298, 0]
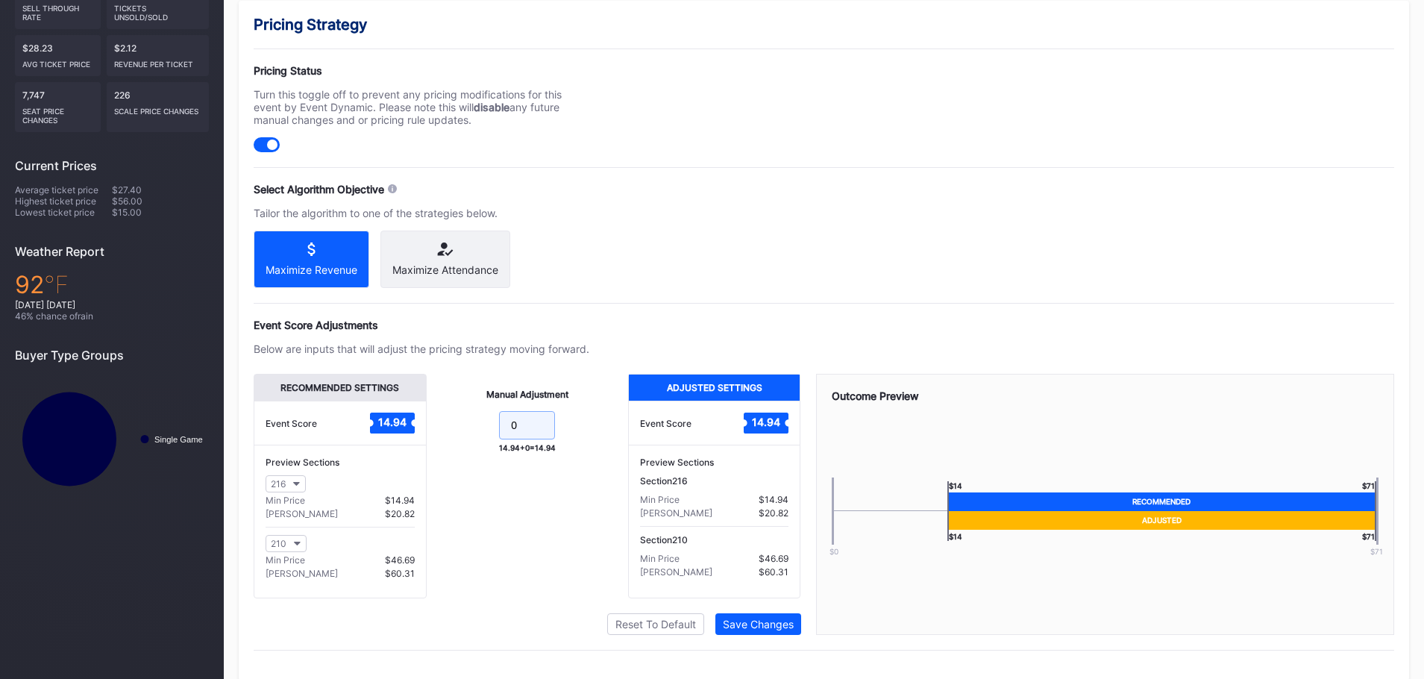
click at [553, 440] on input "0" at bounding box center [527, 425] width 56 height 28
type input "0.5"
click at [758, 628] on button "Save Changes" at bounding box center [759, 624] width 86 height 22
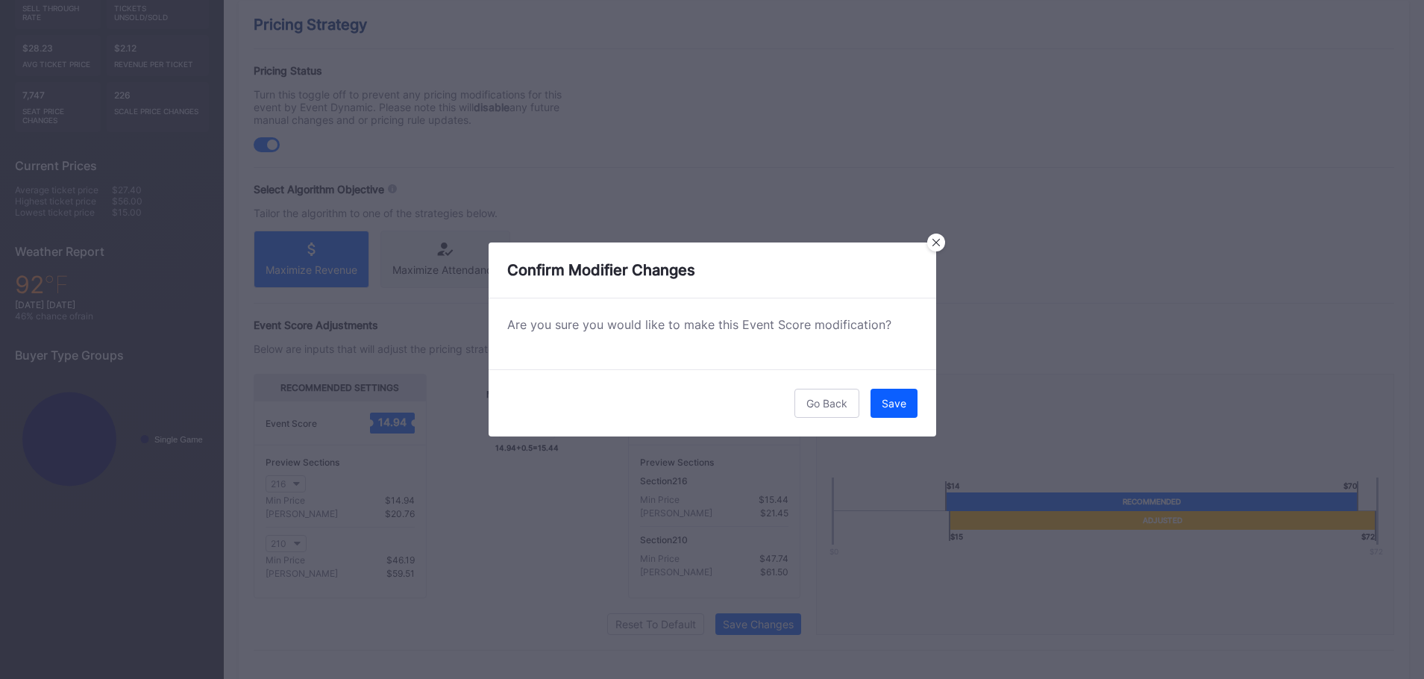
click at [888, 410] on button "Save" at bounding box center [894, 403] width 47 height 29
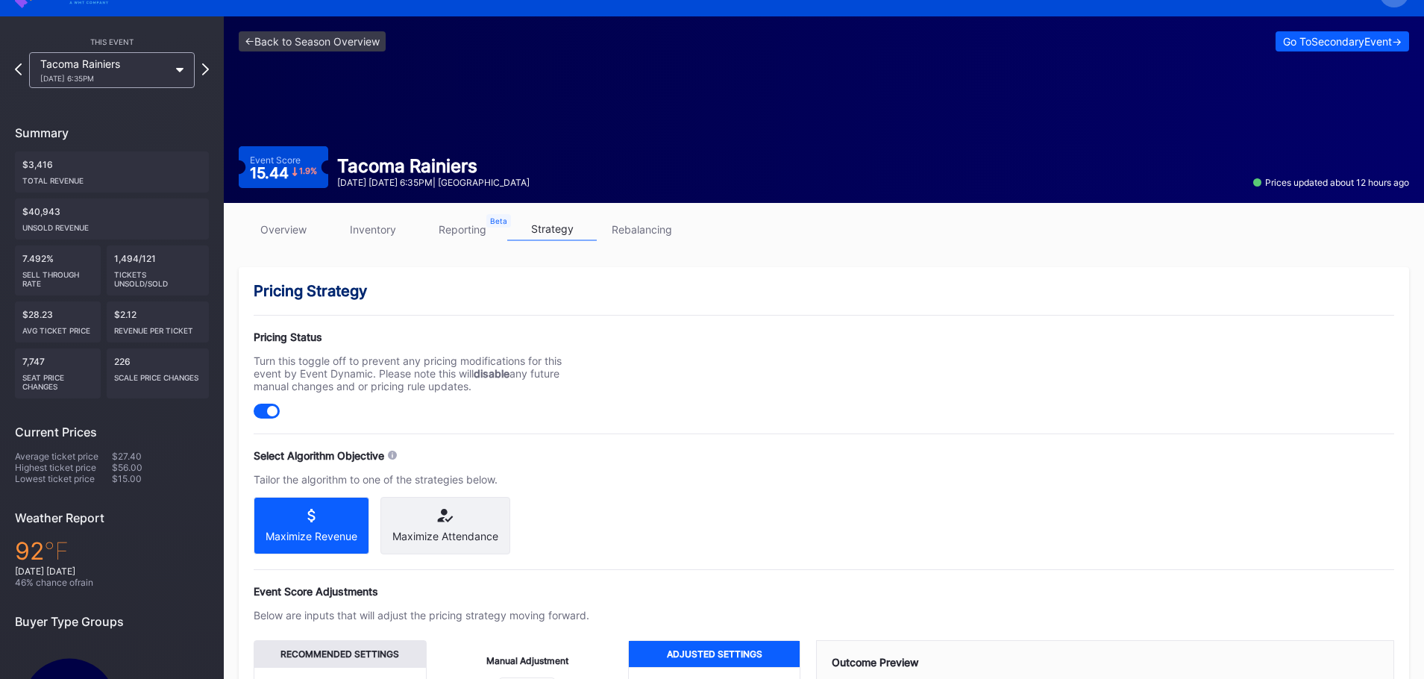
scroll to position [0, 0]
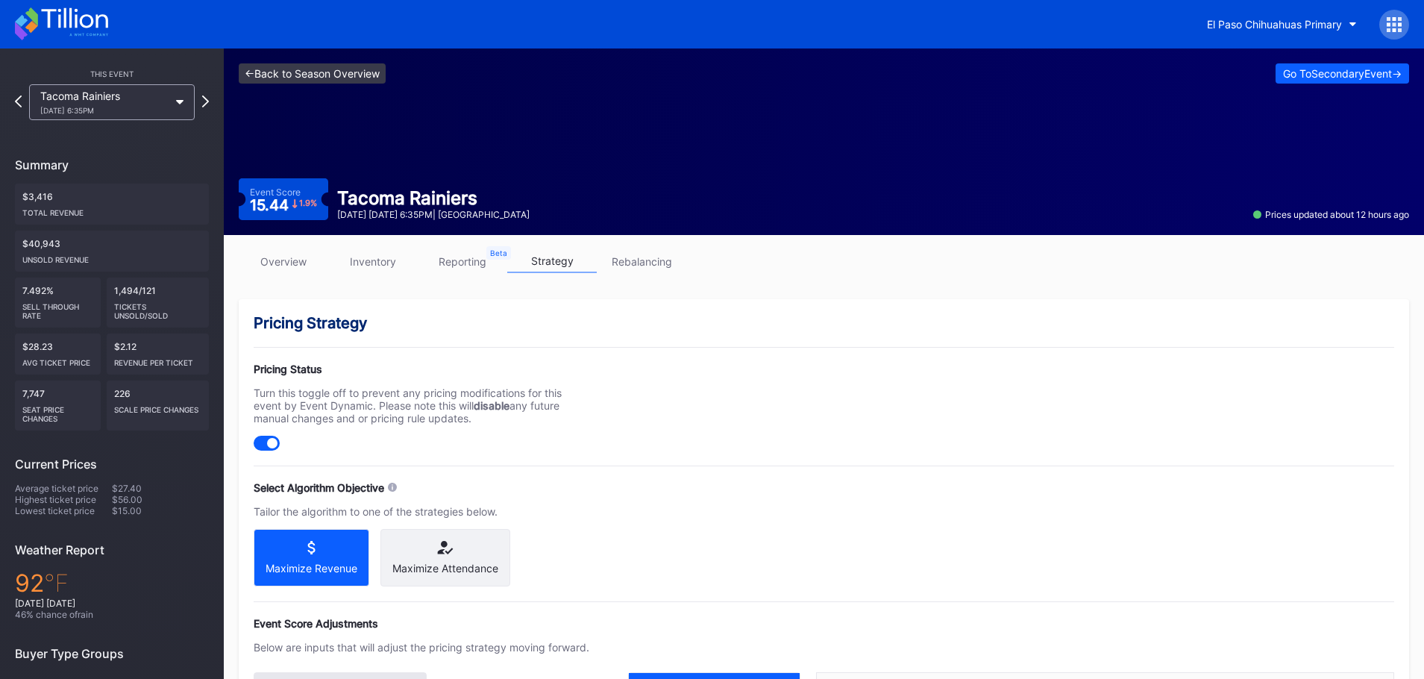
click at [317, 81] on link "<- Back to Season Overview" at bounding box center [312, 73] width 147 height 20
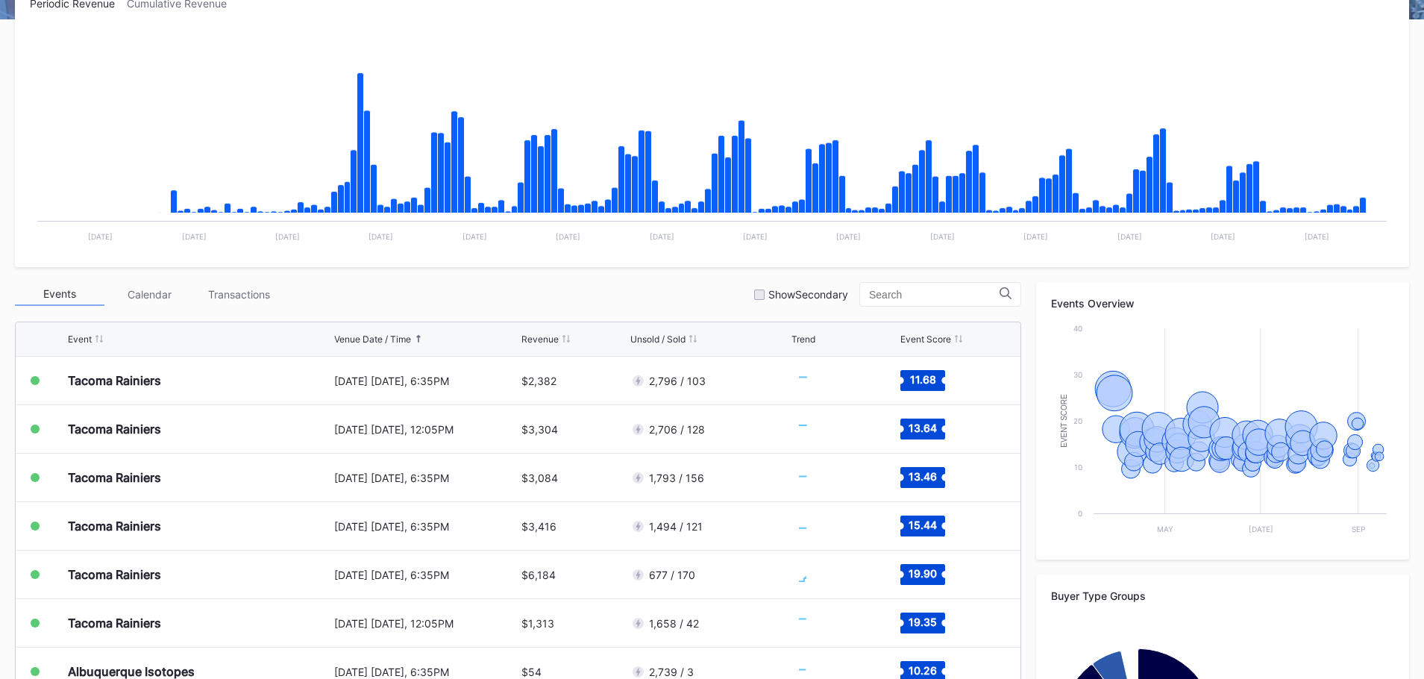
scroll to position [373, 0]
